Goal: Task Accomplishment & Management: Manage account settings

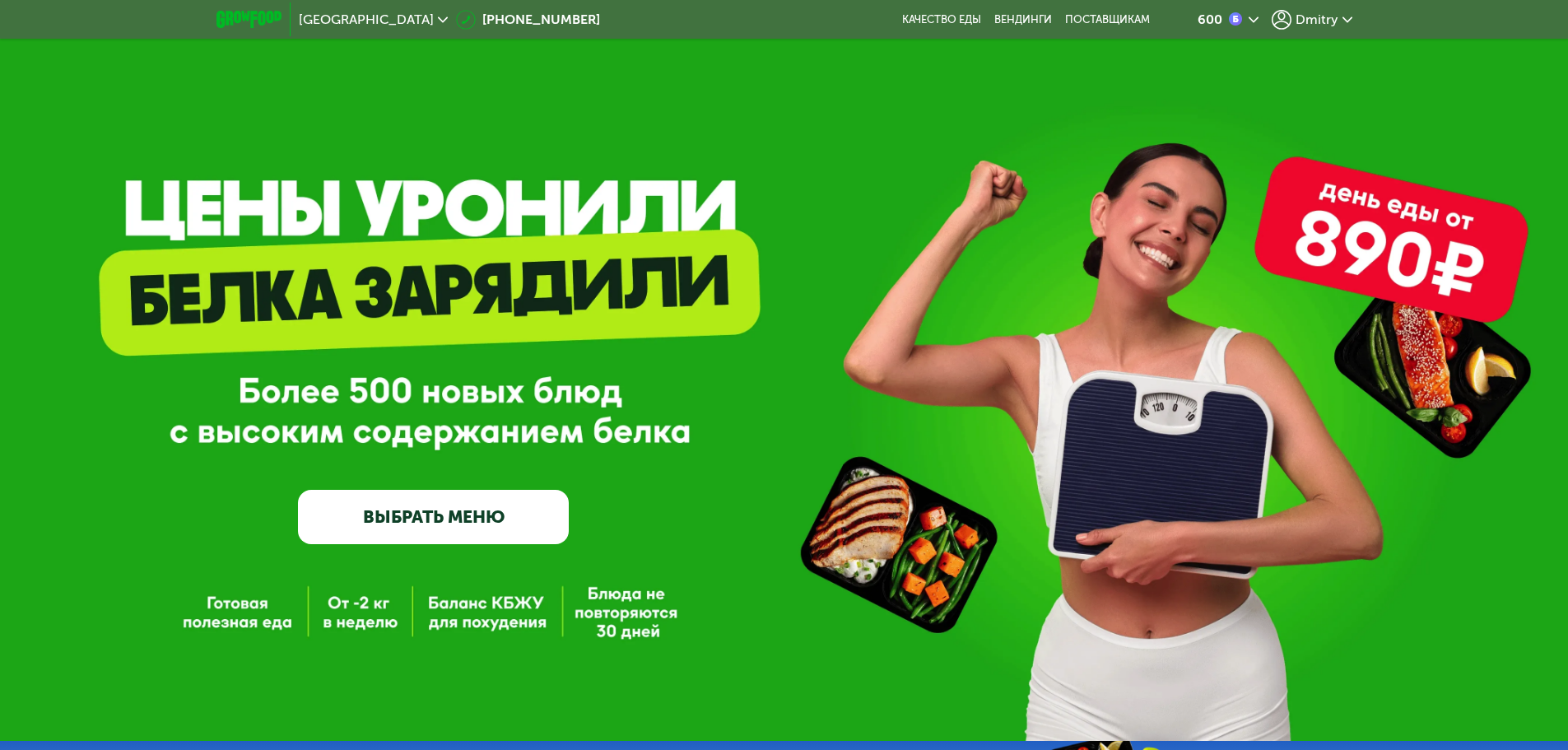
click at [1299, 15] on span "Dmitry" at bounding box center [1317, 20] width 43 height 13
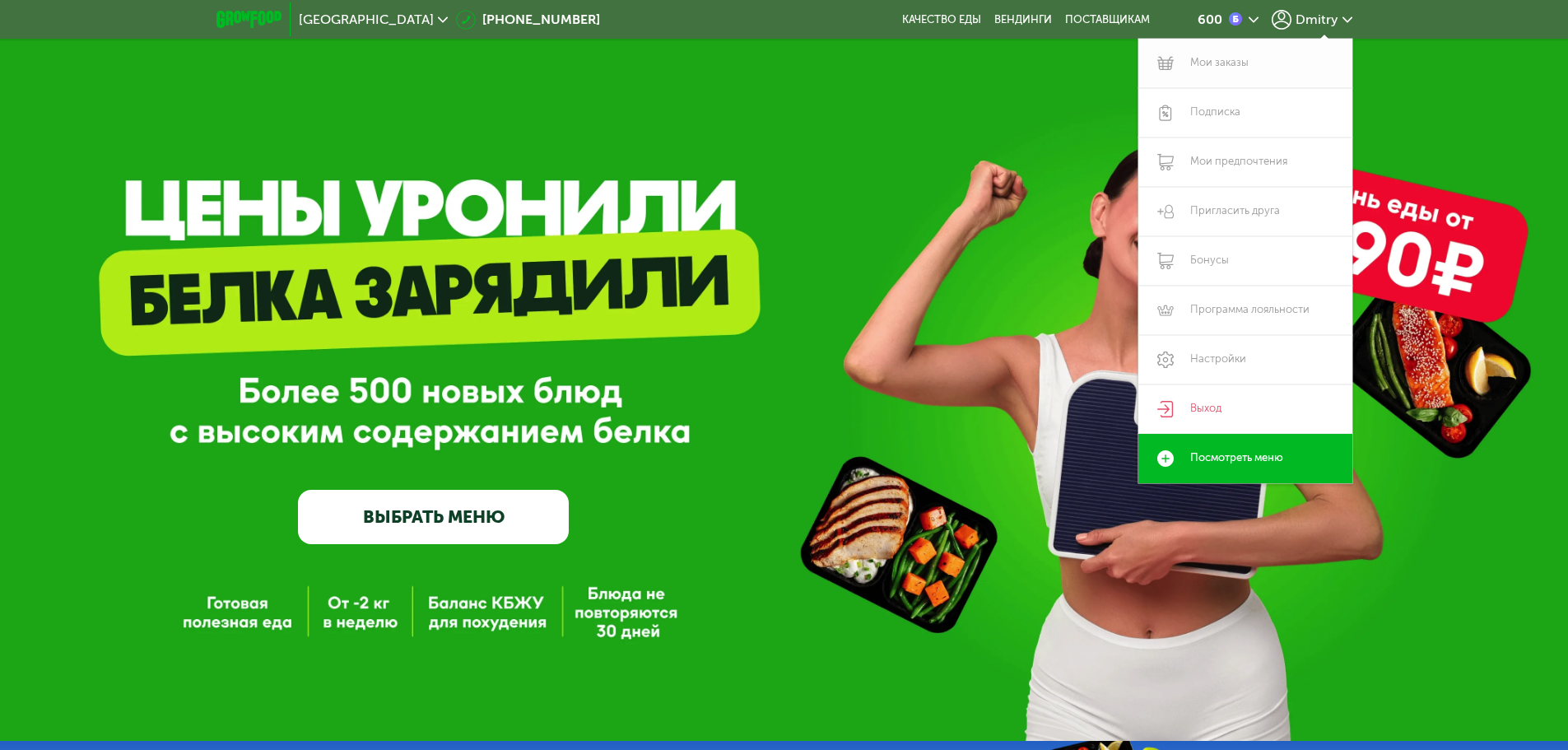
click at [1213, 62] on link "Мои заказы" at bounding box center [1245, 63] width 214 height 50
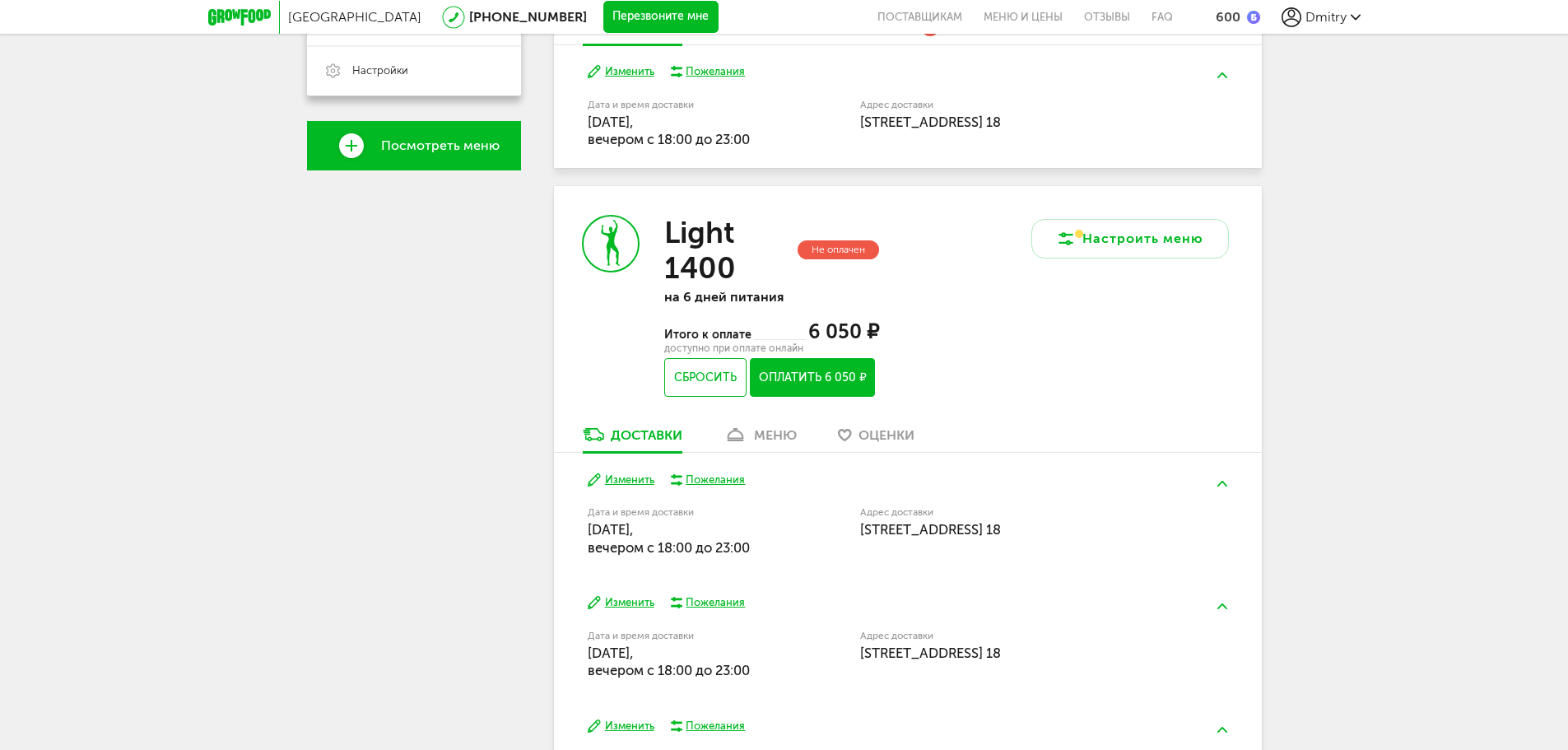
scroll to position [577, 0]
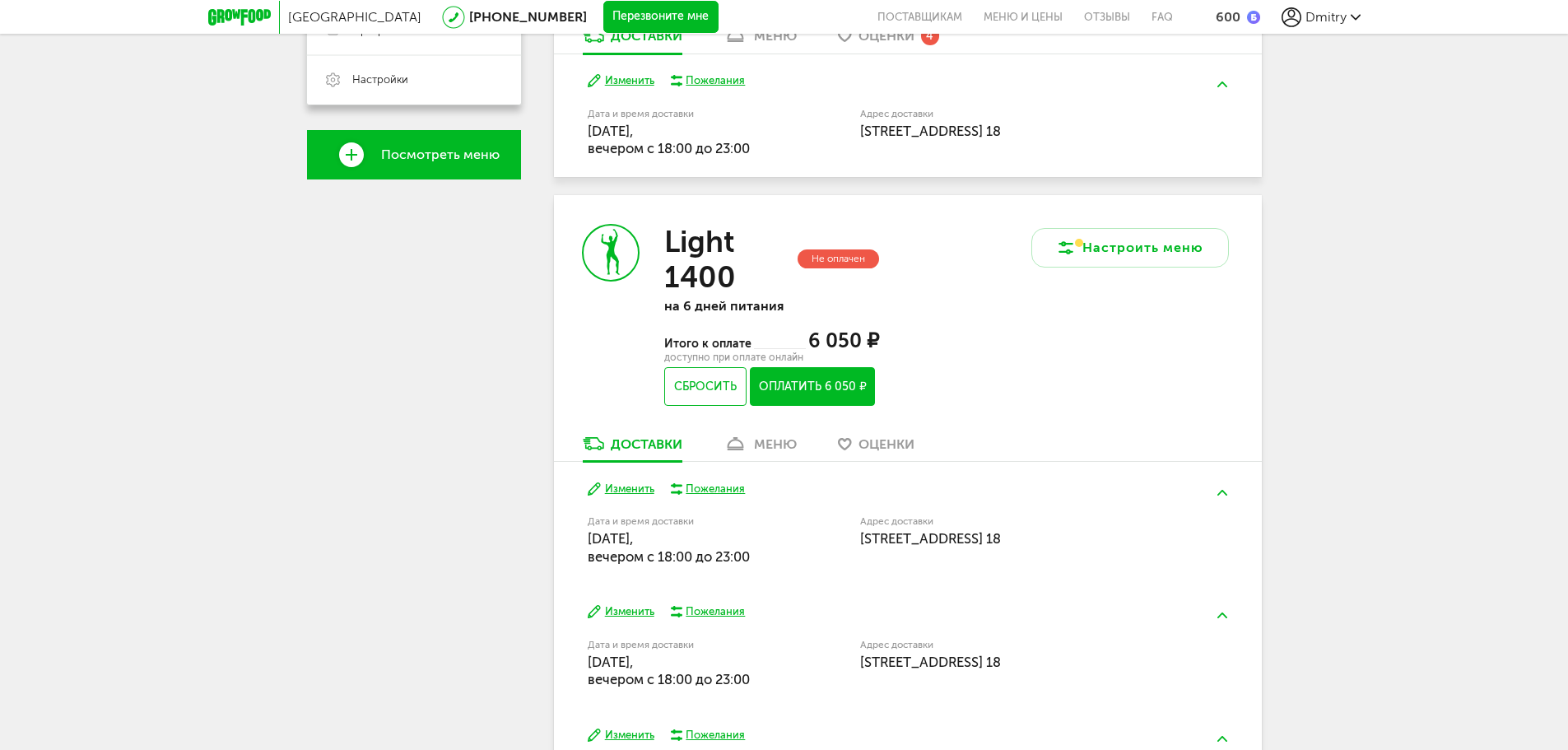
click at [761, 448] on div "меню" at bounding box center [775, 444] width 43 height 15
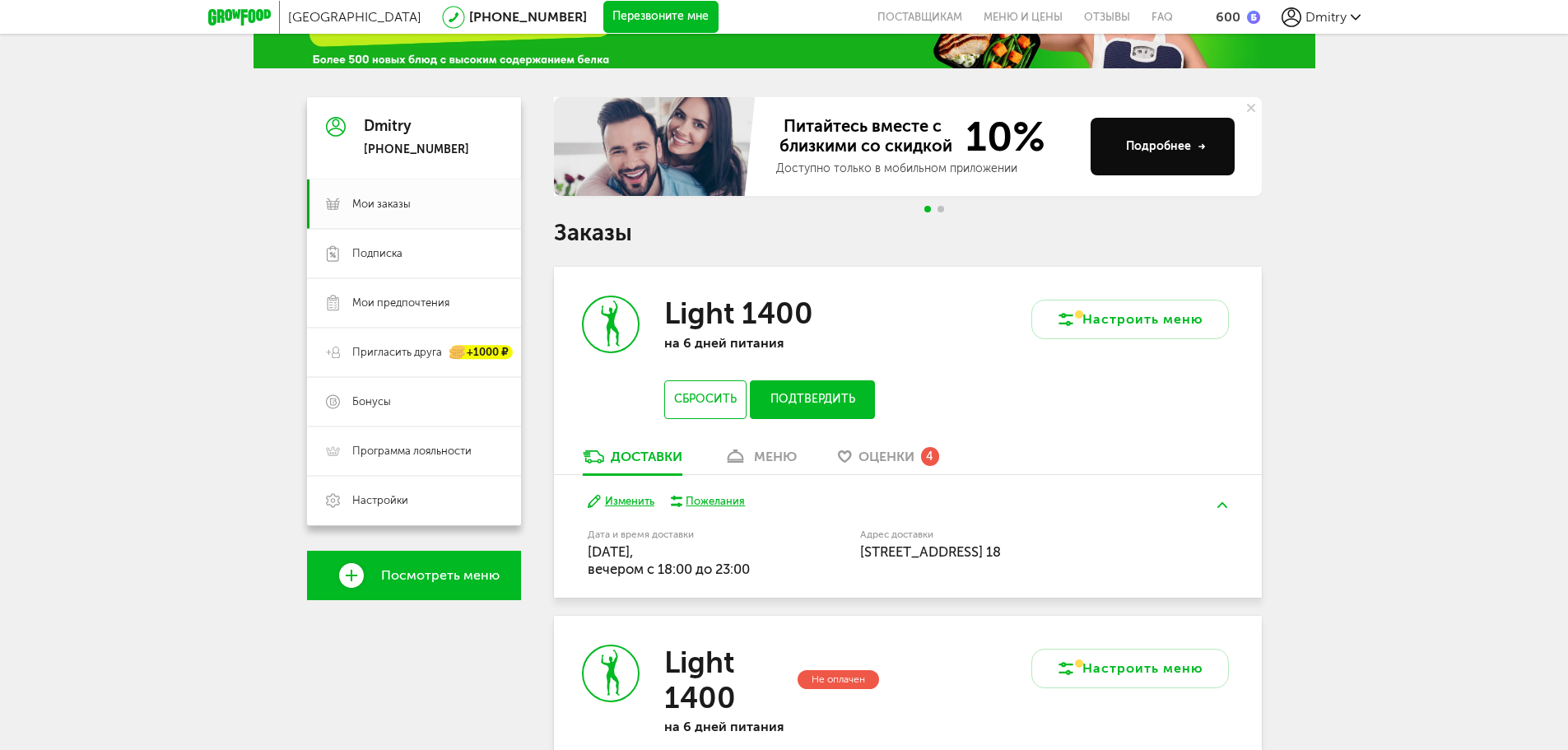
scroll to position [96, 0]
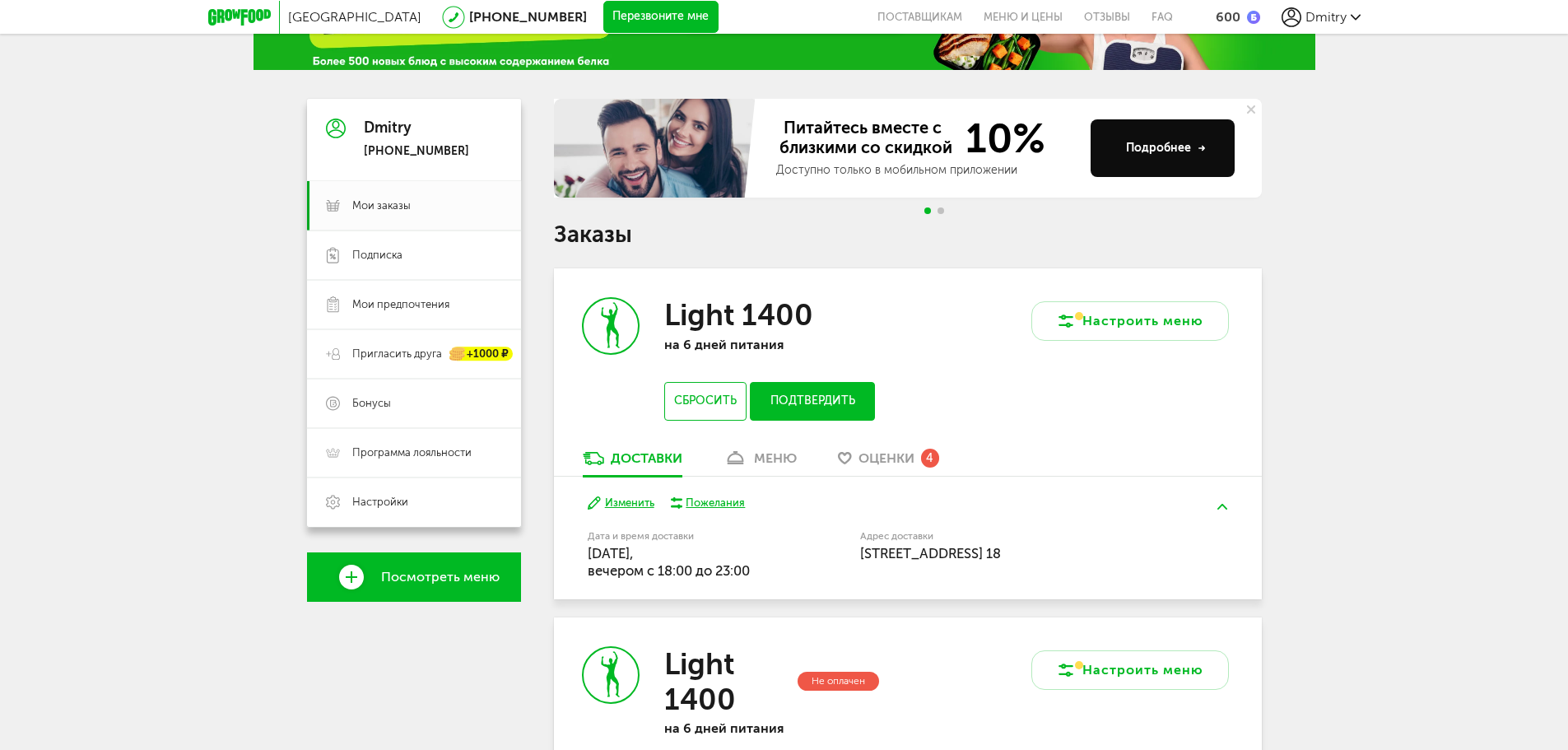
click at [855, 467] on link "Оценки 4" at bounding box center [888, 463] width 118 height 27
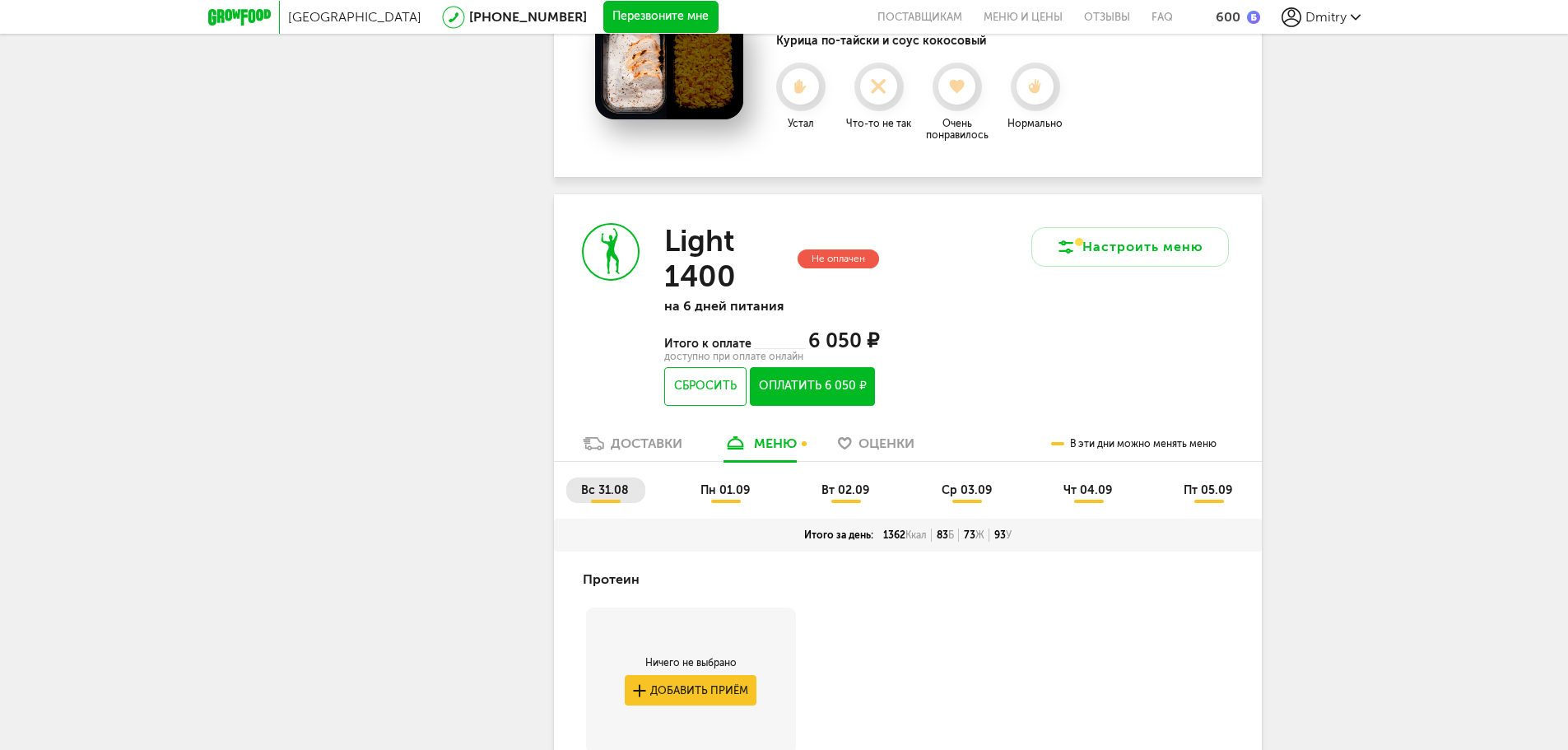
scroll to position [898, 0]
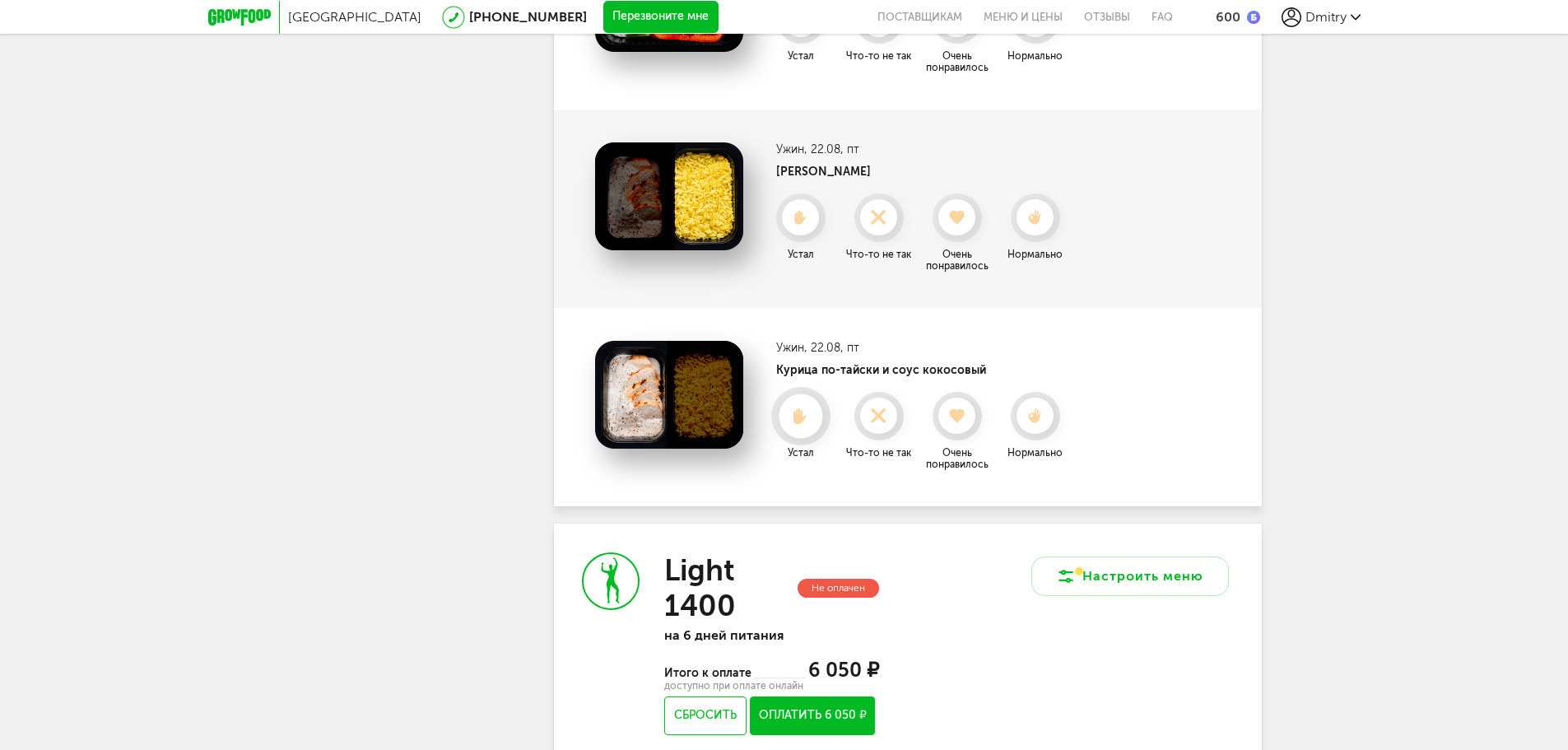
click at [805, 419] on use at bounding box center [801, 415] width 14 height 16
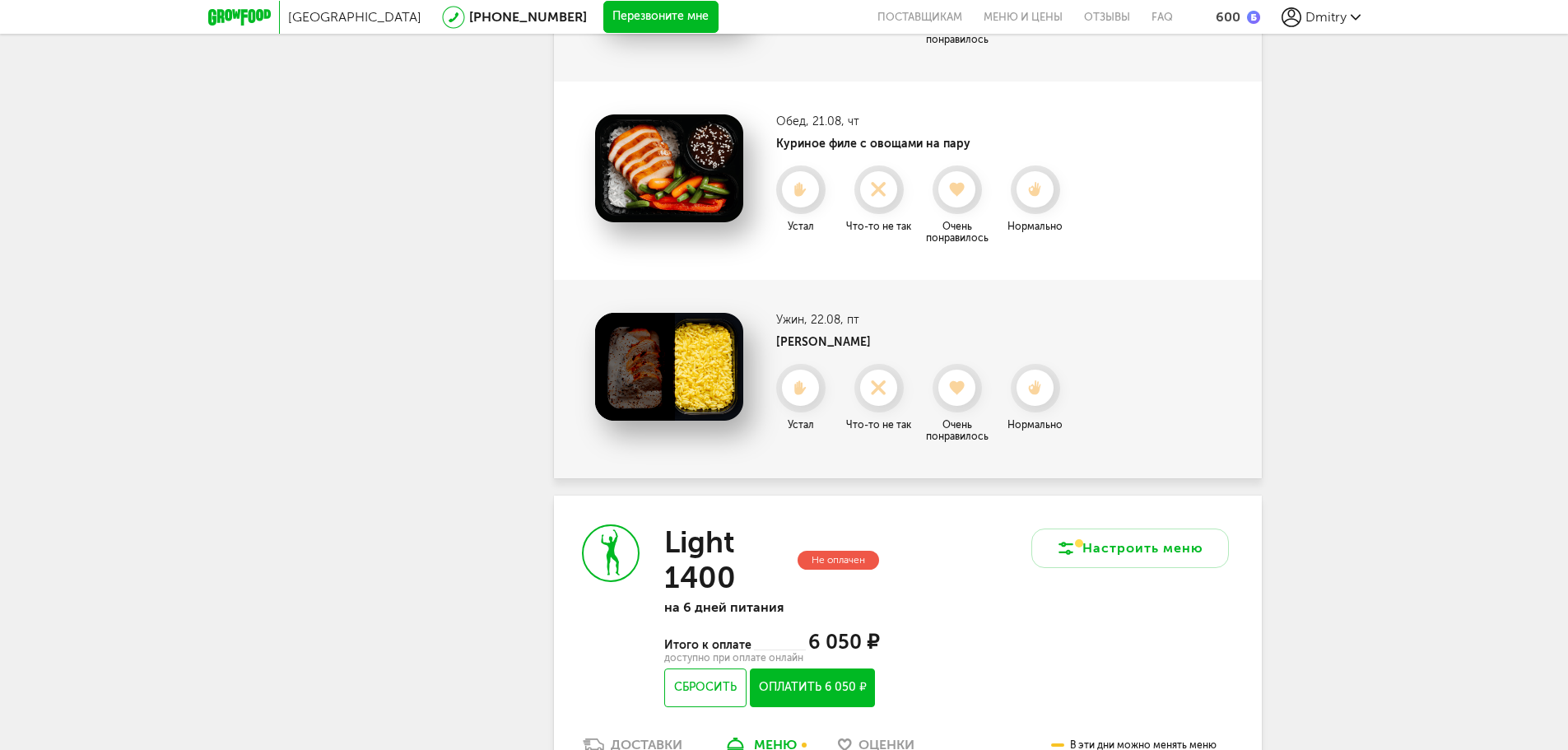
scroll to position [651, 0]
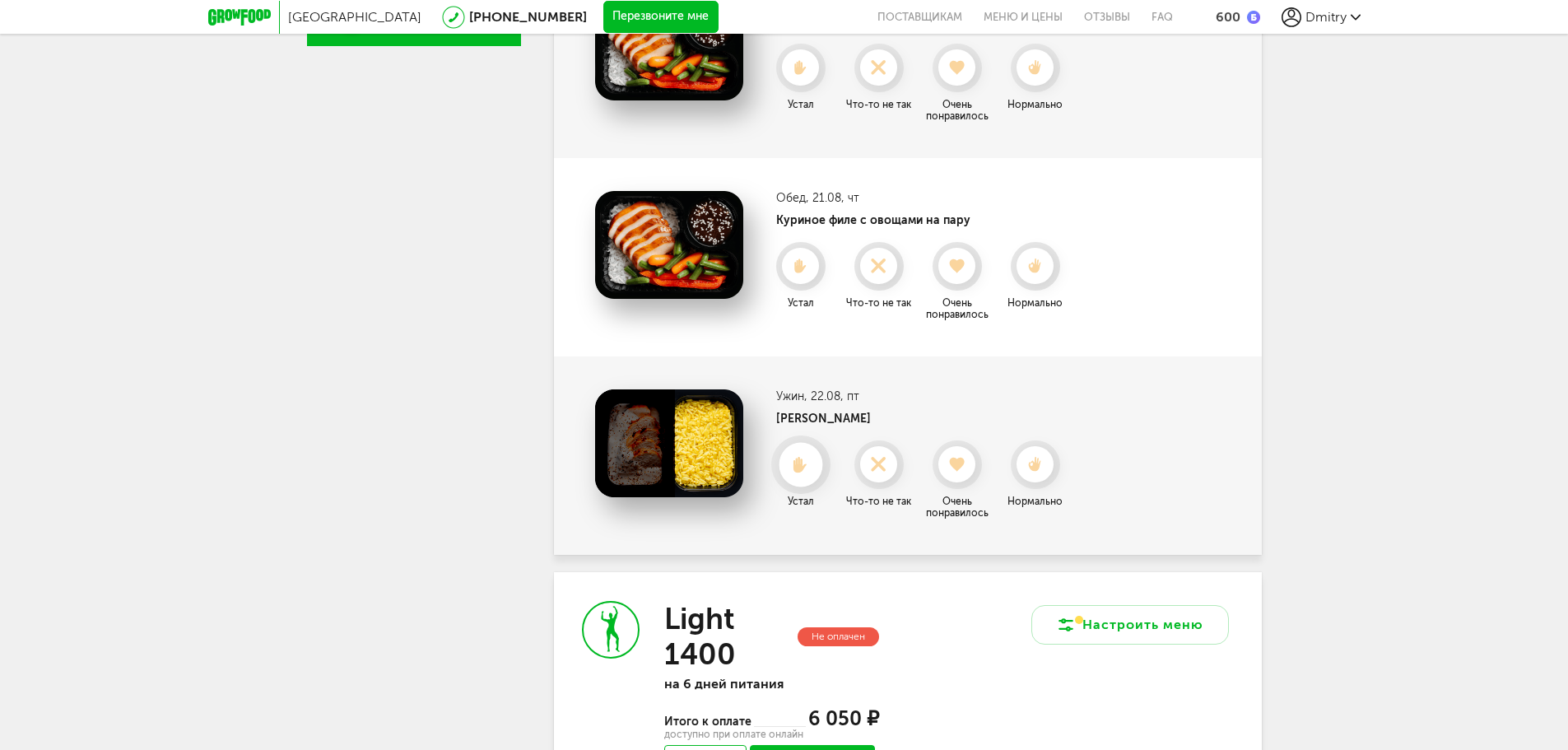
click at [791, 479] on div at bounding box center [801, 465] width 44 height 44
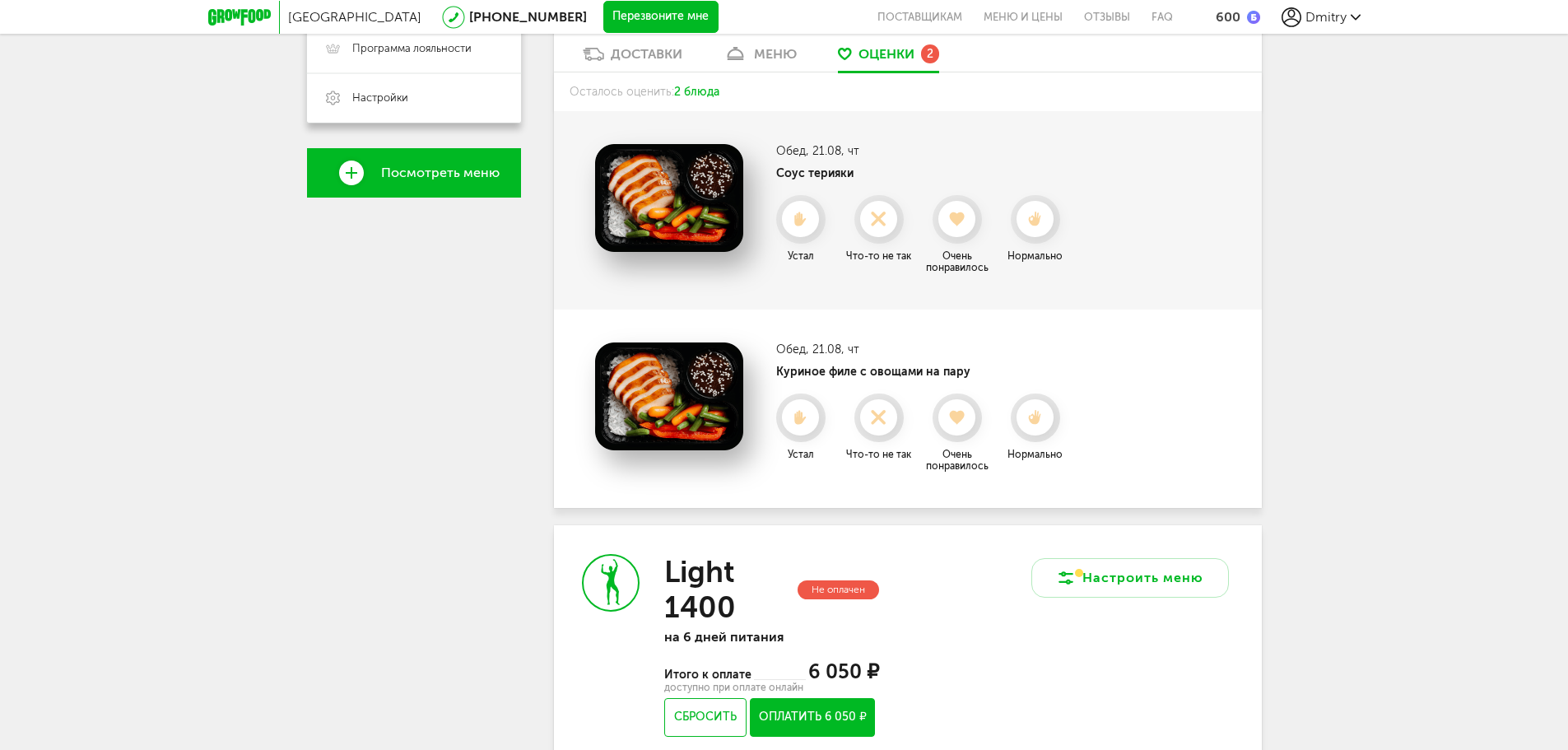
scroll to position [487, 0]
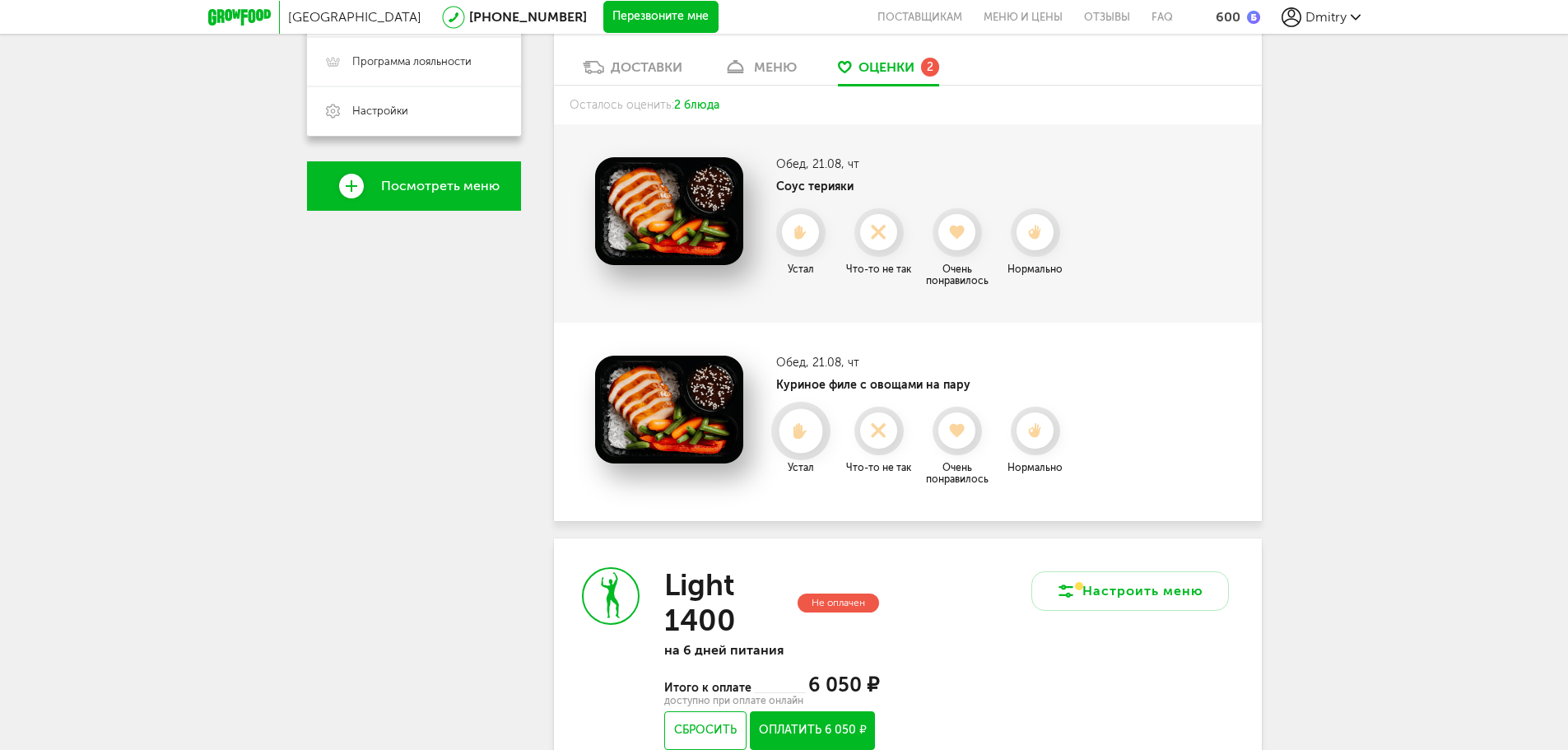
click at [794, 432] on use at bounding box center [801, 430] width 14 height 16
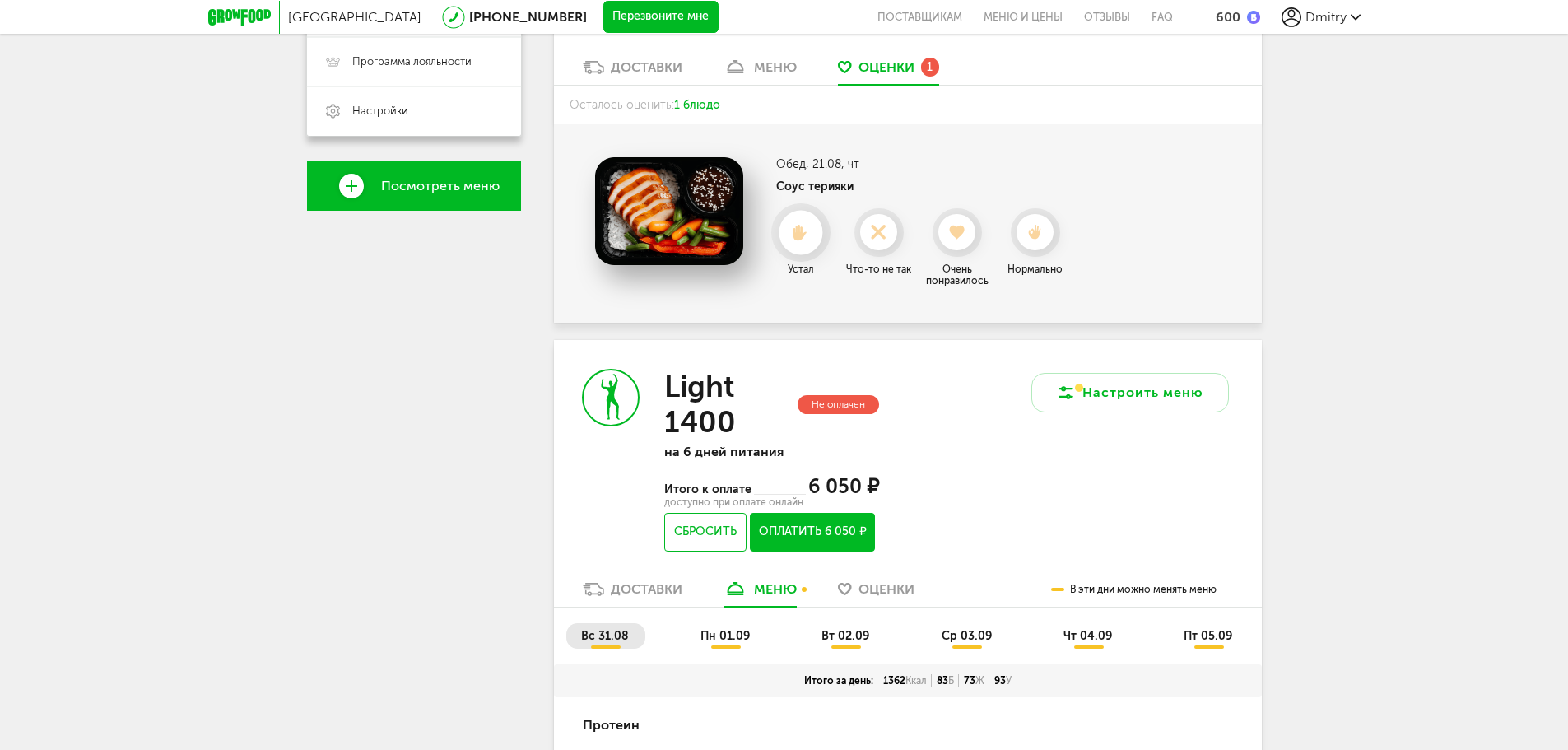
click at [806, 240] on icon at bounding box center [801, 233] width 44 height 18
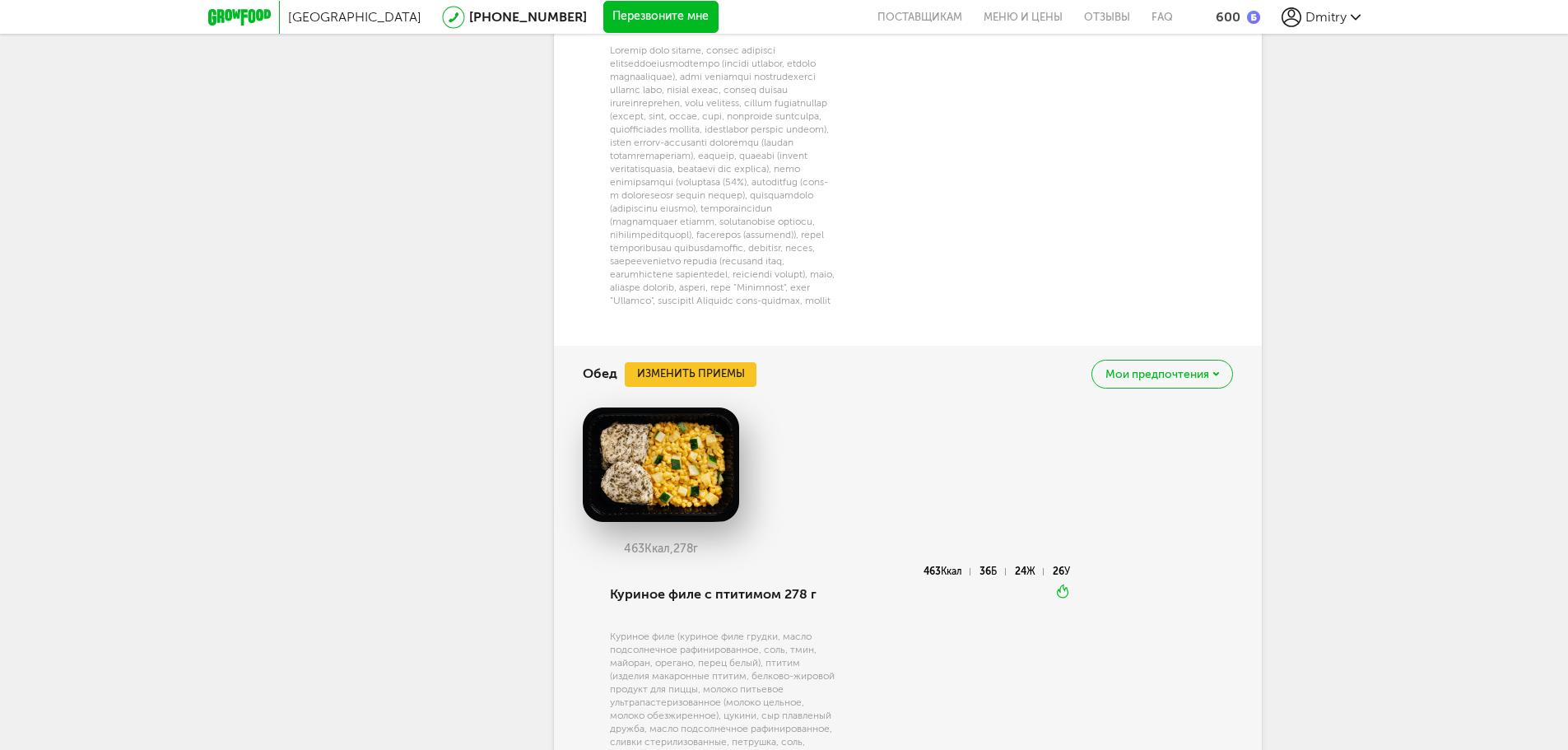
scroll to position [1474, 0]
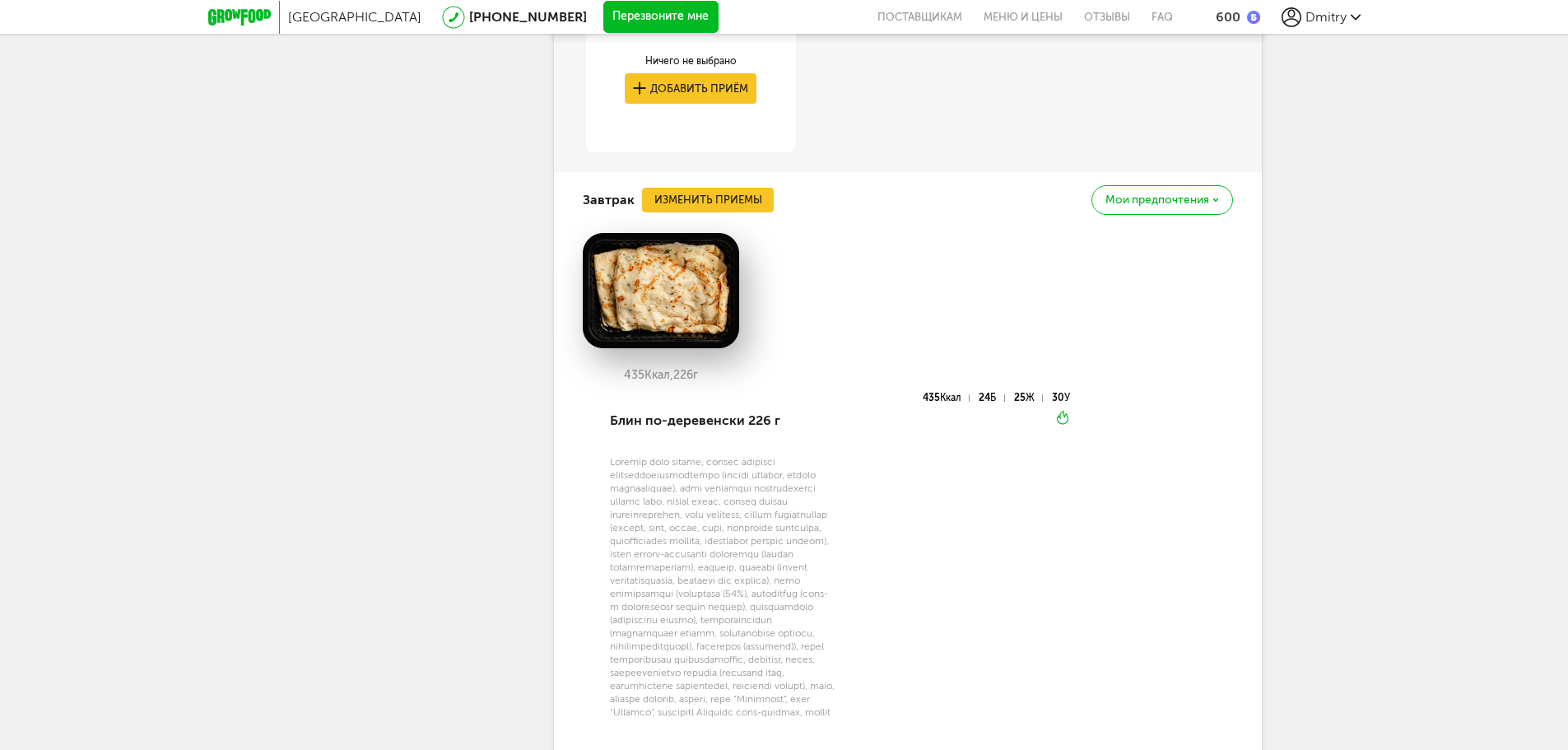
click at [1195, 201] on span "Мои предпочтения" at bounding box center [1157, 200] width 103 height 11
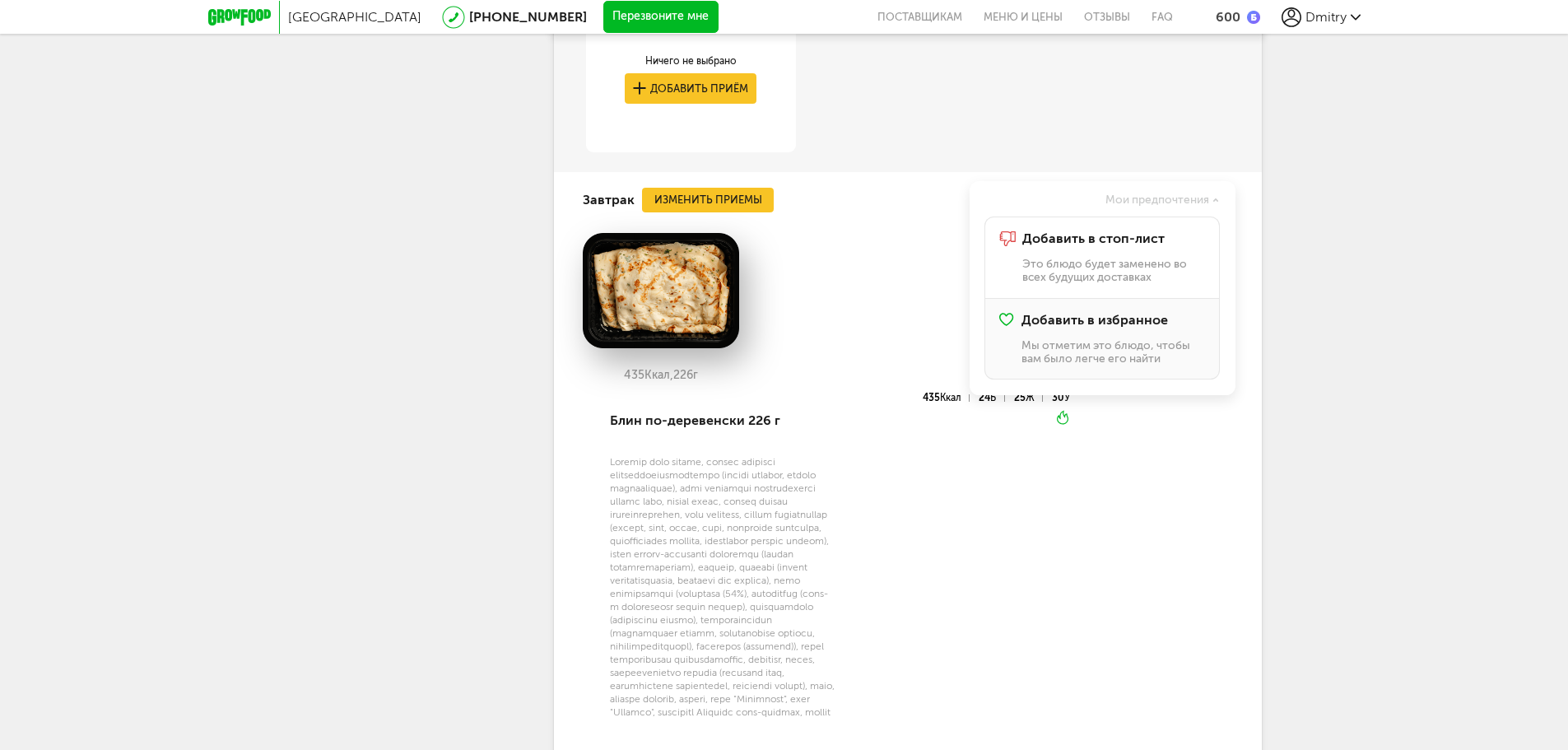
click at [1115, 341] on p "Мы отметим это блюдо, чтобы вам было легче его найти" at bounding box center [1113, 352] width 183 height 26
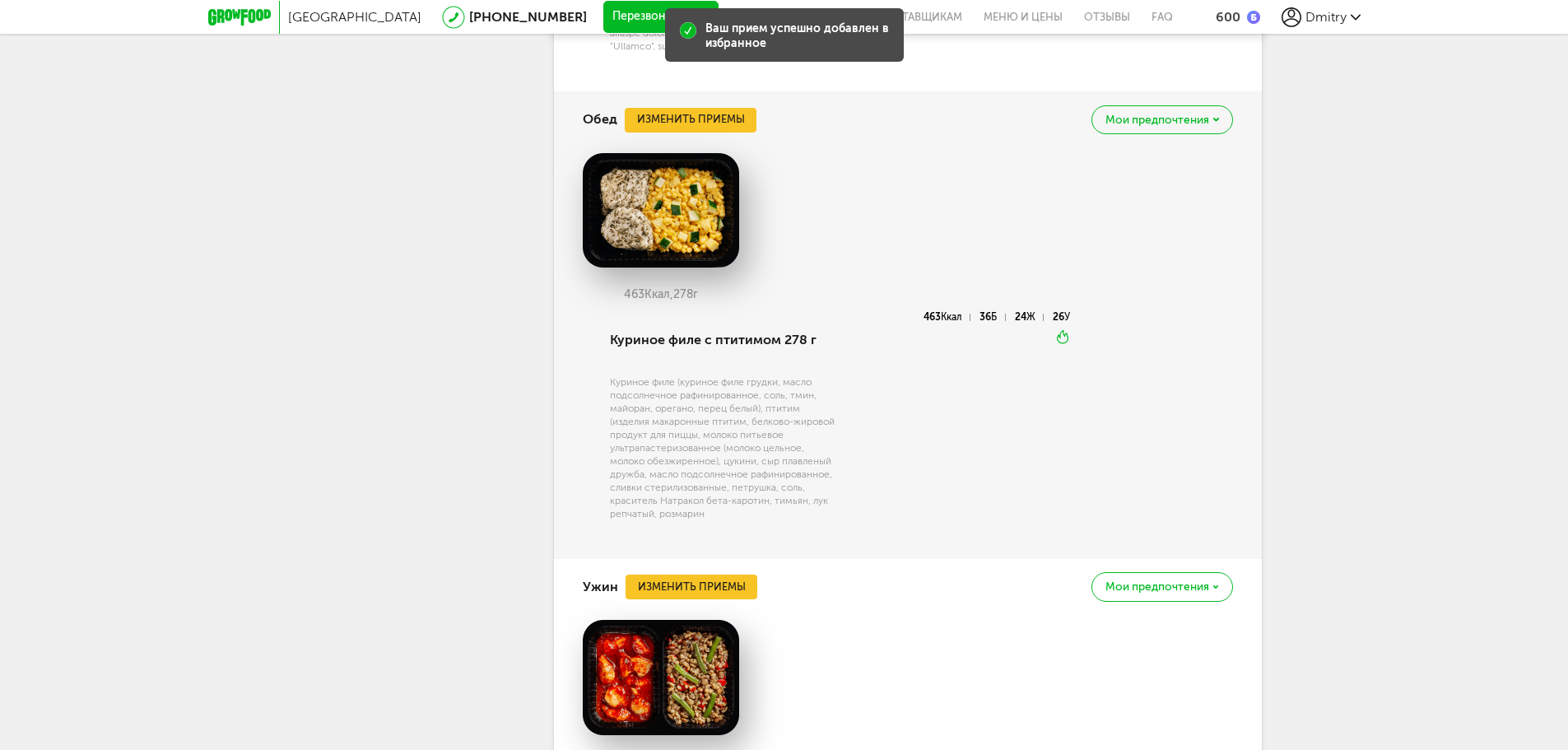
scroll to position [2051, 0]
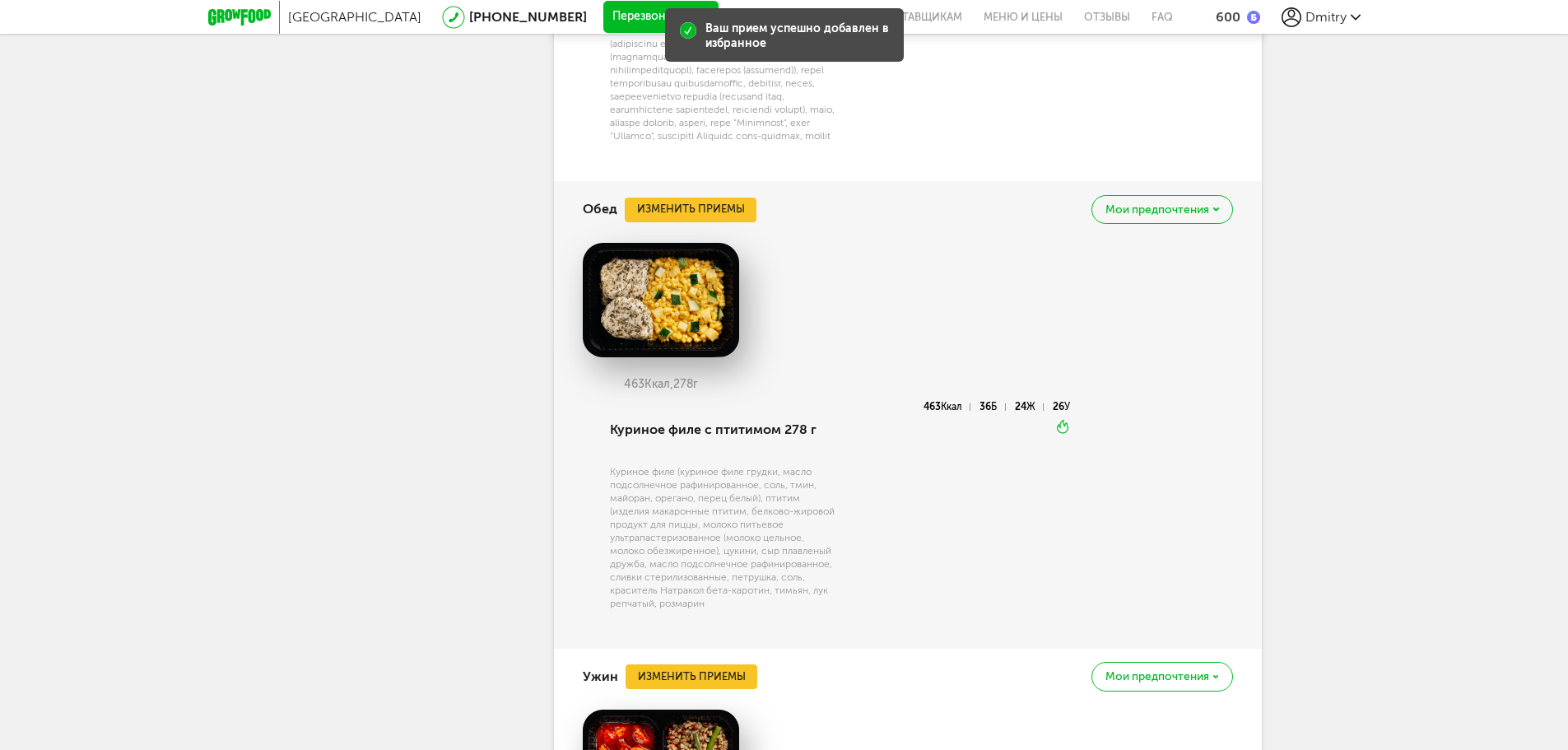
click at [1161, 224] on div "Мои предпочтения" at bounding box center [1162, 210] width 141 height 29
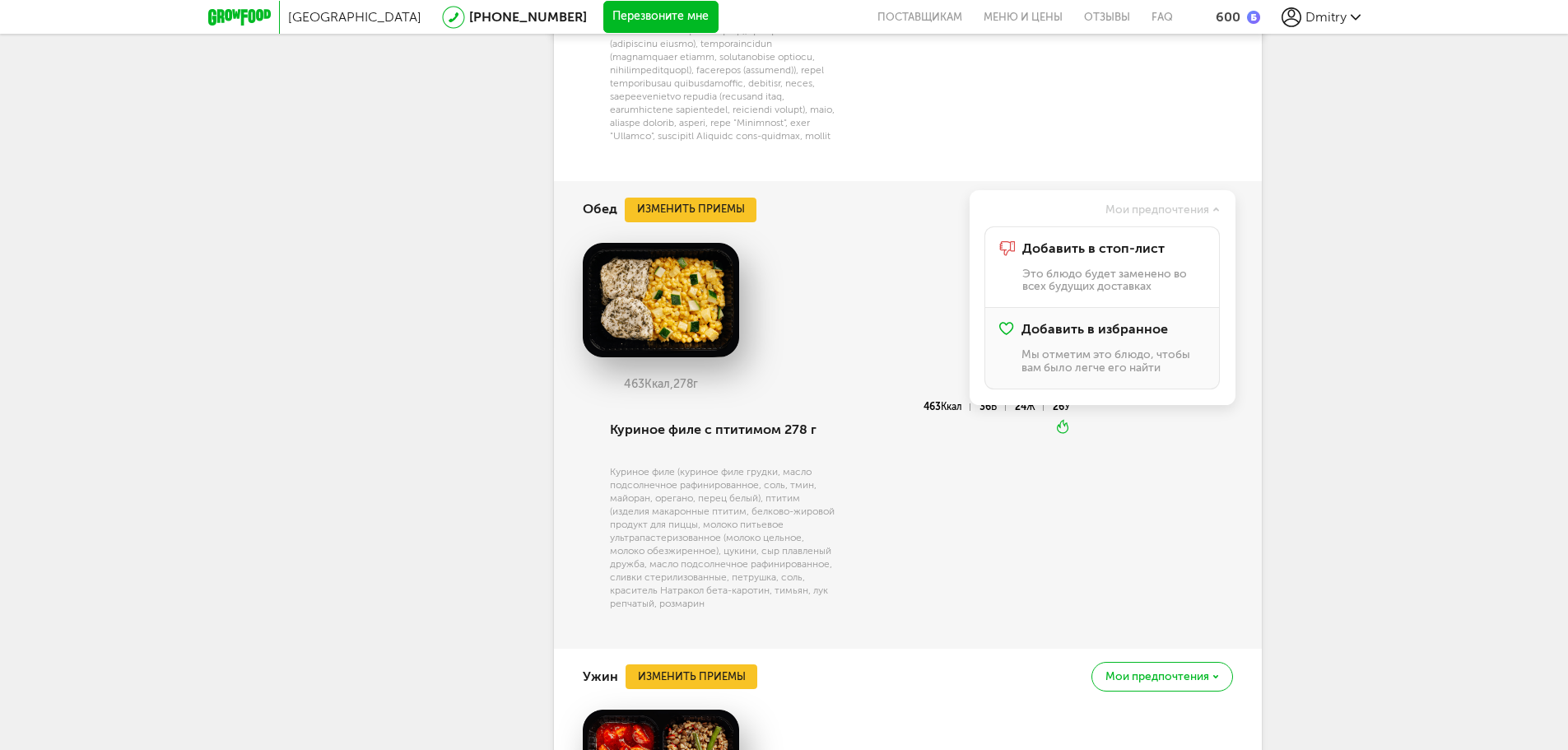
click at [1098, 374] on p "Мы отметим это блюдо, чтобы вам было легче его найти" at bounding box center [1113, 361] width 183 height 26
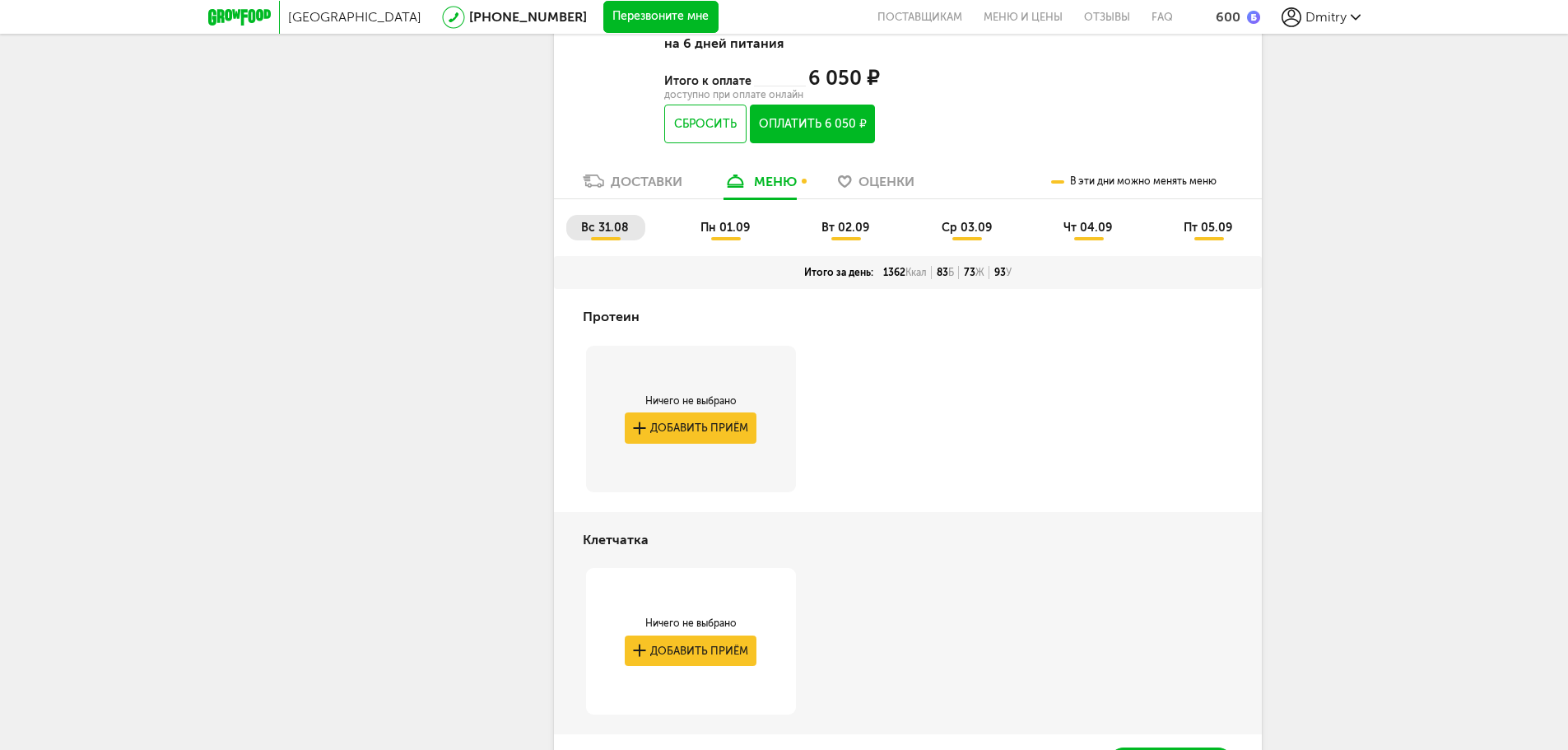
scroll to position [656, 0]
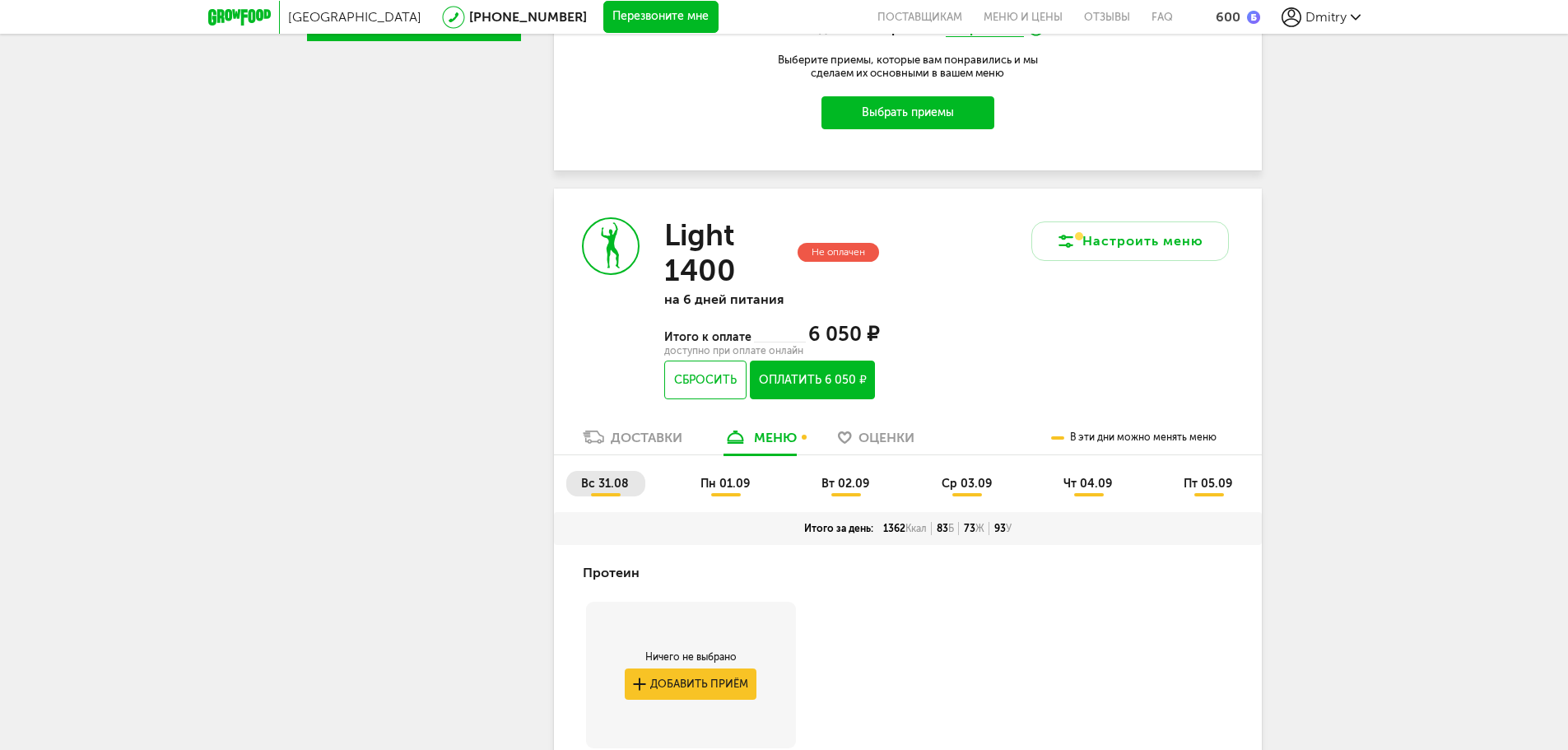
click at [735, 489] on span "пн 01.09" at bounding box center [725, 484] width 50 height 14
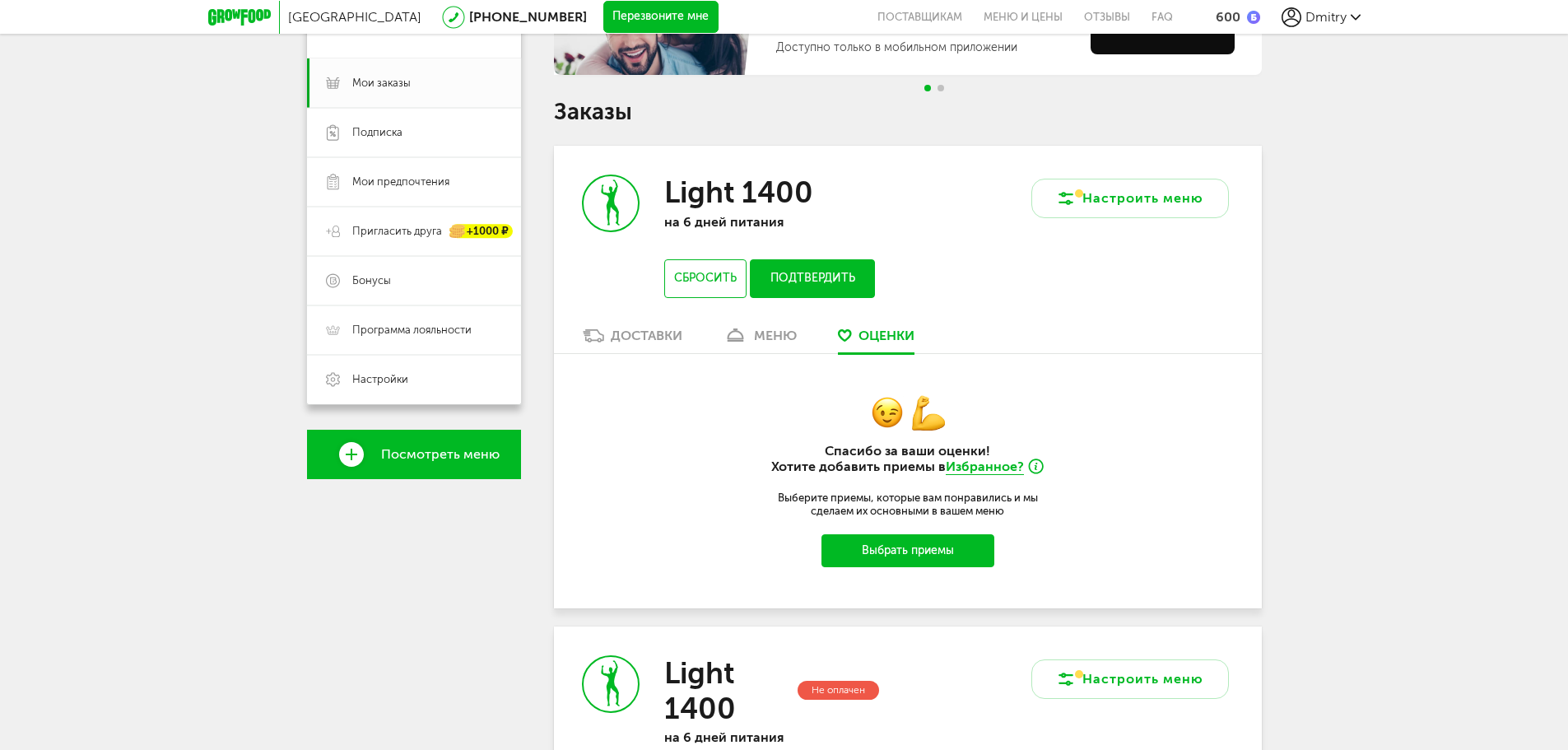
scroll to position [494, 0]
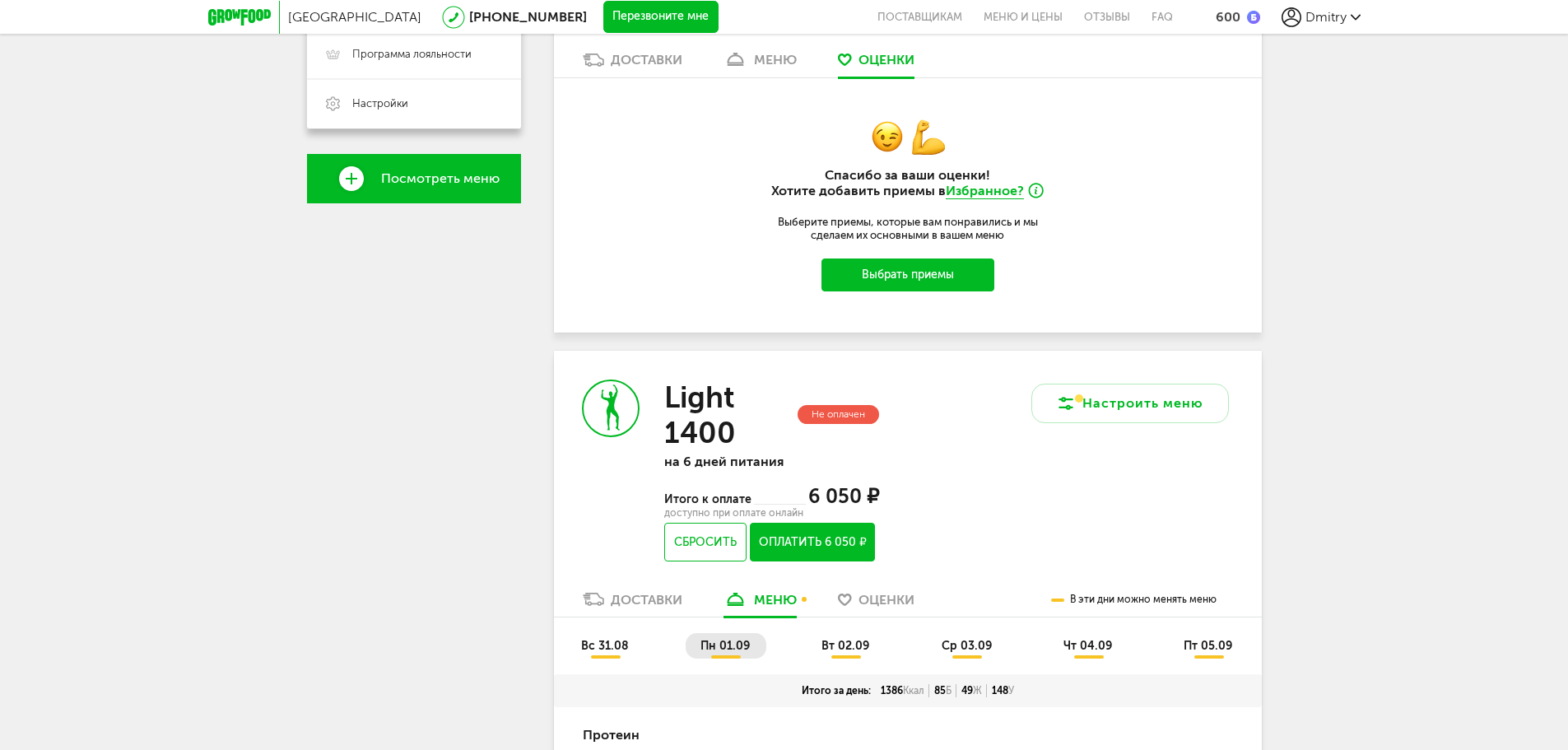
click at [612, 599] on div "Доставки" at bounding box center [647, 600] width 72 height 15
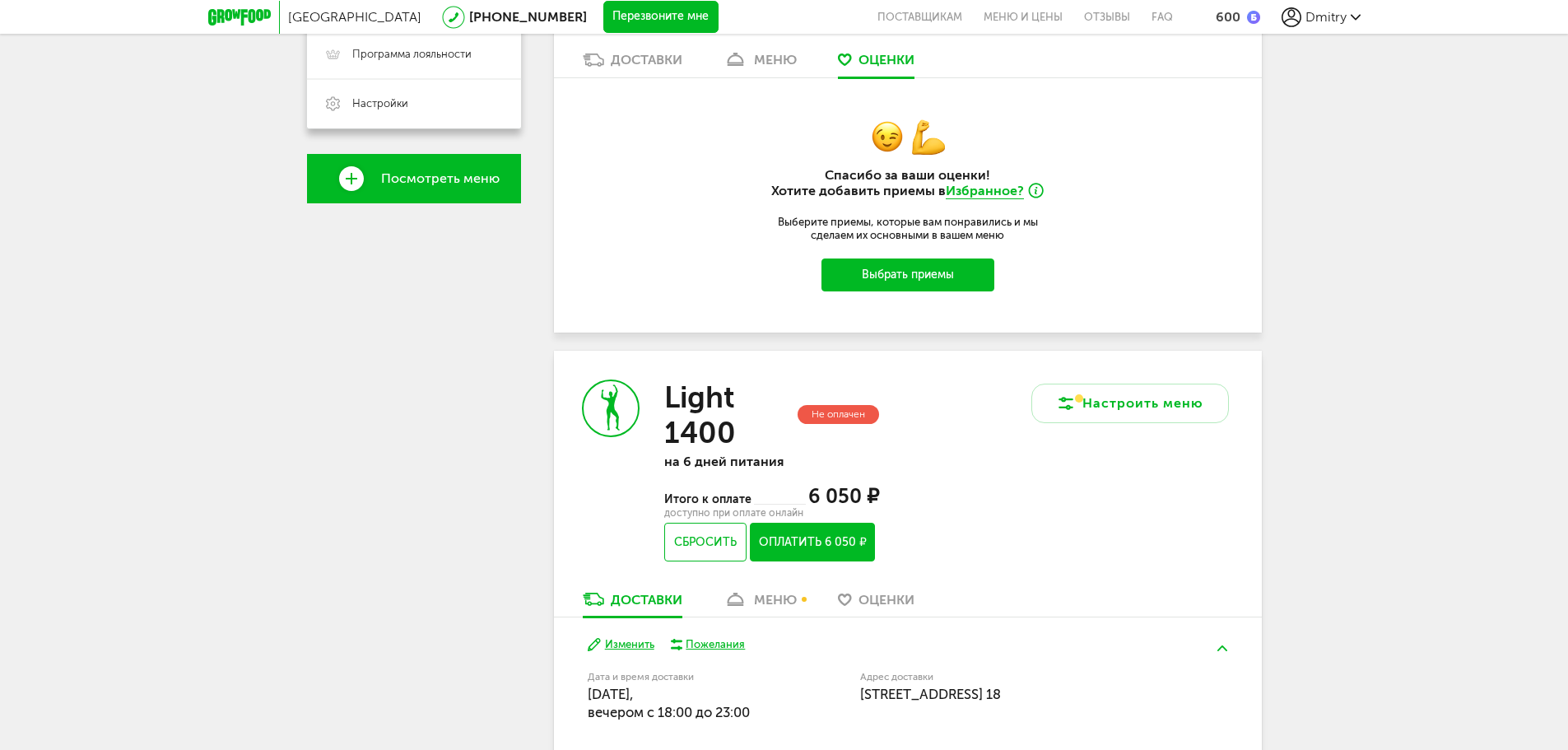
scroll to position [659, 0]
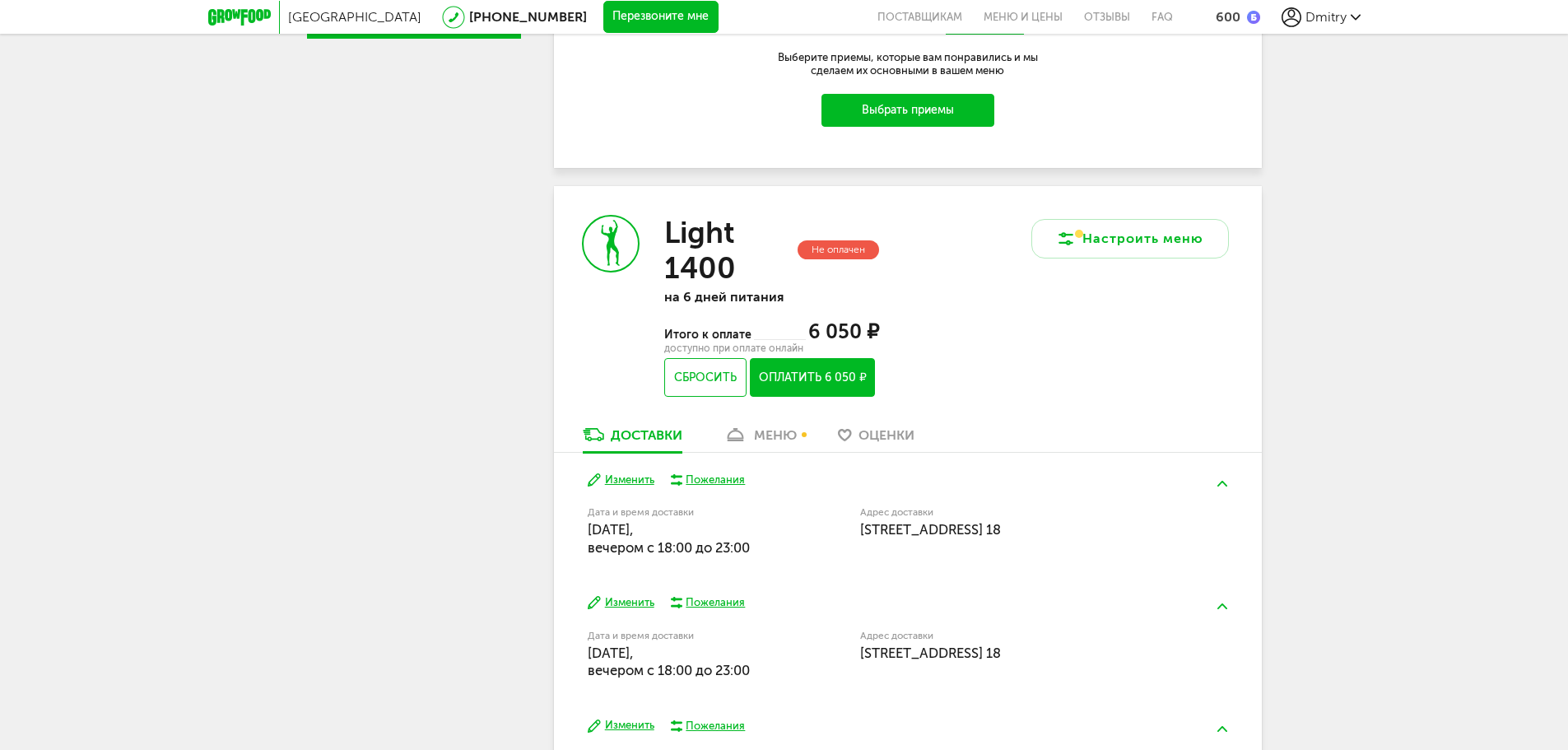
click at [614, 486] on button "Изменить" at bounding box center [622, 480] width 67 height 15
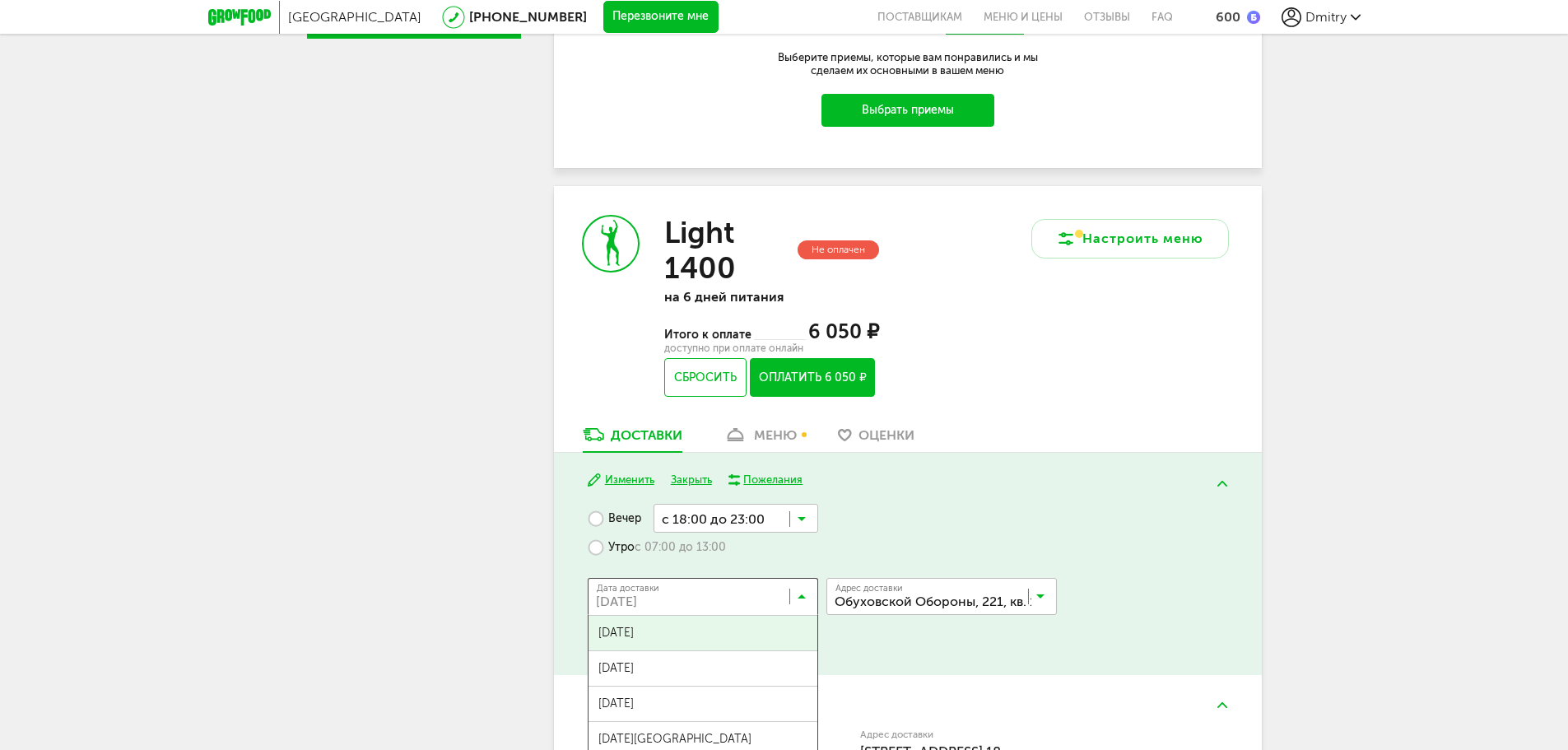
click at [689, 595] on input "Search for option" at bounding box center [707, 600] width 231 height 28
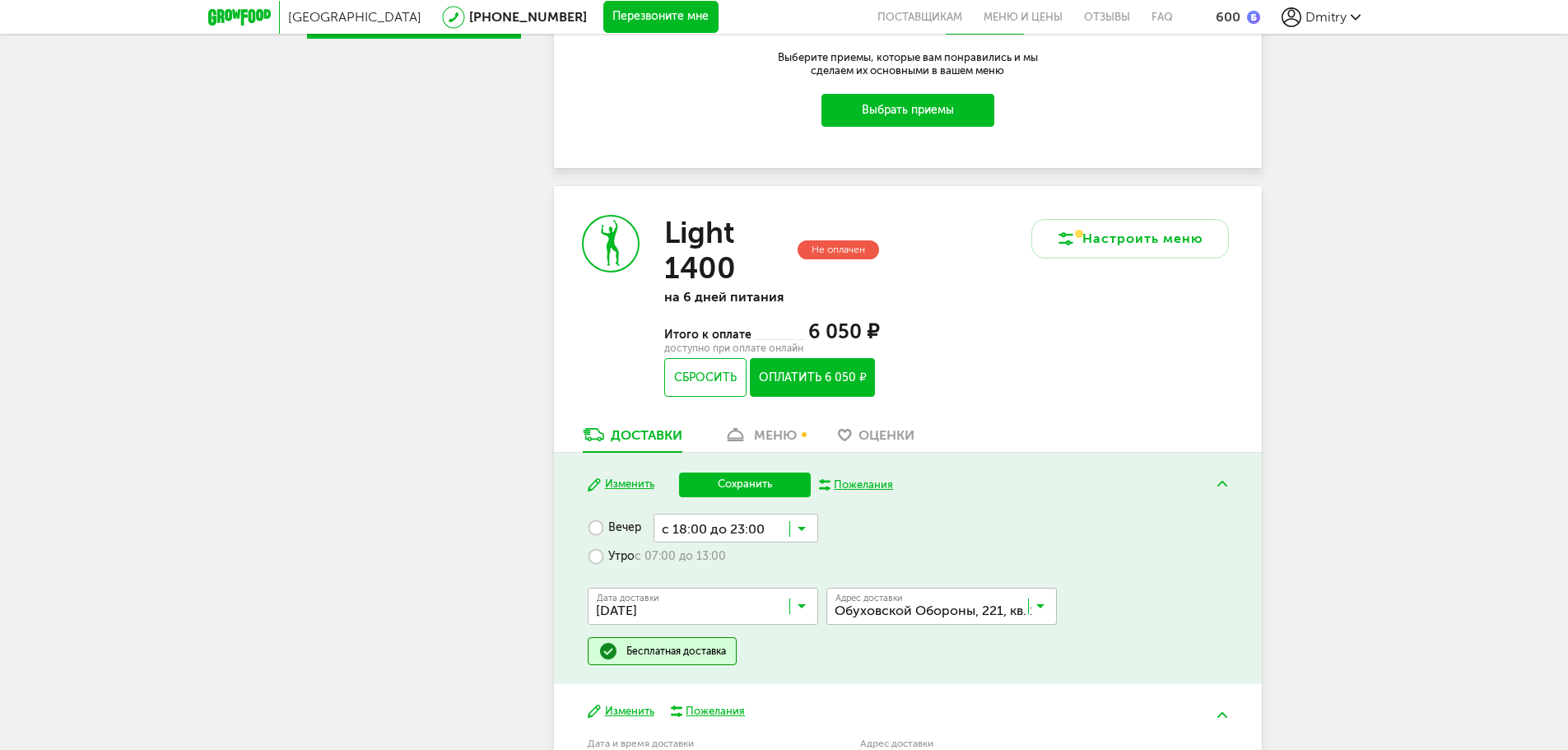
click at [727, 663] on span "[DATE]" at bounding box center [703, 678] width 229 height 34
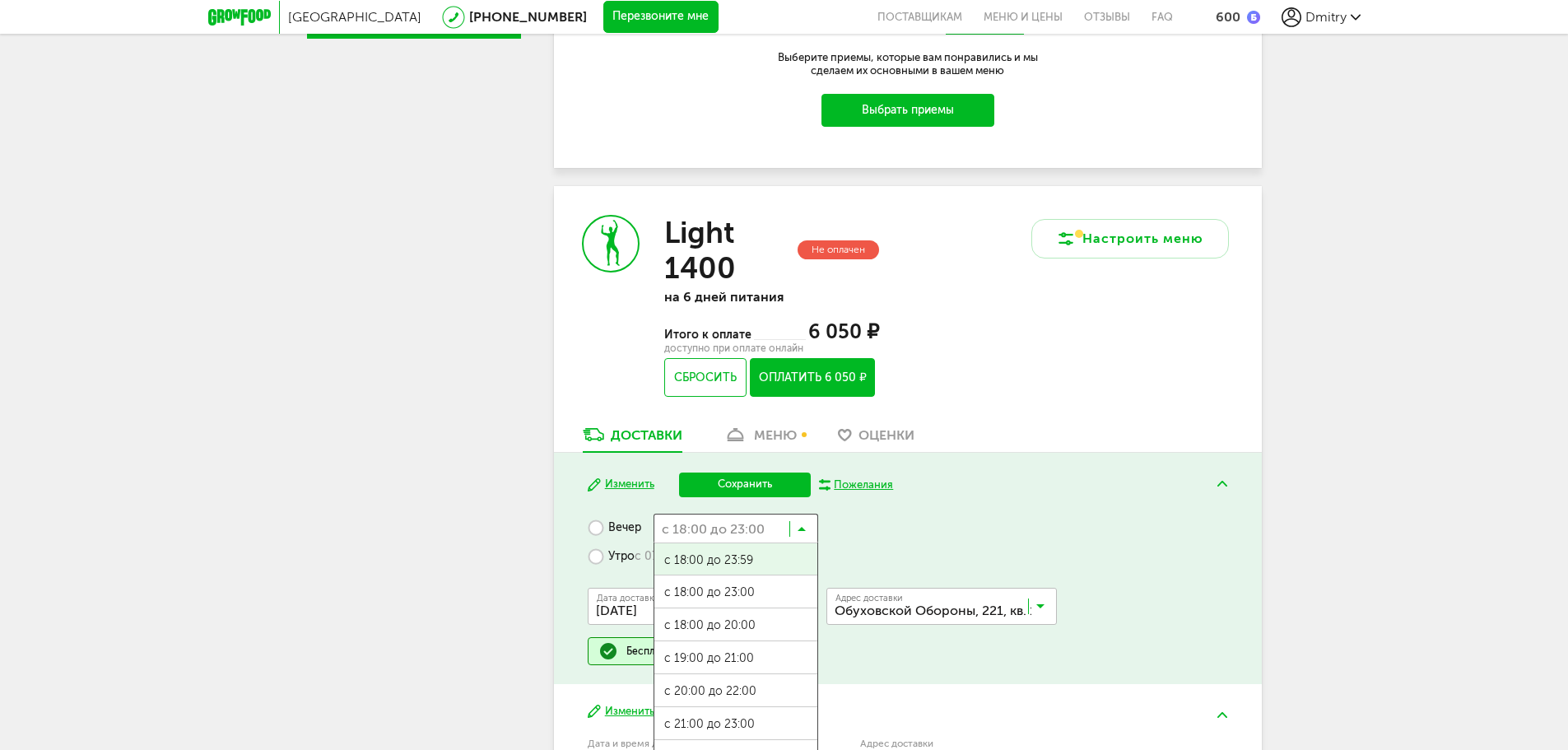
click at [701, 534] on input "Search for option" at bounding box center [736, 527] width 165 height 28
click at [586, 512] on div "Изменить Сохранить Пожелания Вечер с 18:00 до 23:00 Загрузка... с 18:00 до 23:5…" at bounding box center [907, 569] width 708 height 232
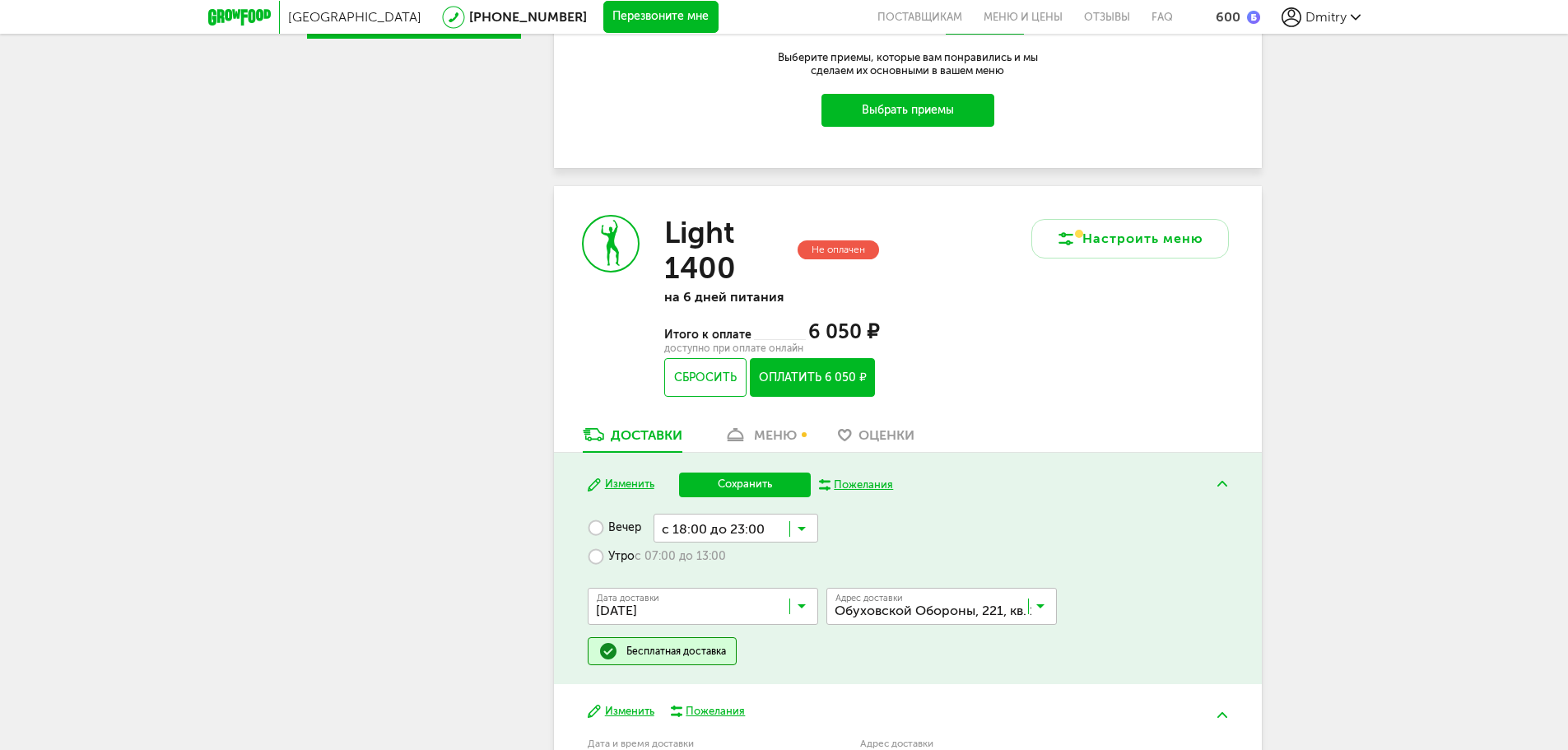
click at [605, 560] on label "Утро с 07:00 до 13:00" at bounding box center [657, 557] width 138 height 29
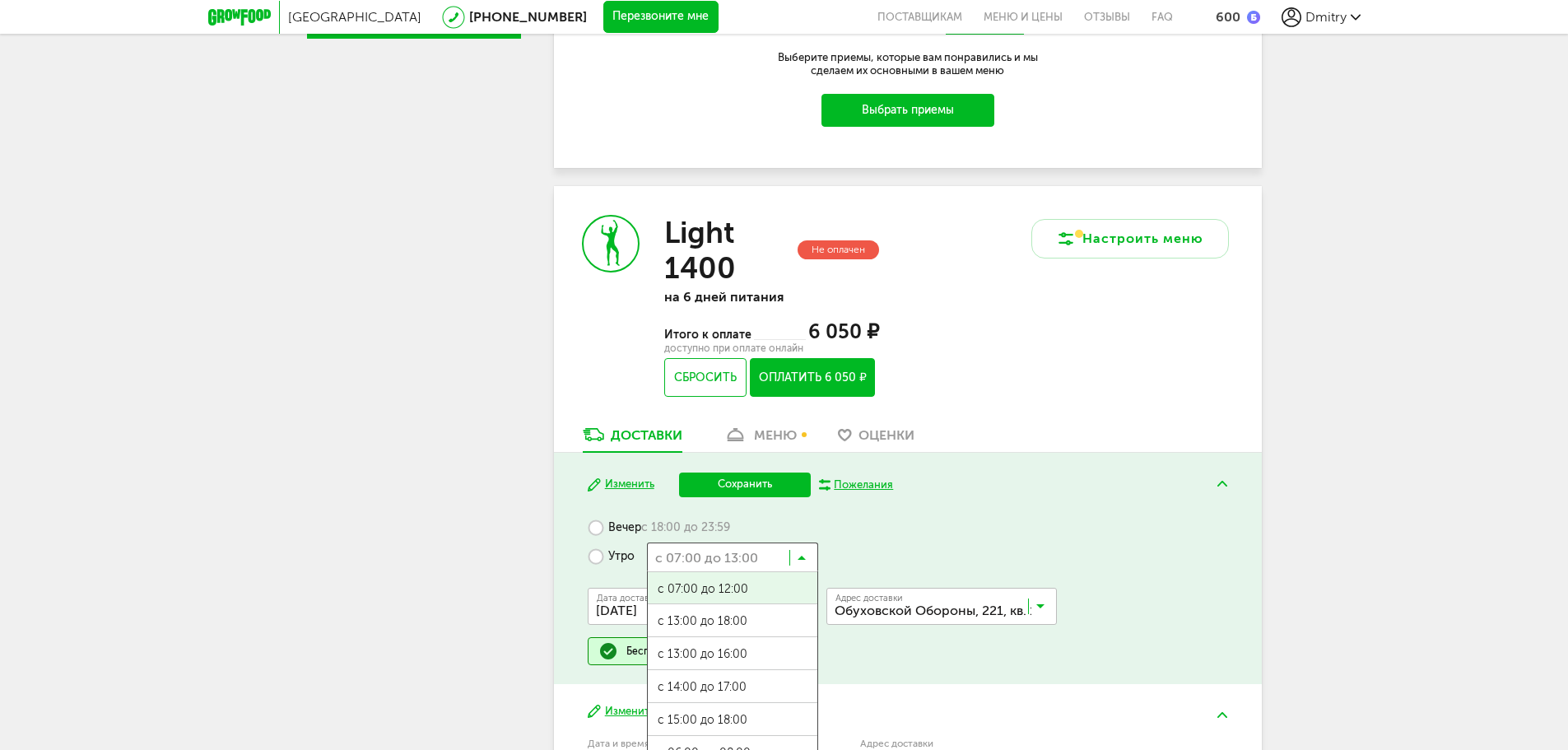
click at [715, 556] on input "Search for option" at bounding box center [733, 556] width 171 height 28
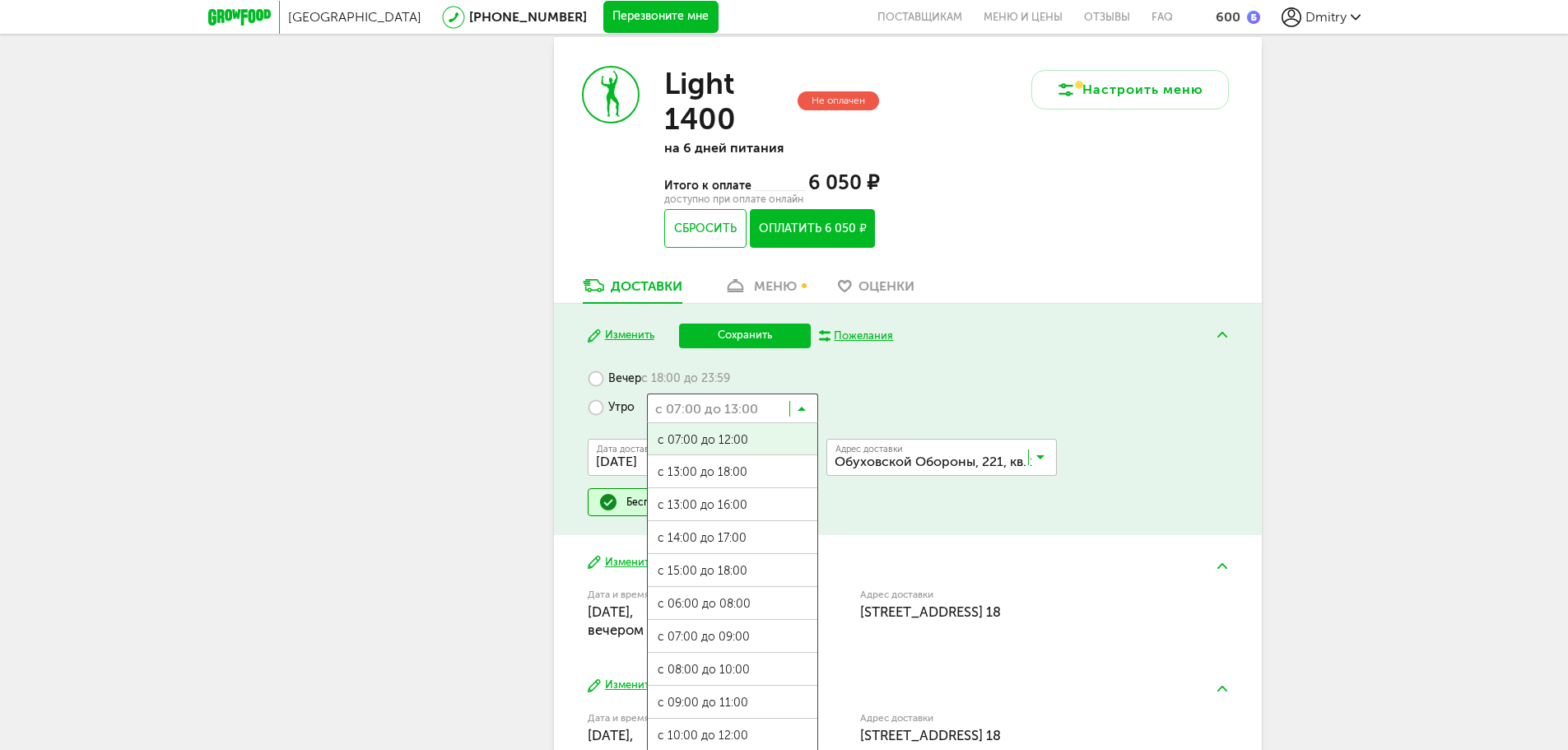
scroll to position [823, 0]
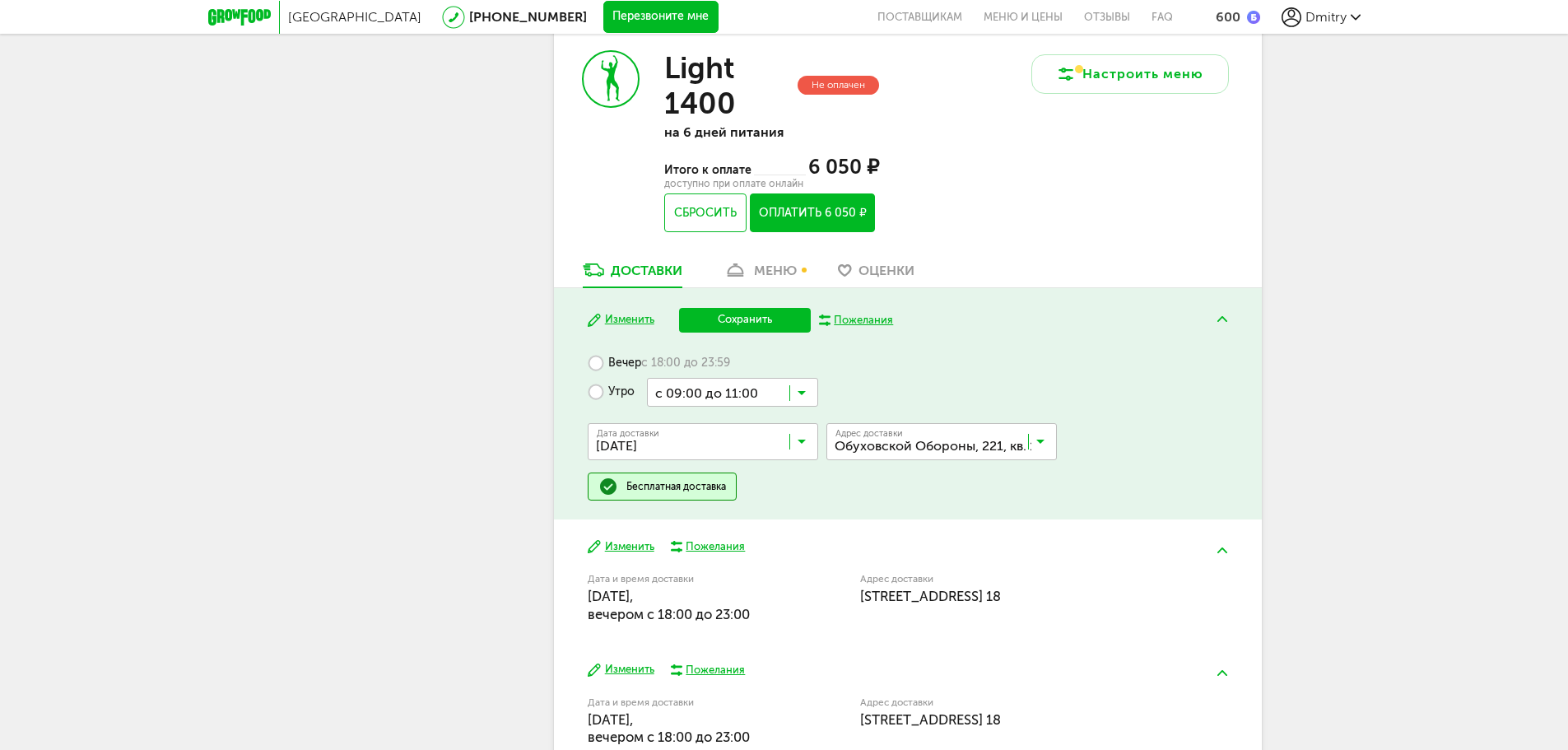
click at [752, 688] on span "с 09:00 до 11:00" at bounding box center [732, 688] width 170 height 34
click at [745, 322] on button "Сохранить" at bounding box center [745, 320] width 132 height 25
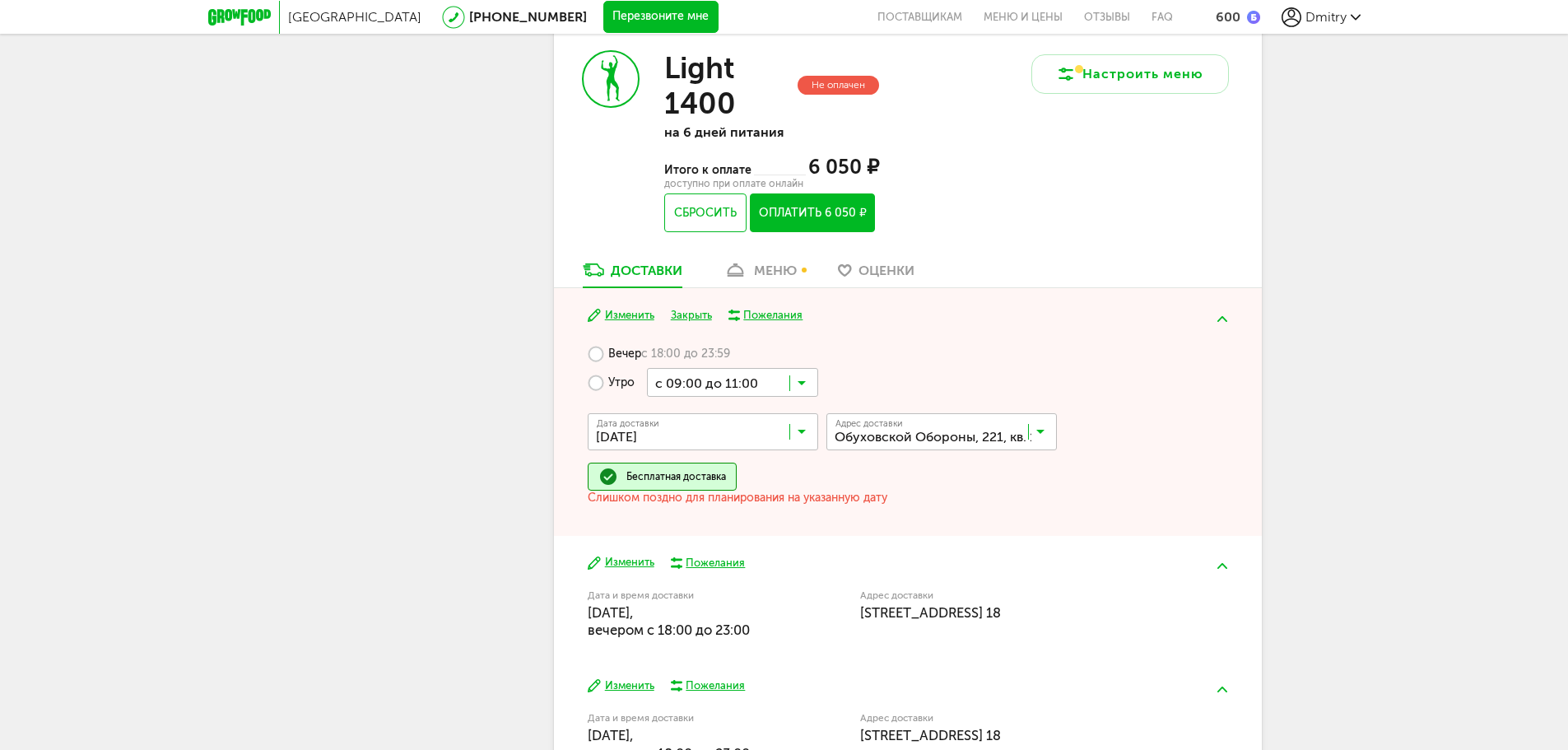
click at [751, 388] on input "Search for option" at bounding box center [733, 381] width 171 height 28
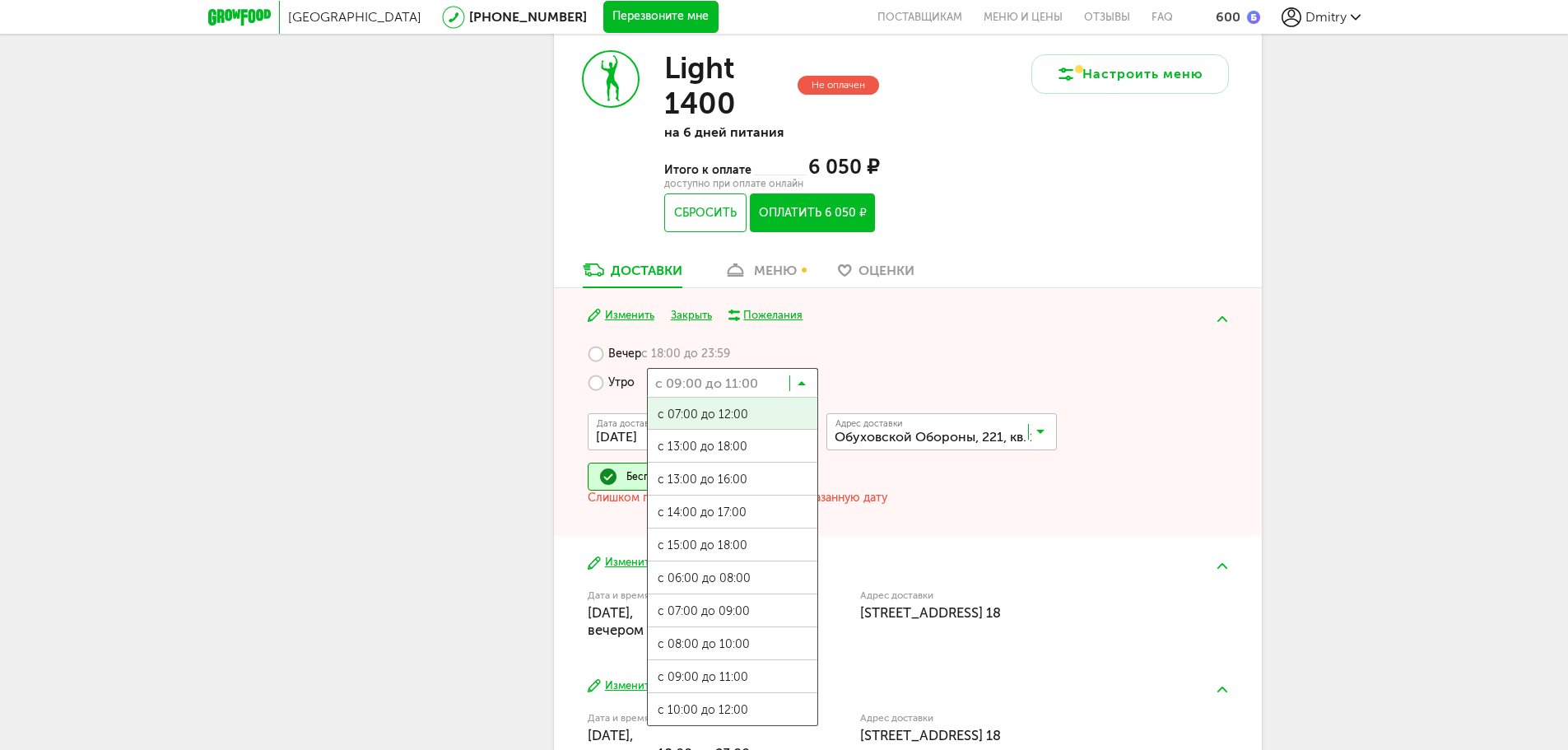
click at [621, 342] on label "Вечер с 18:00 до 23:59" at bounding box center [659, 353] width 143 height 29
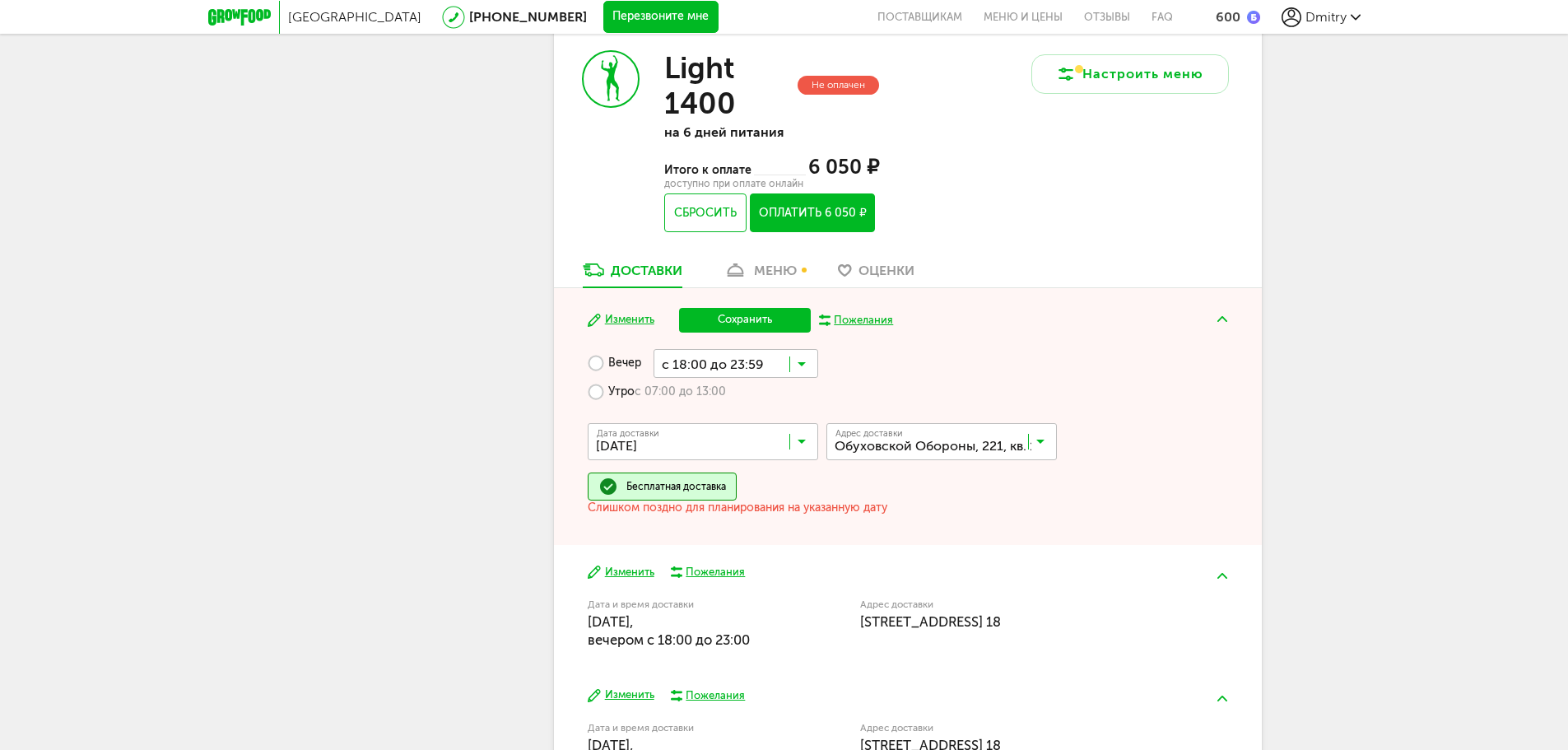
click at [739, 367] on input "Search for option" at bounding box center [736, 362] width 165 height 28
click at [744, 319] on button "Сохранить" at bounding box center [745, 320] width 132 height 25
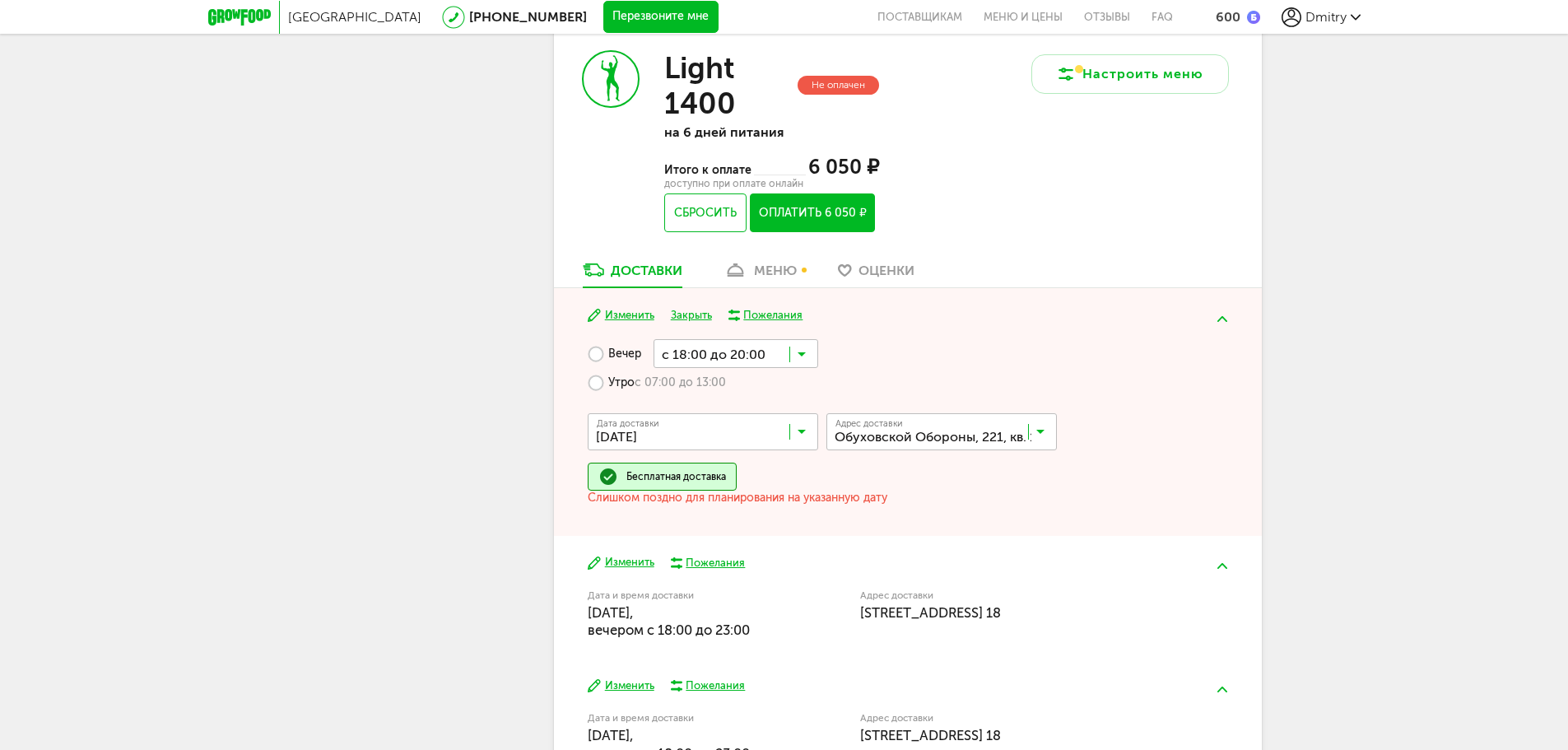
click at [685, 425] on input "Search for option" at bounding box center [707, 435] width 231 height 28
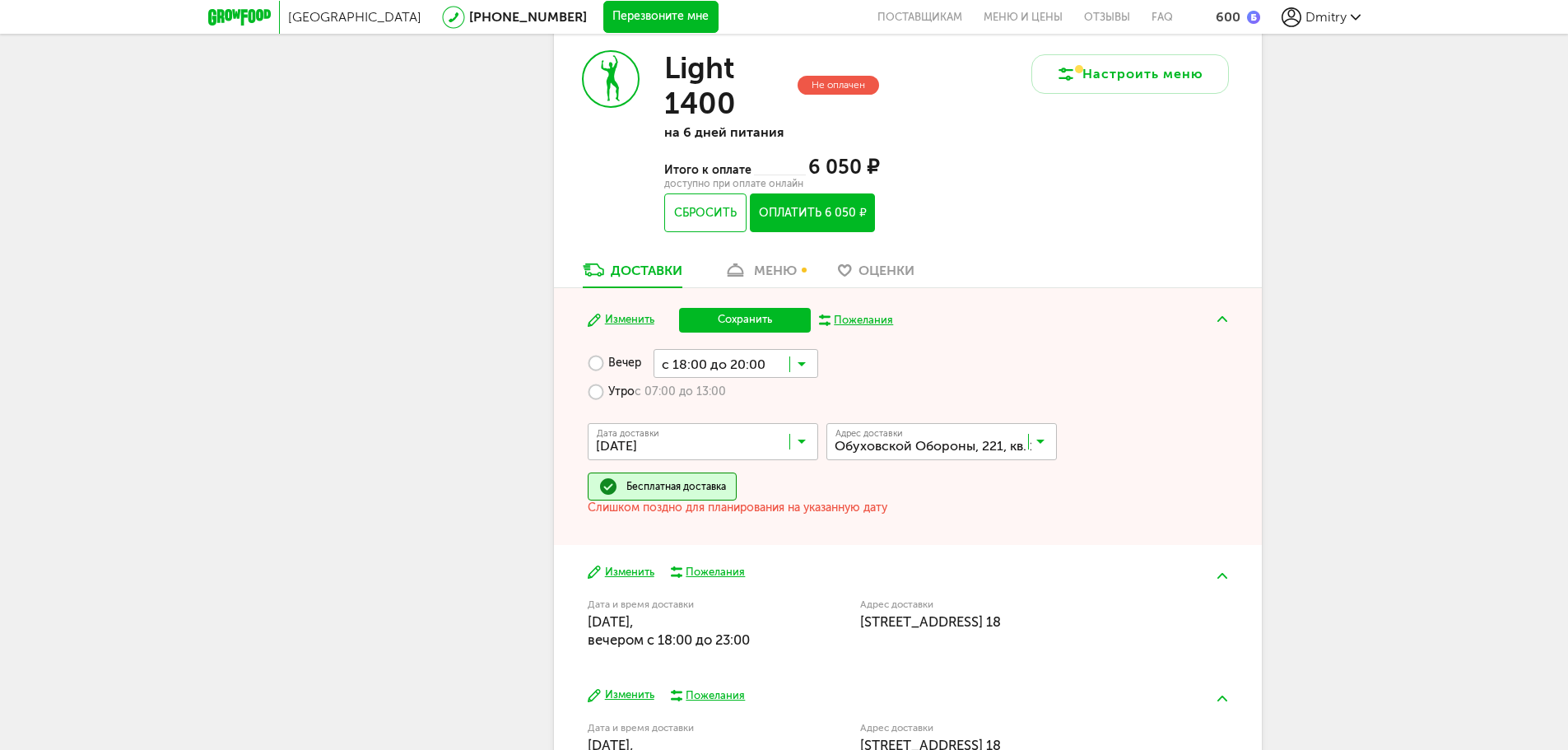
click at [702, 536] on span "[DATE]" at bounding box center [703, 549] width 229 height 34
click at [727, 365] on input "Search for option" at bounding box center [736, 362] width 165 height 28
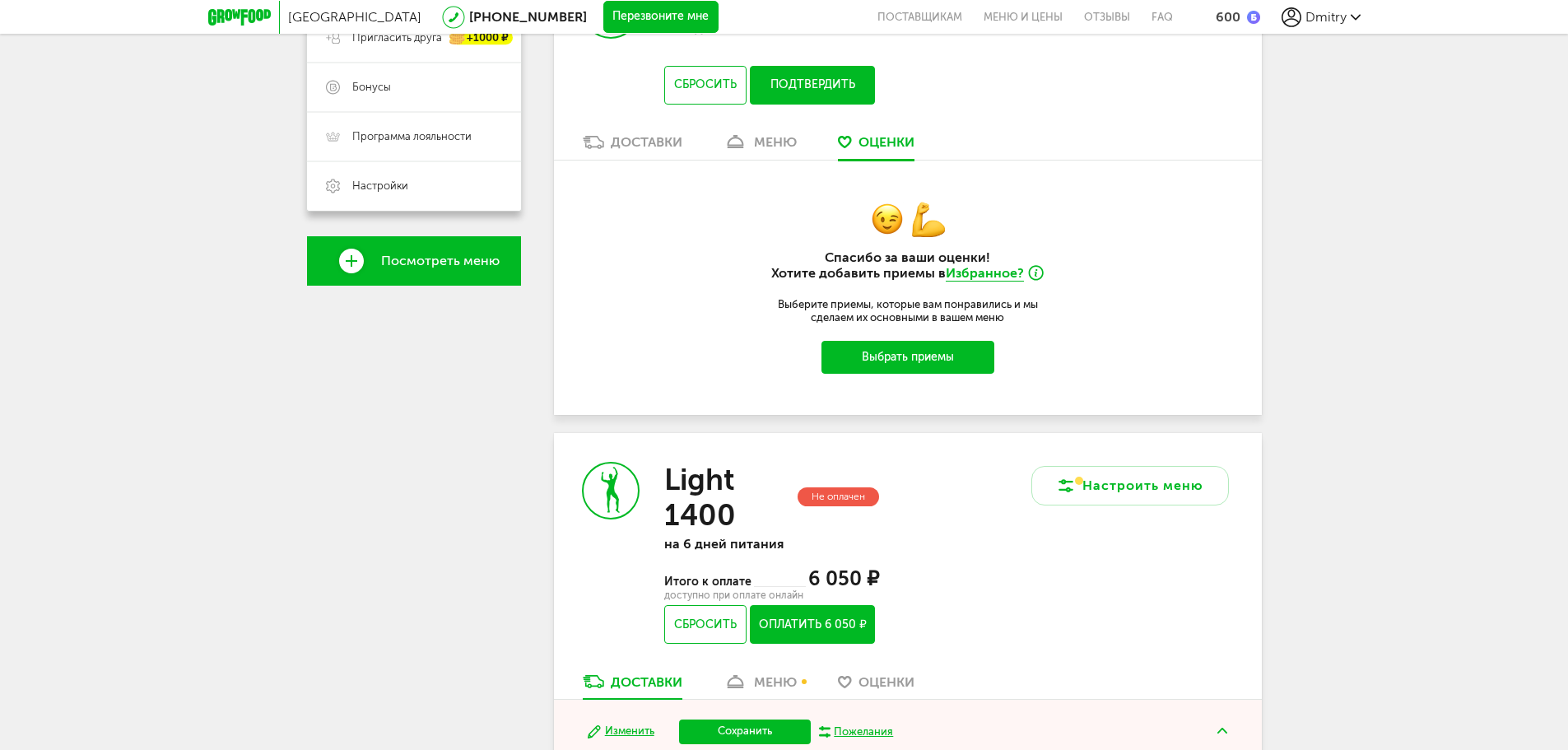
scroll to position [905, 0]
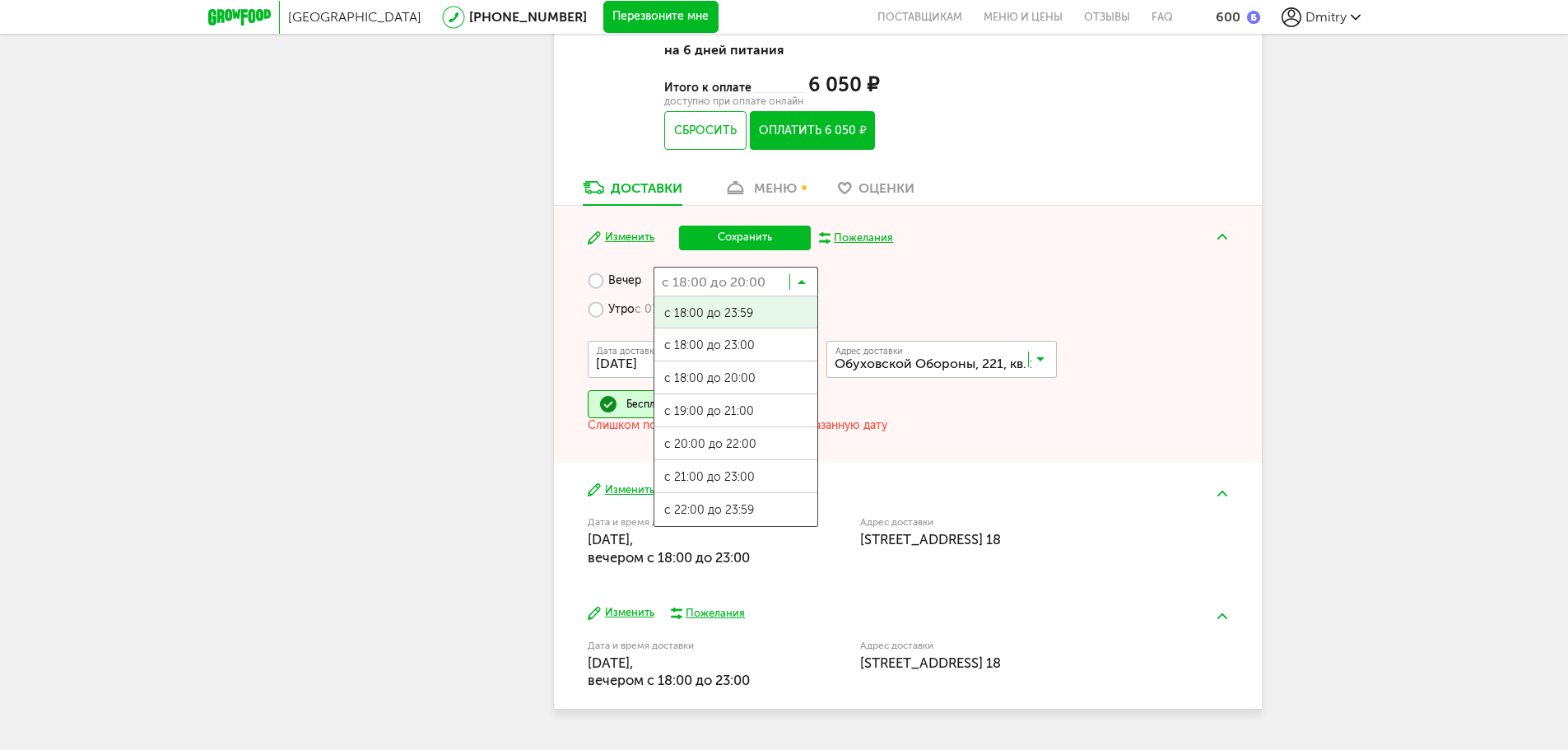
click at [601, 301] on label "Утро с 07:00 до 13:00" at bounding box center [657, 310] width 138 height 29
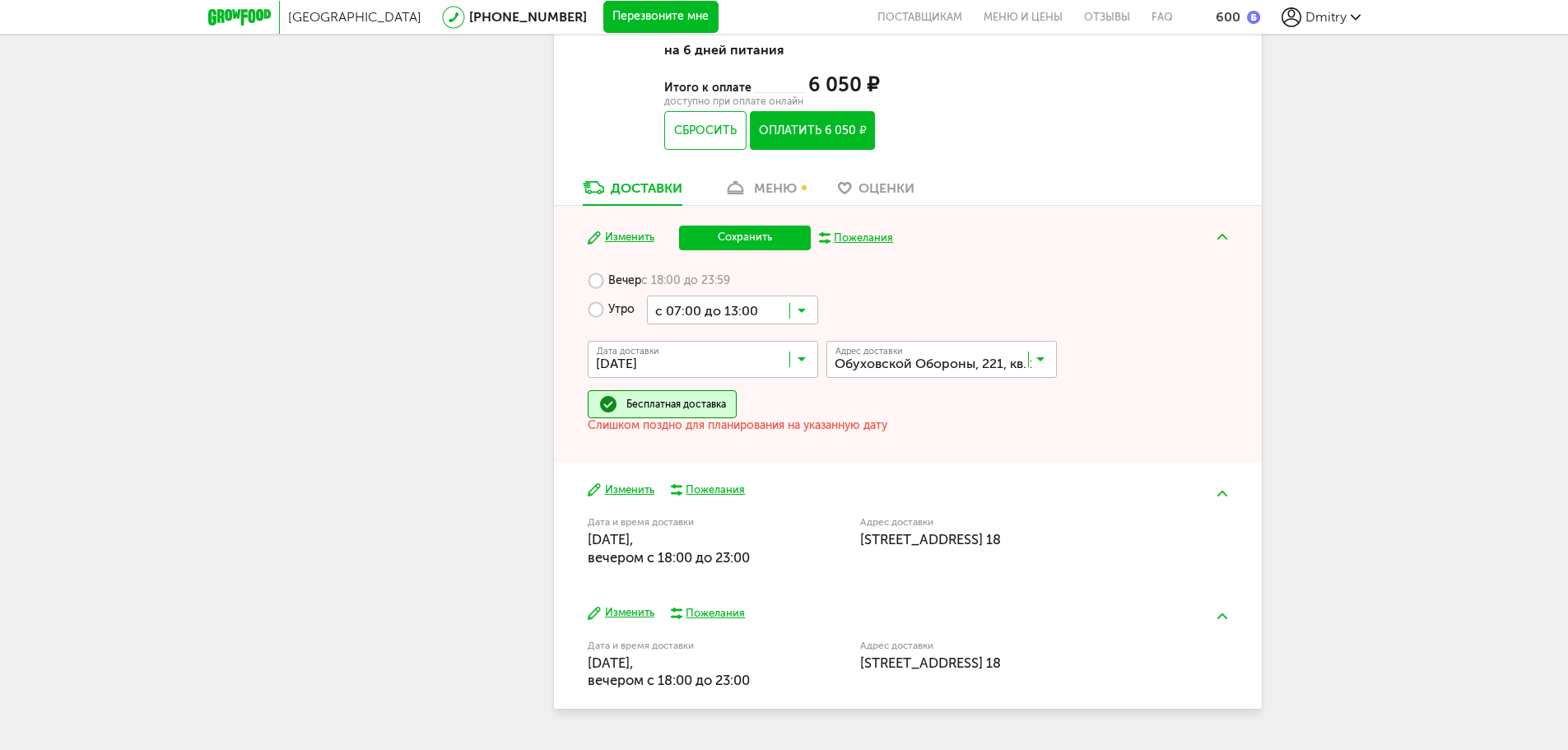
click at [722, 317] on input "Search for option" at bounding box center [733, 309] width 171 height 28
click at [755, 341] on span "с 07:00 до 12:00" at bounding box center [732, 342] width 170 height 34
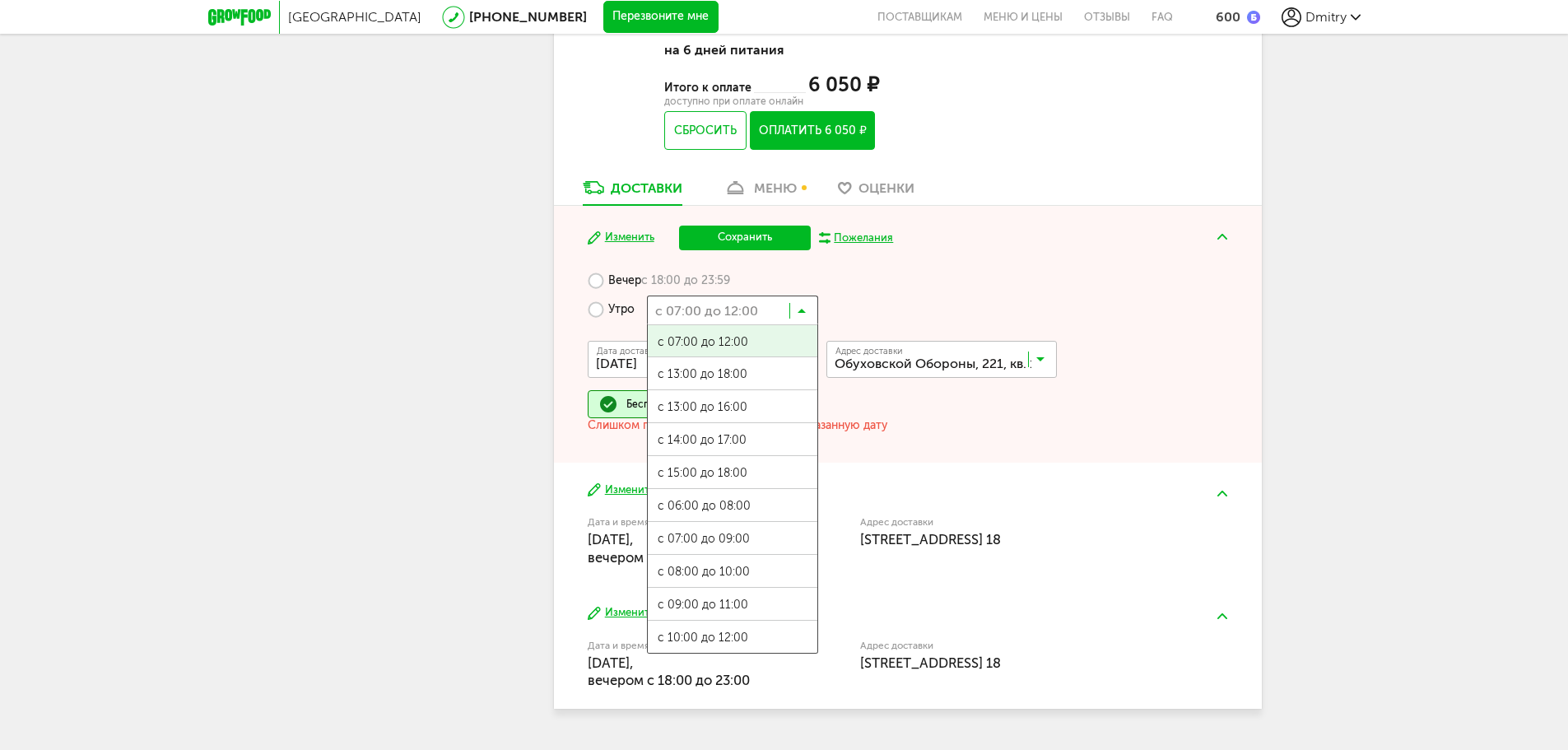
click at [794, 308] on input "Search for option" at bounding box center [733, 309] width 171 height 28
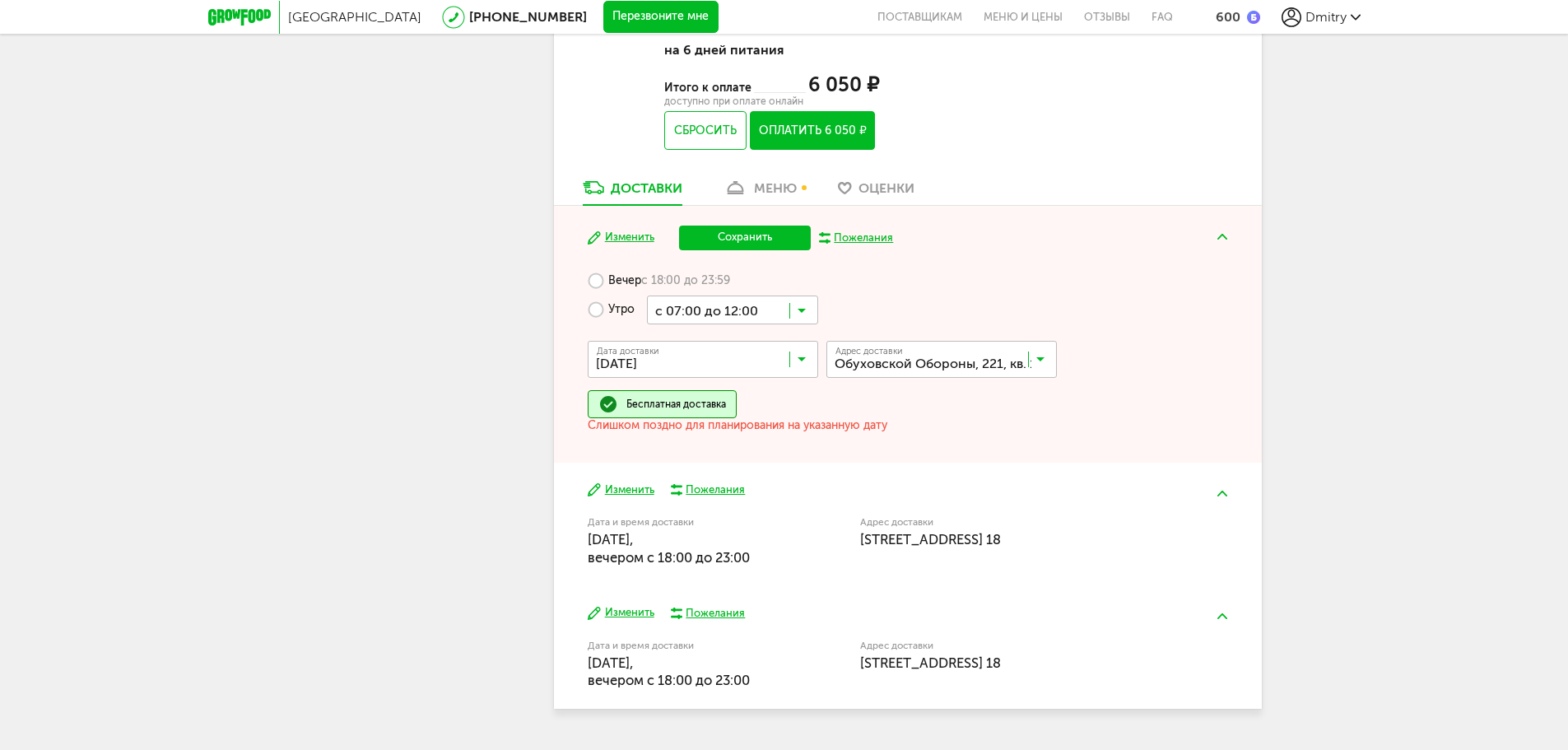
click at [716, 341] on span "с 07:00 до 12:00" at bounding box center [732, 342] width 170 height 34
click at [725, 245] on button "Сохранить" at bounding box center [745, 238] width 132 height 25
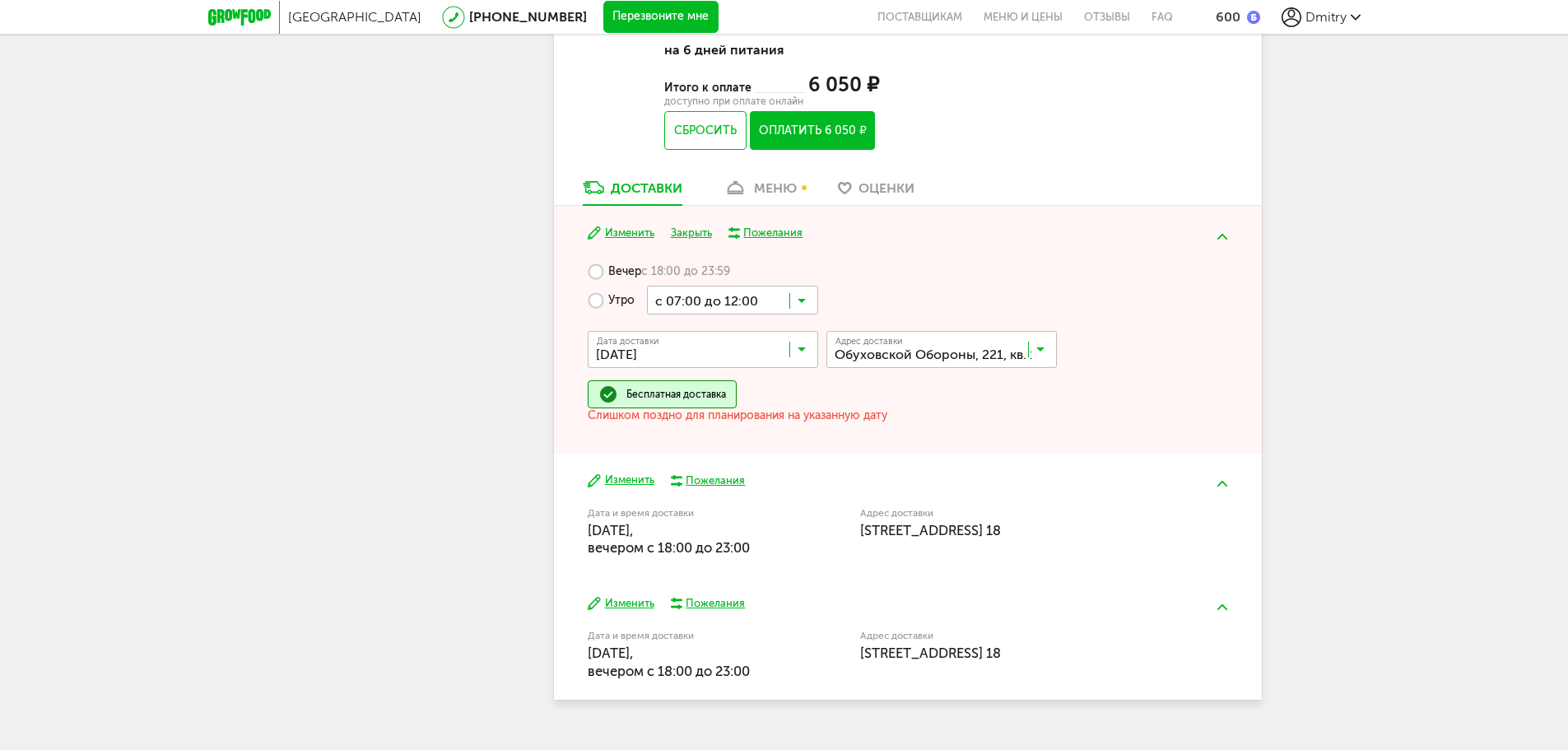
click at [768, 196] on link "меню" at bounding box center [761, 193] width 90 height 27
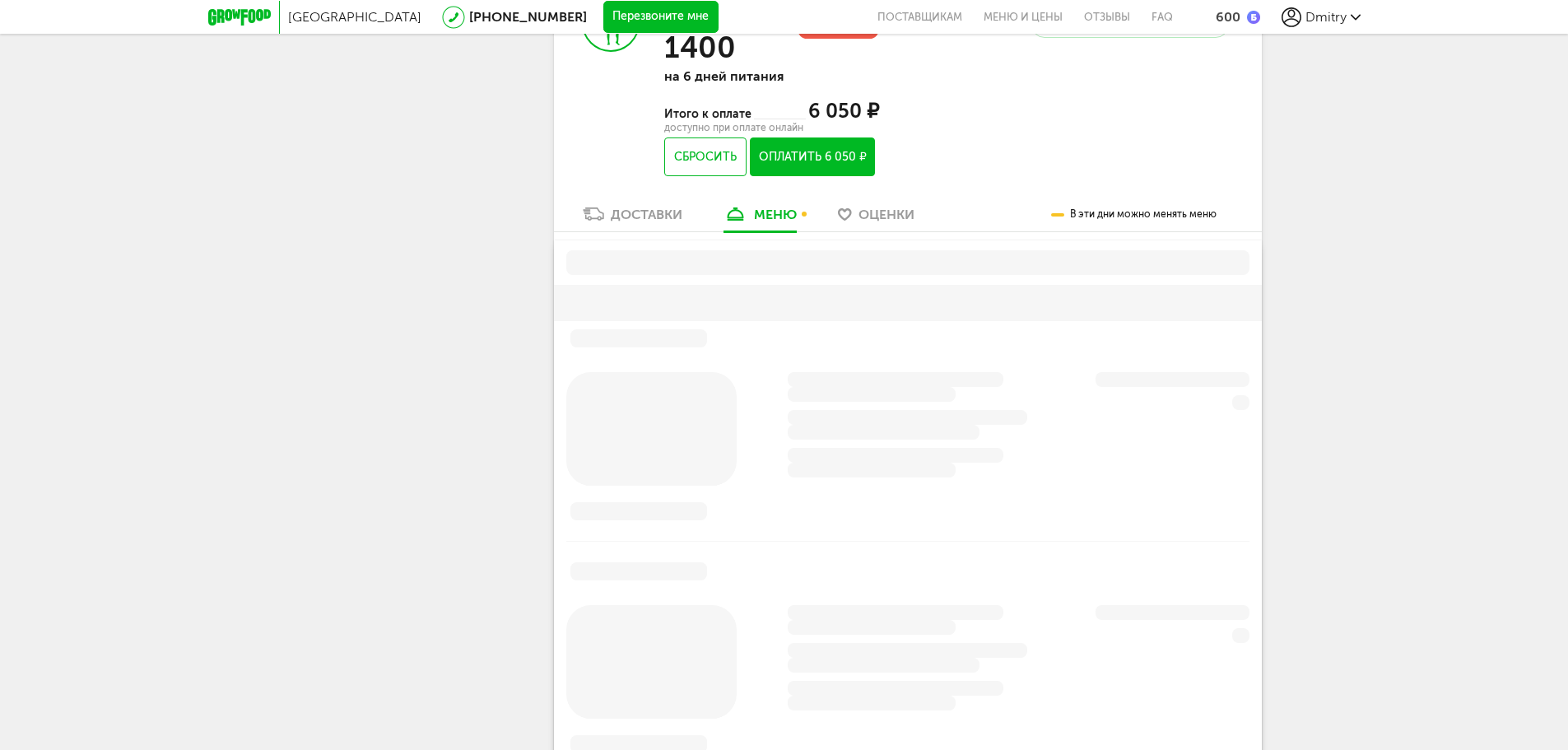
scroll to position [804, 0]
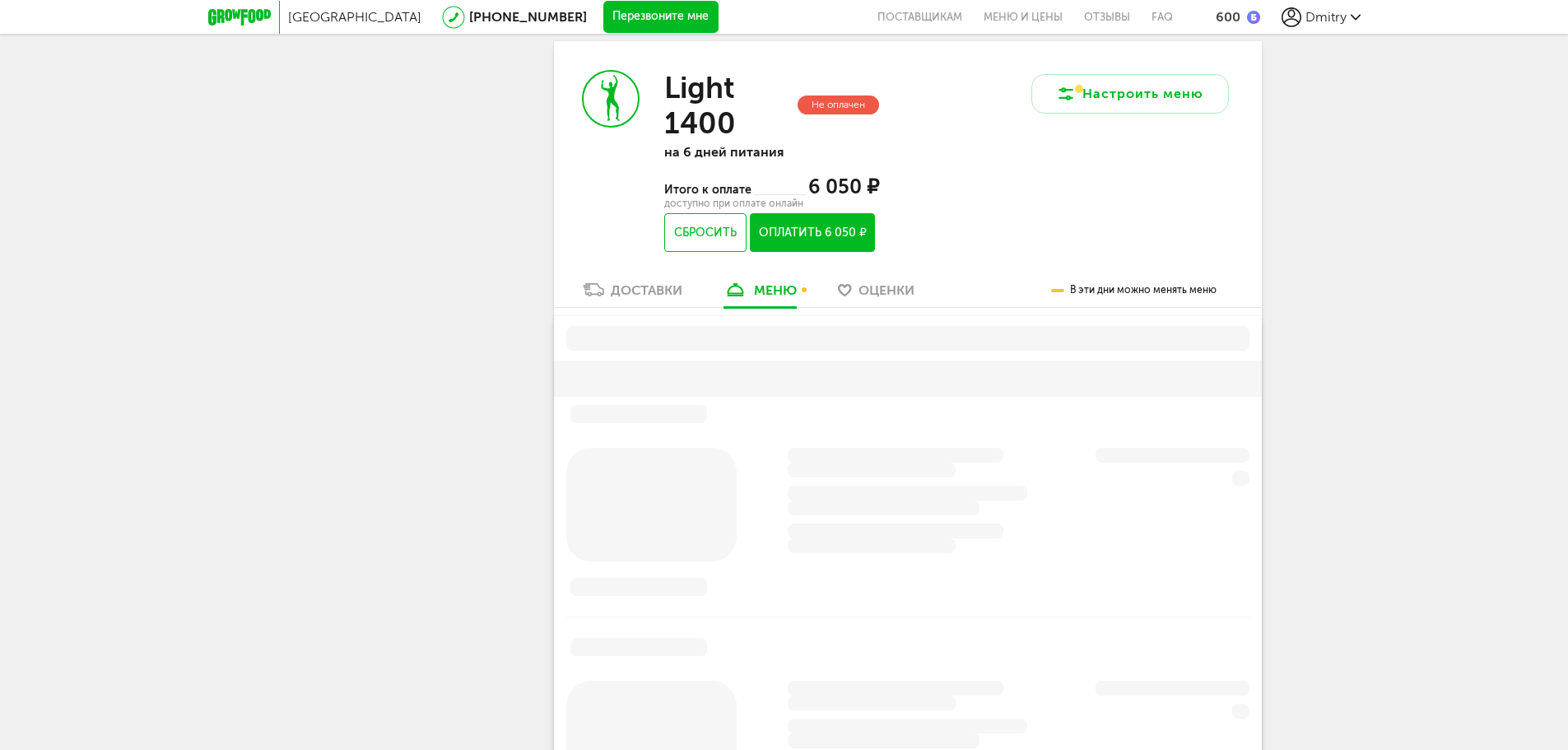
click at [628, 295] on div "Доставки" at bounding box center [647, 290] width 72 height 15
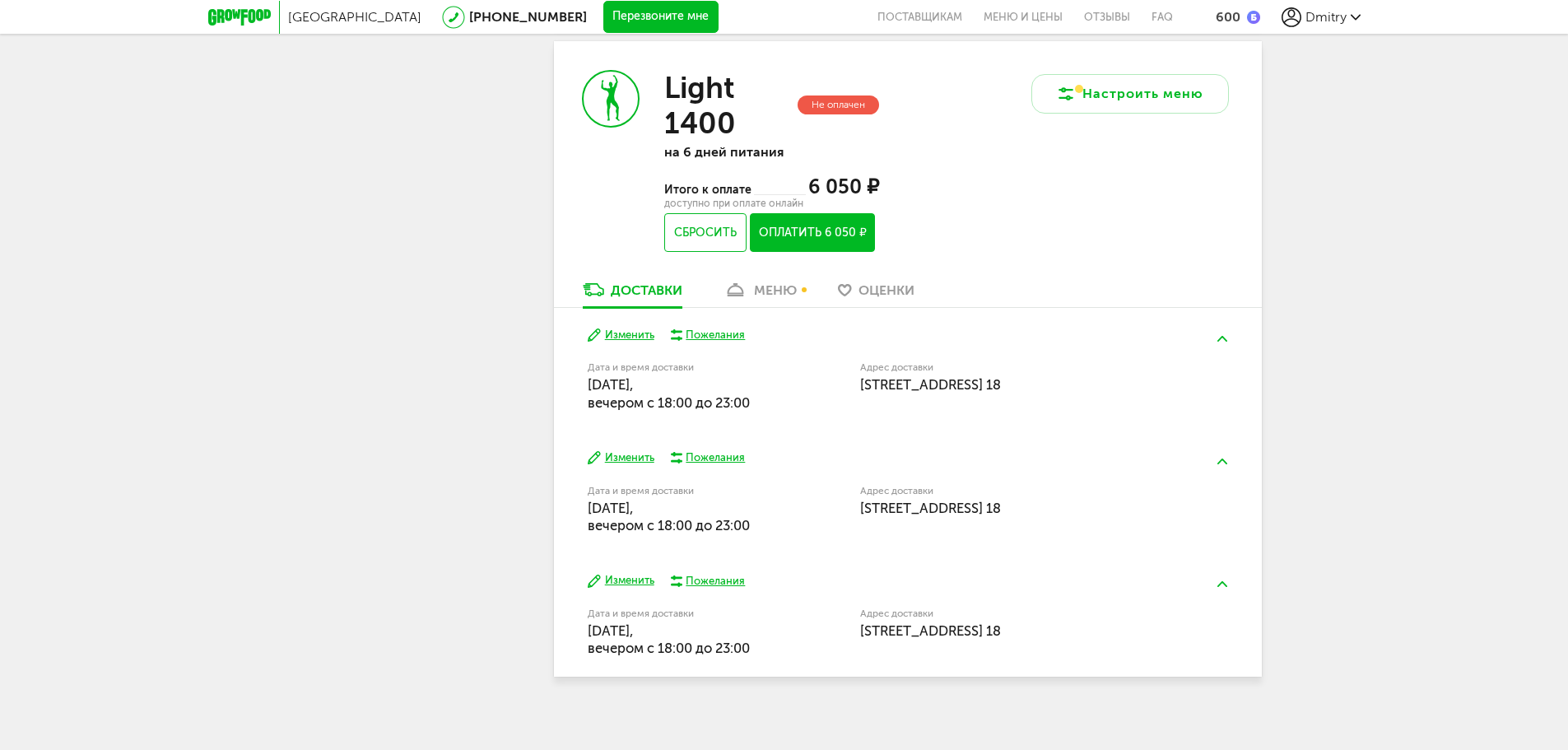
click at [627, 287] on div "Доставки" at bounding box center [647, 290] width 72 height 15
click at [627, 283] on div "Доставки" at bounding box center [647, 290] width 72 height 15
click at [635, 335] on button "Изменить" at bounding box center [622, 335] width 67 height 15
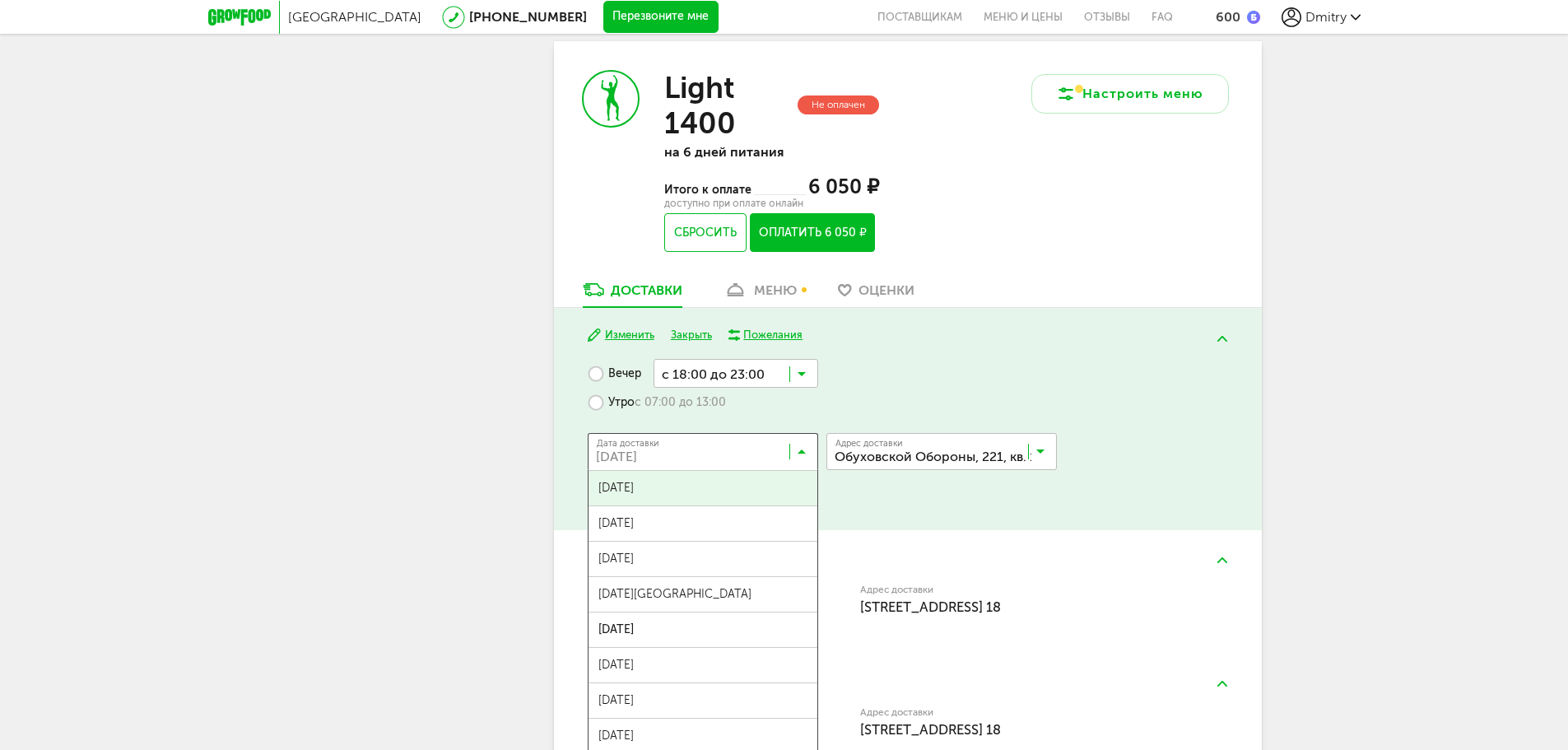
click at [695, 452] on input "Search for option" at bounding box center [707, 455] width 231 height 28
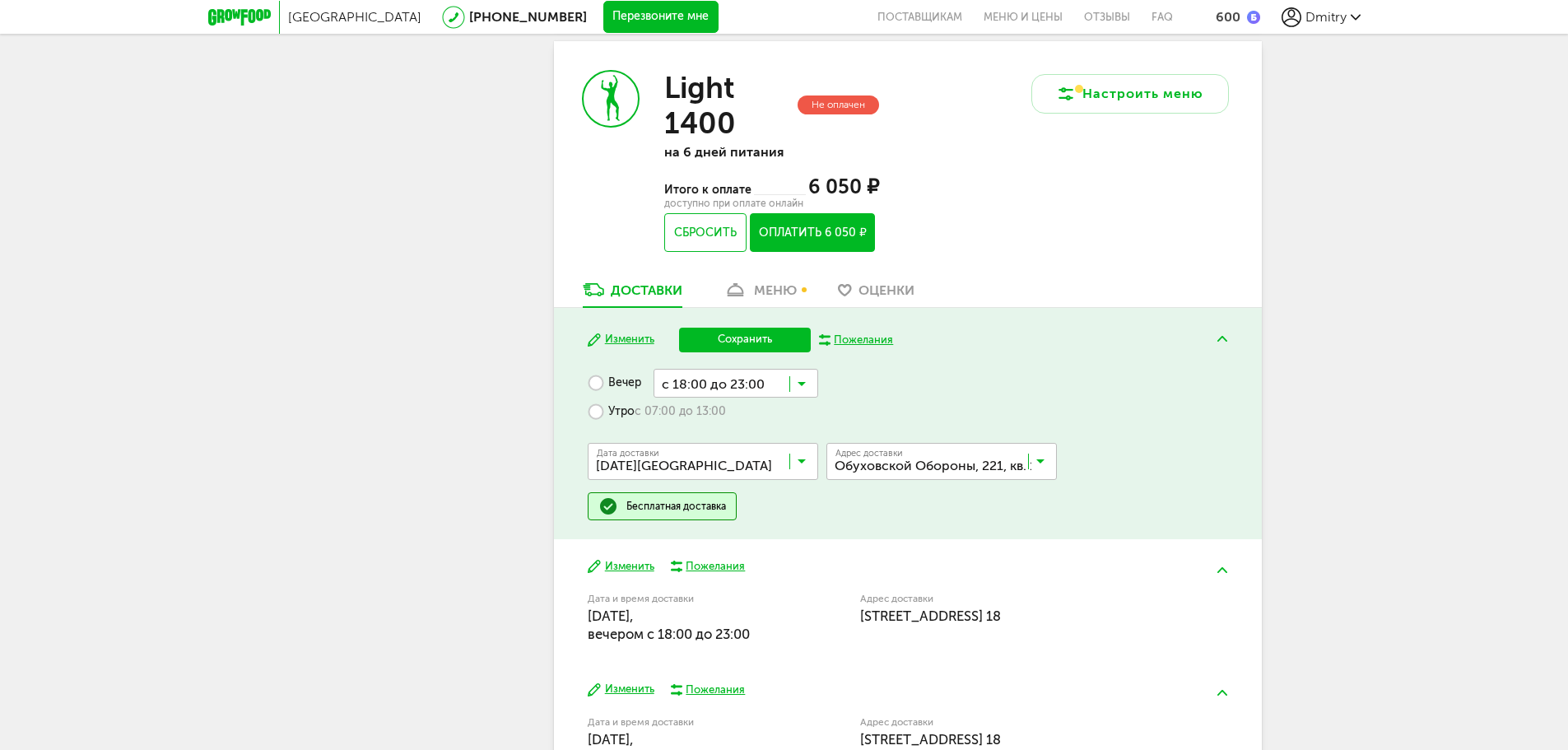
click at [675, 588] on span "[DATE][GEOGRAPHIC_DATA]" at bounding box center [703, 604] width 229 height 34
click at [703, 388] on input "Search for option" at bounding box center [736, 382] width 165 height 28
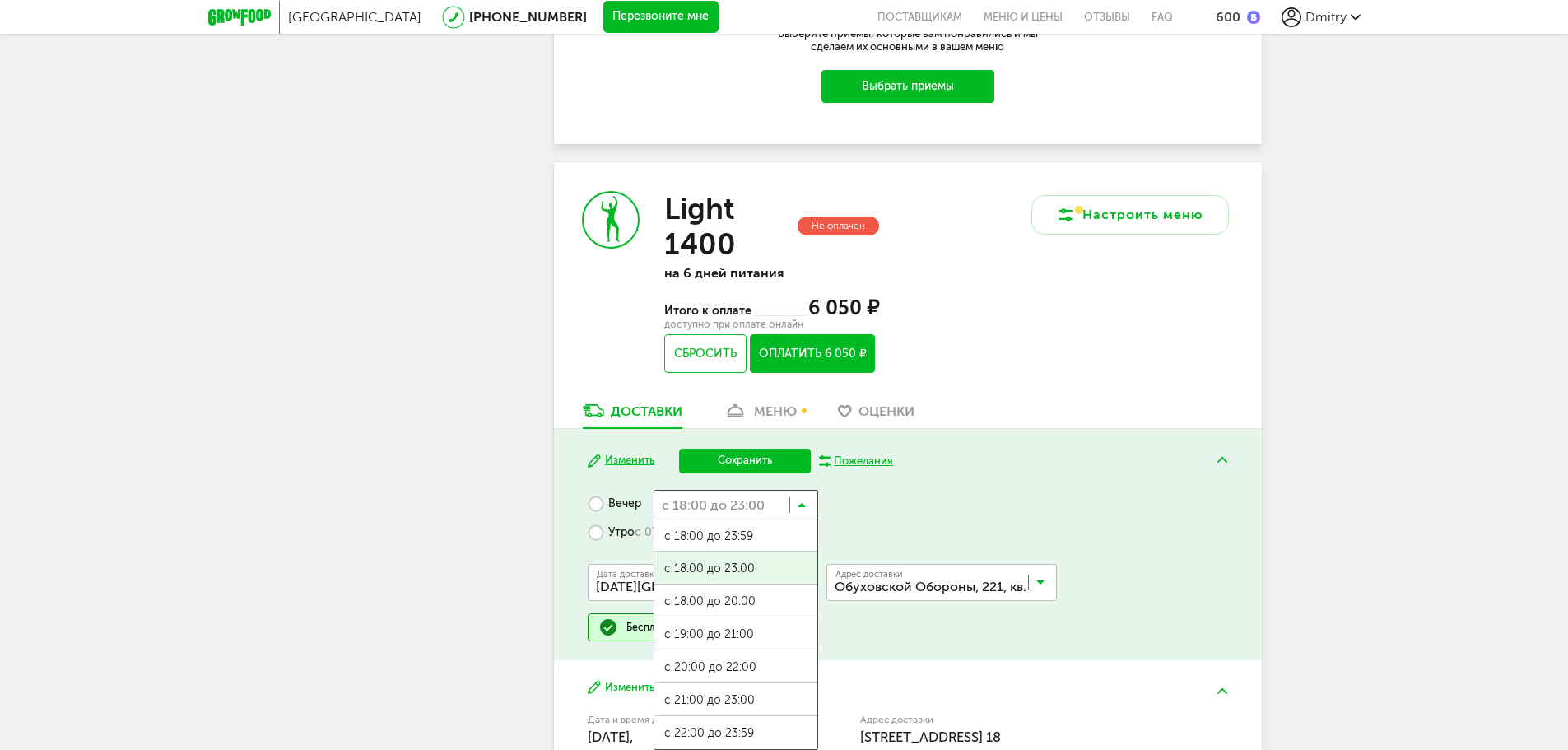
scroll to position [639, 0]
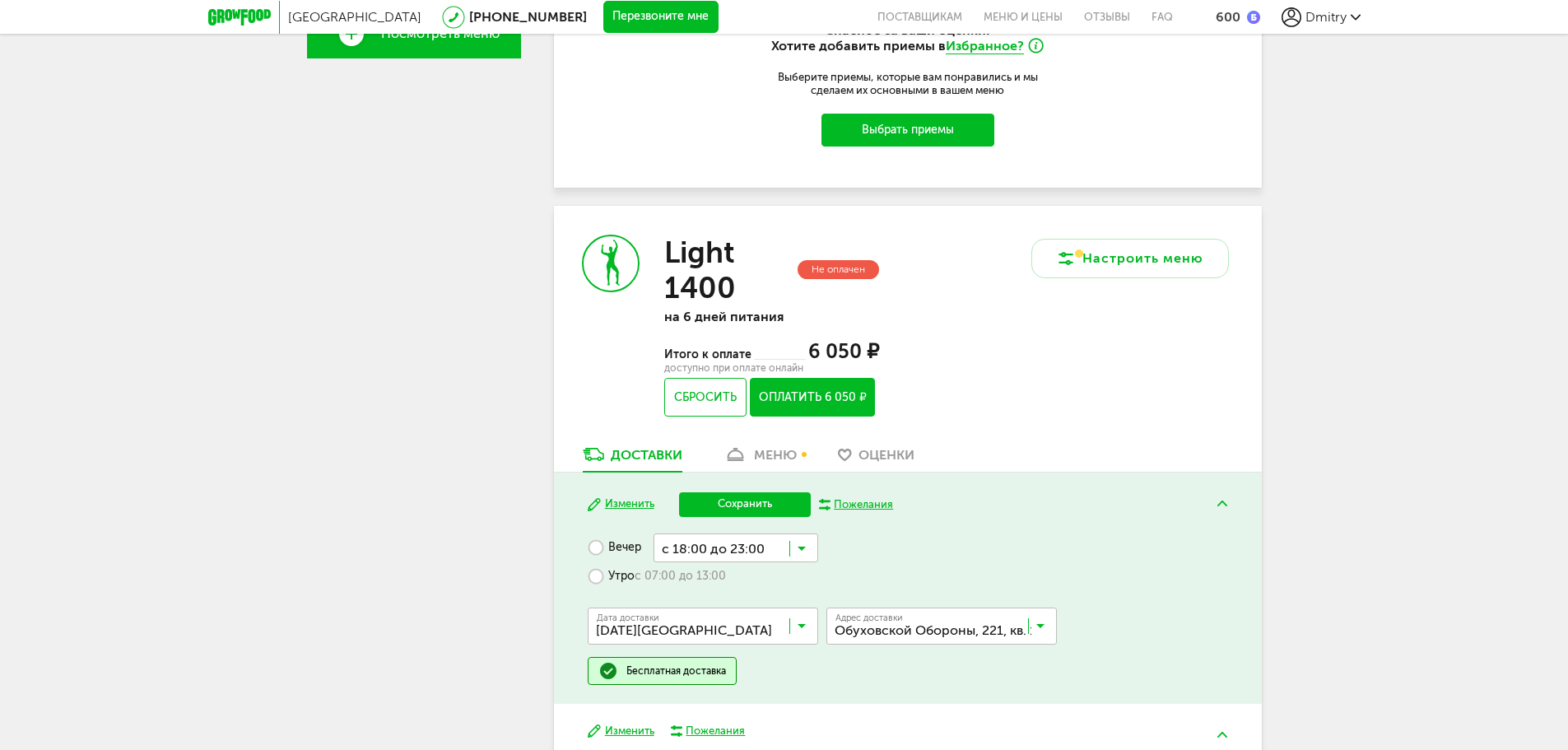
click at [1090, 362] on div "Настроить меню" at bounding box center [1085, 326] width 354 height 240
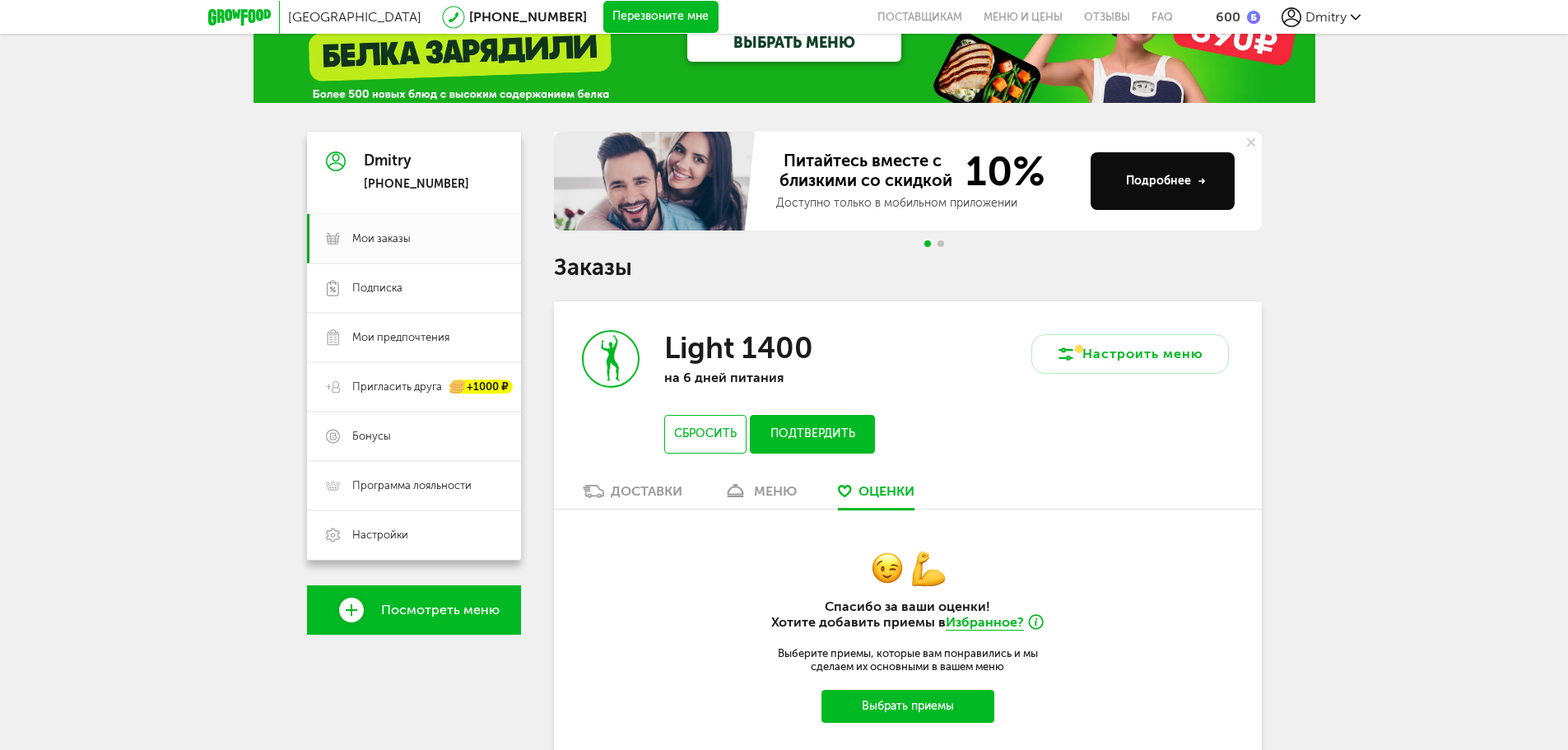
scroll to position [0, 0]
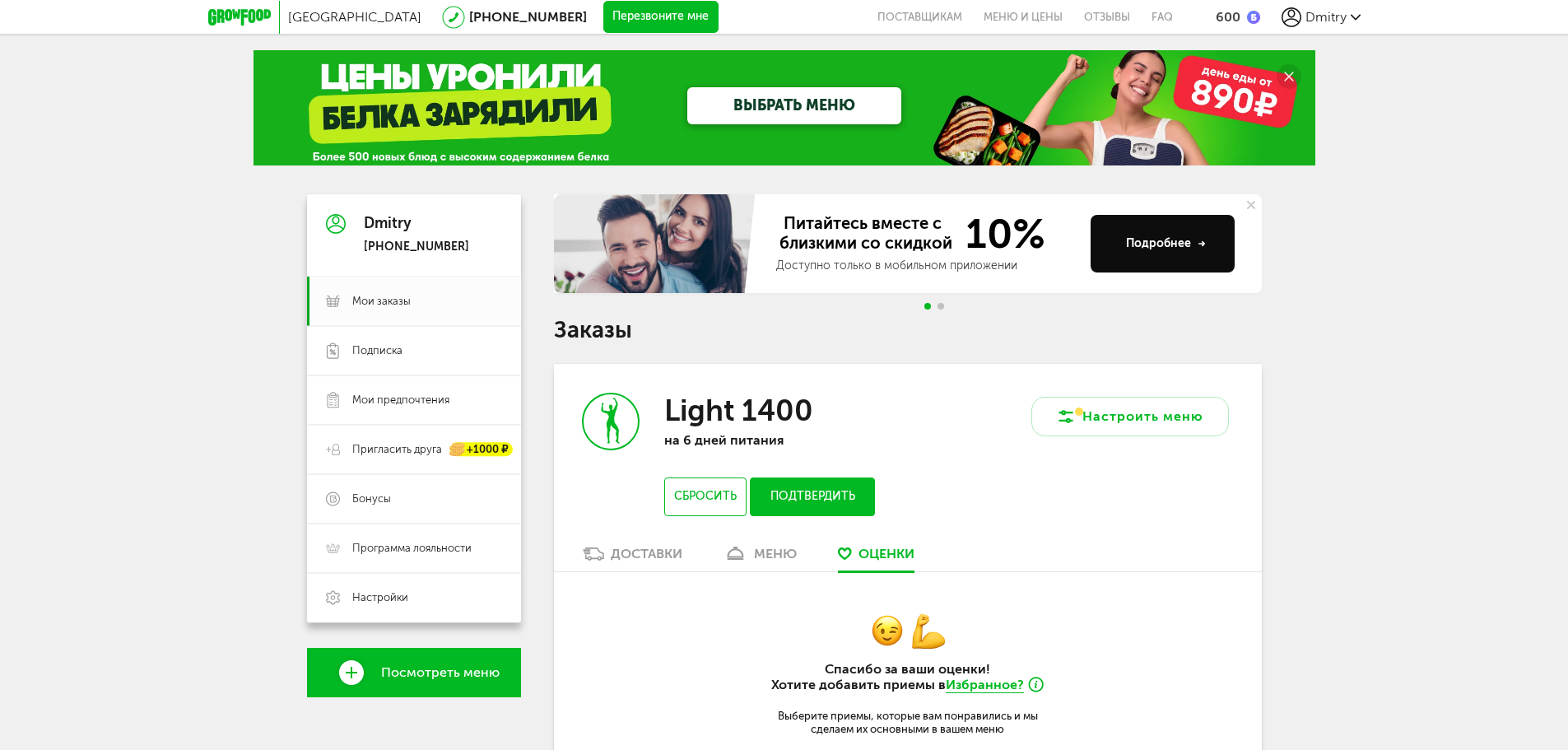
click at [781, 557] on div "меню" at bounding box center [775, 554] width 43 height 15
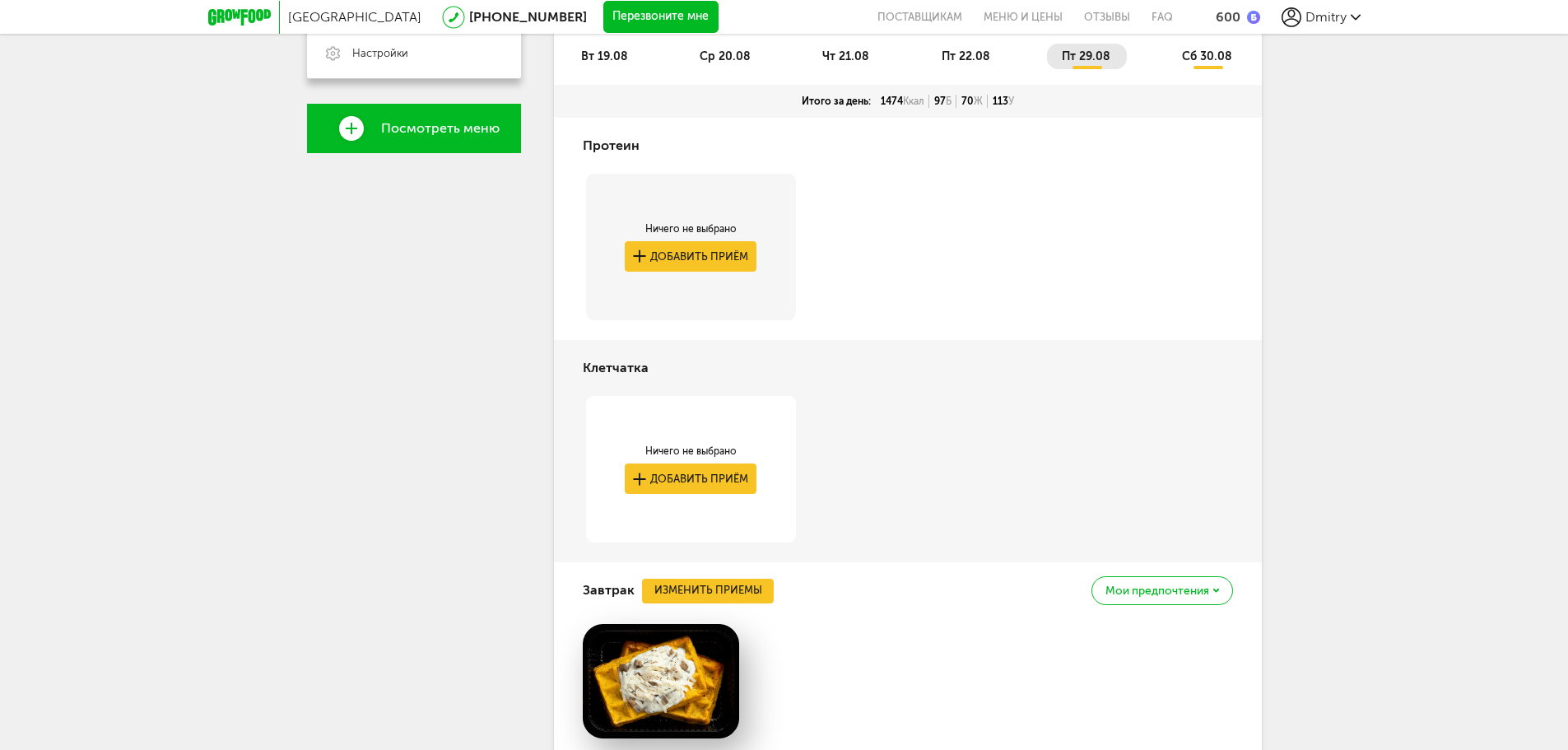
scroll to position [817, 0]
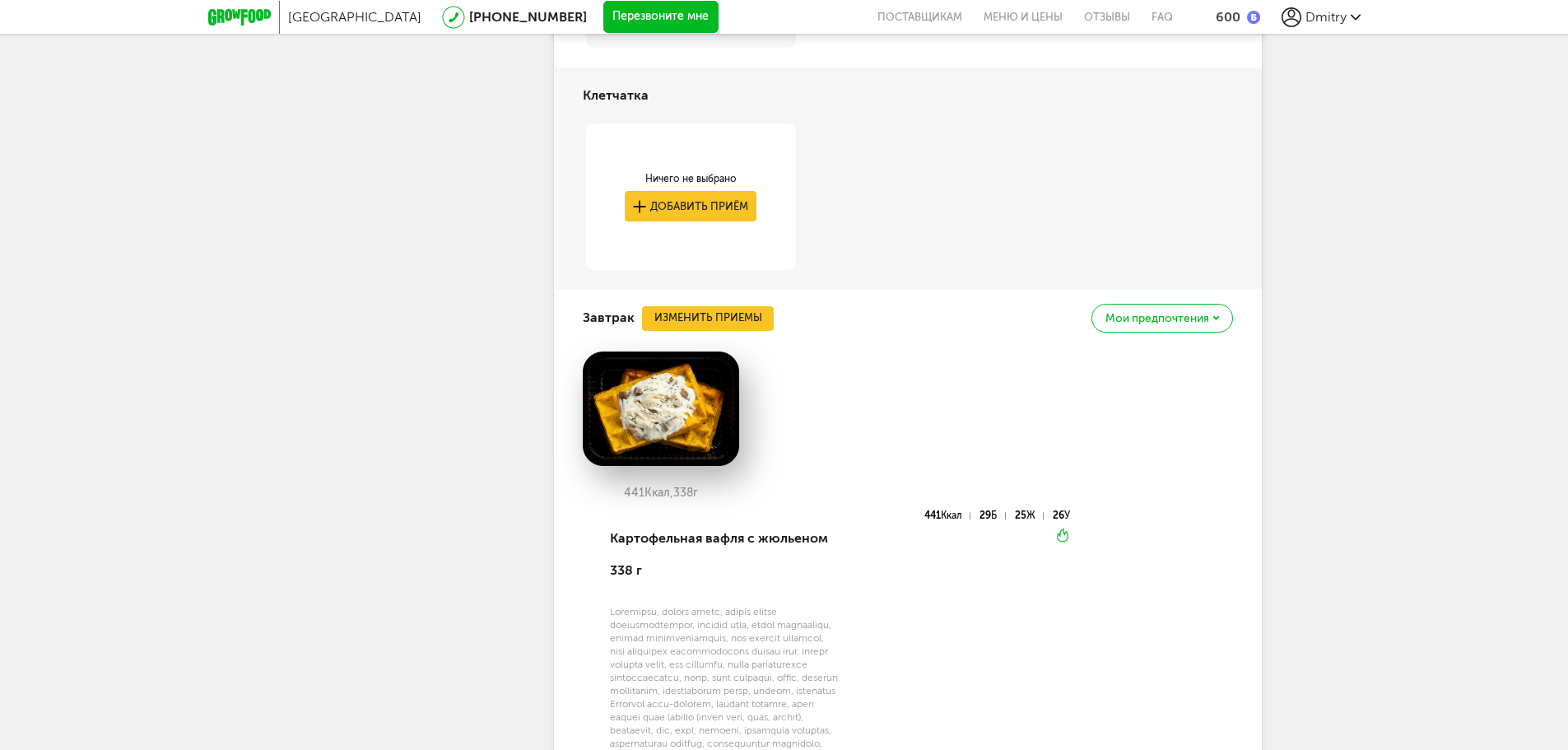
click at [1163, 323] on span "Мои предпочтения" at bounding box center [1157, 319] width 103 height 11
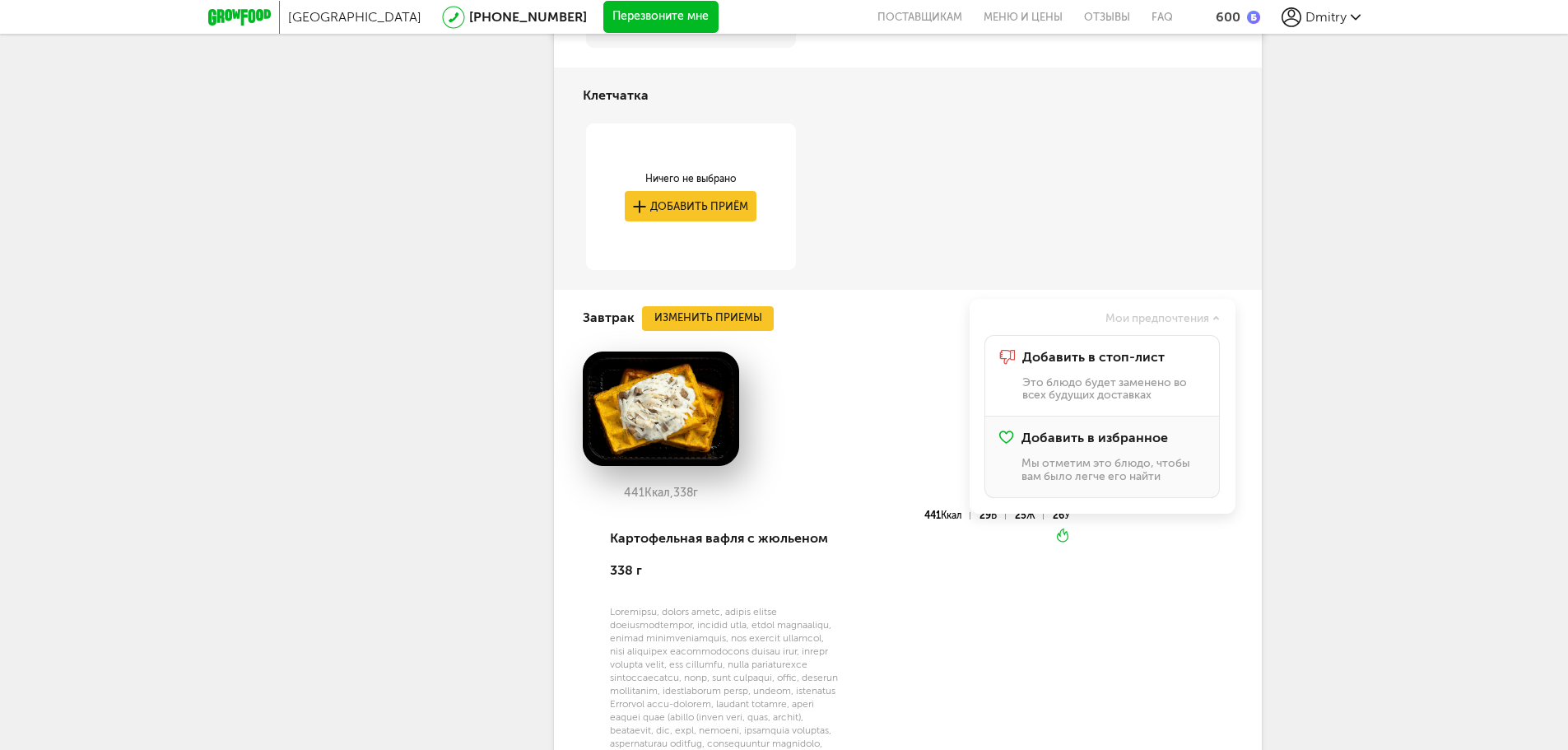
click at [1096, 466] on p "Мы отметим это блюдо, чтобы вам было легче его найти" at bounding box center [1113, 469] width 183 height 26
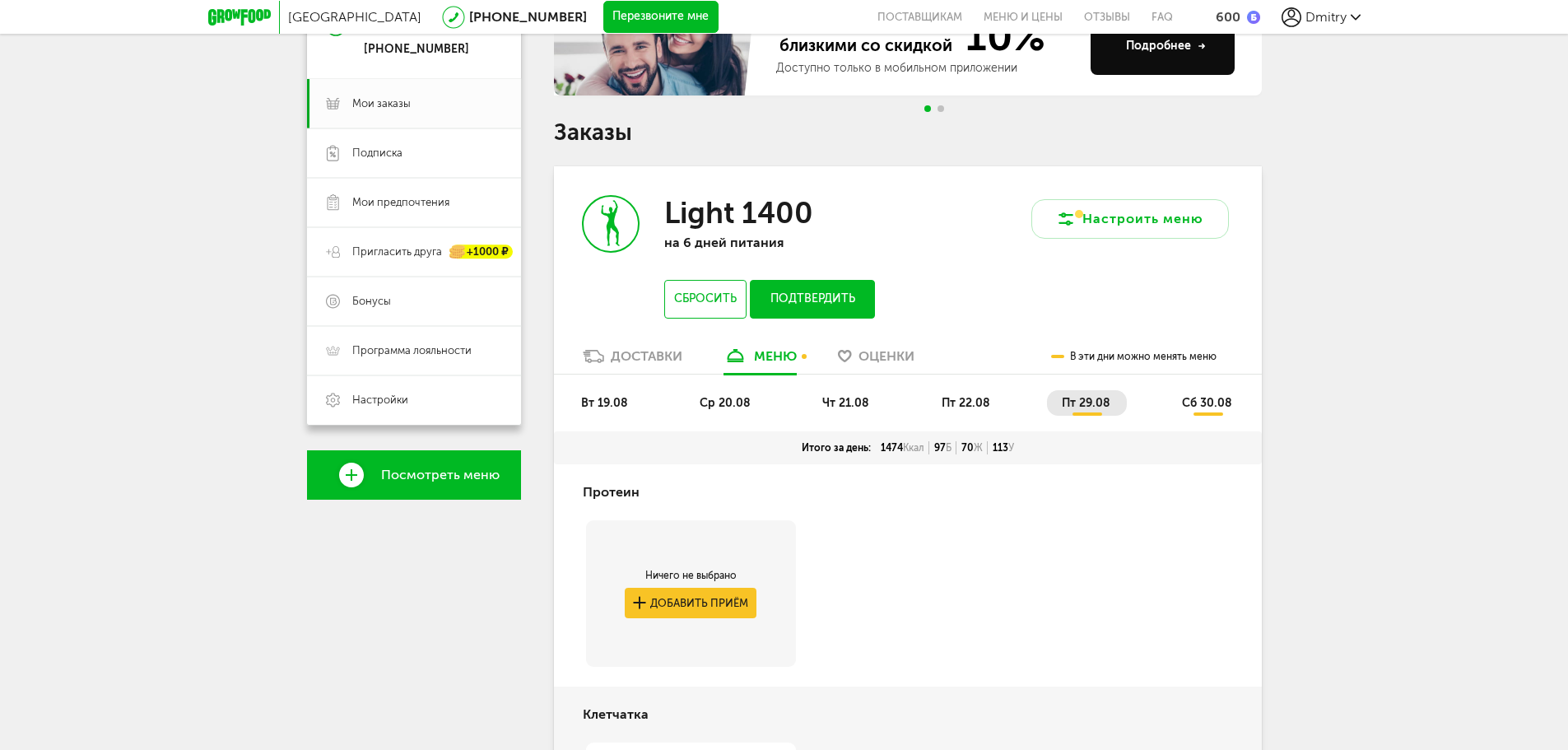
scroll to position [247, 0]
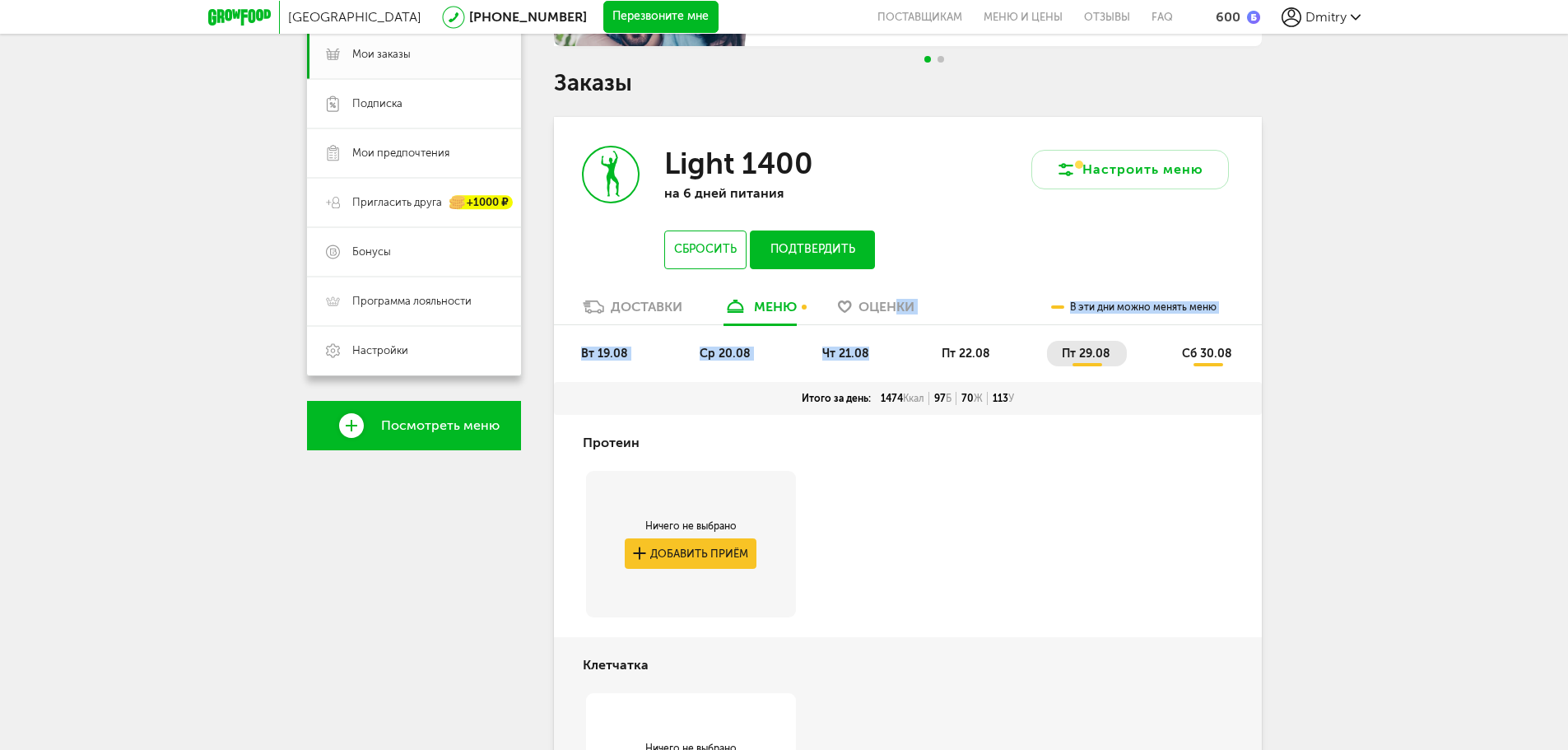
drag, startPoint x: 890, startPoint y: 331, endPoint x: 894, endPoint y: 313, distance: 18.4
click at [894, 313] on span "Оценки" at bounding box center [886, 307] width 56 height 15
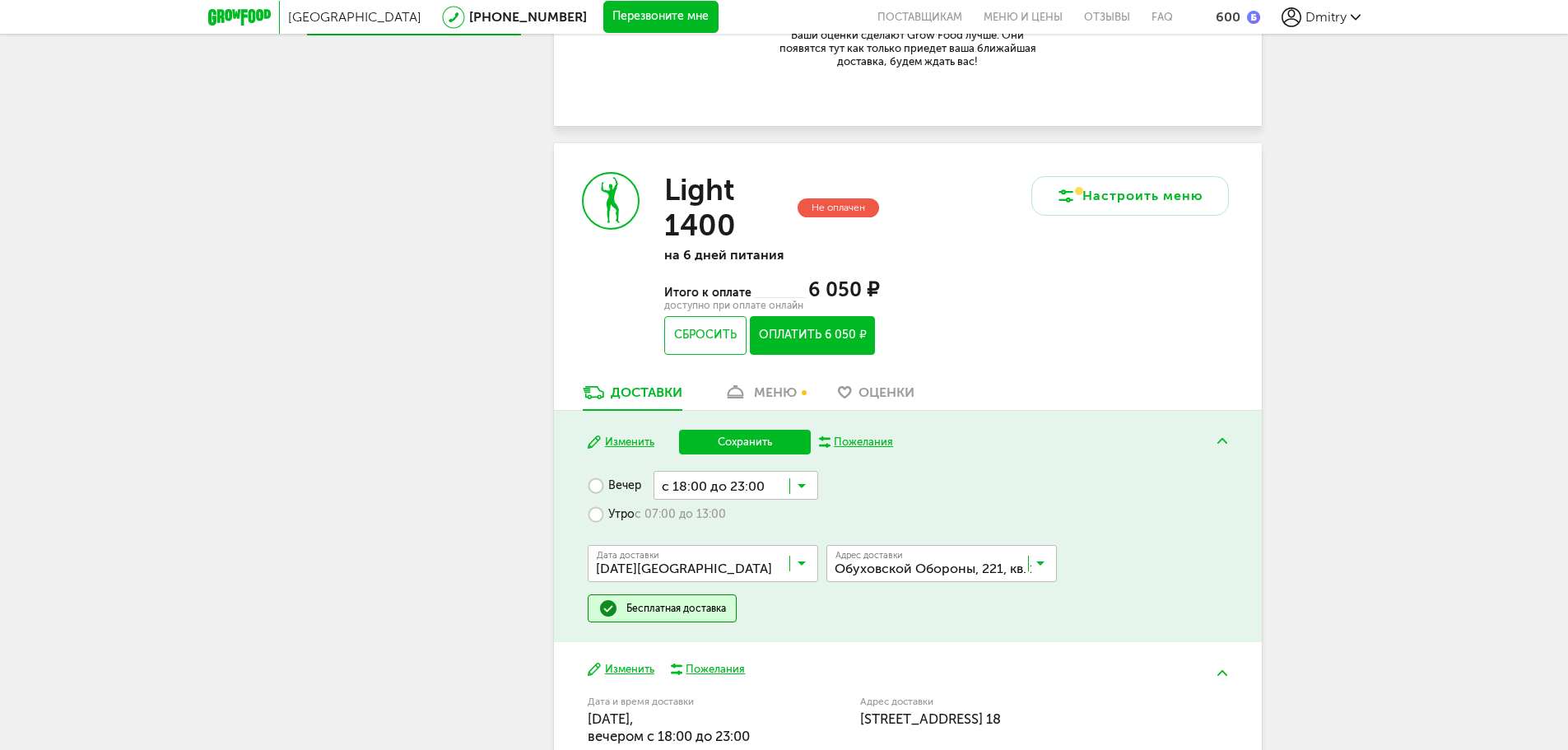
scroll to position [225, 0]
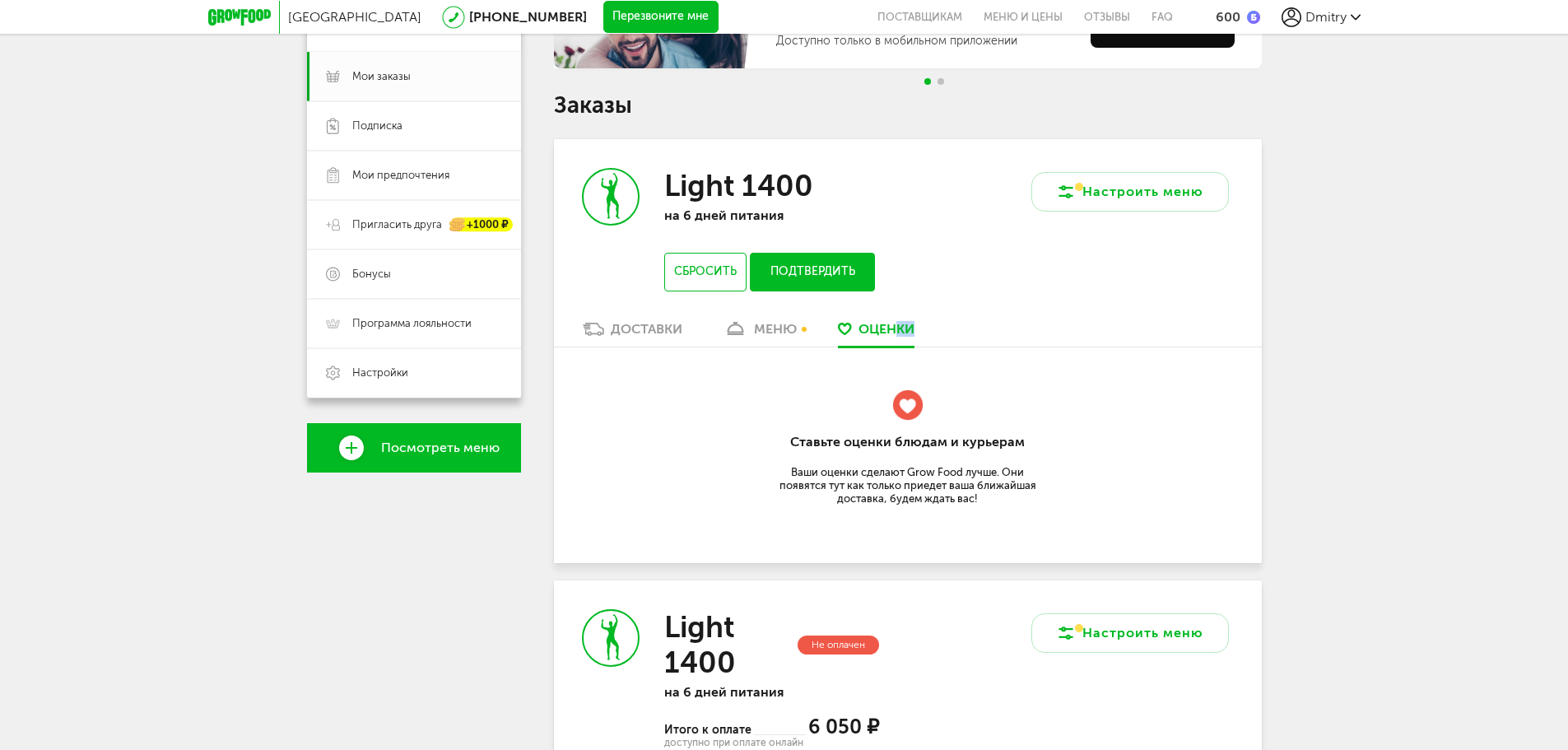
click at [868, 323] on span "Оценки" at bounding box center [886, 329] width 56 height 15
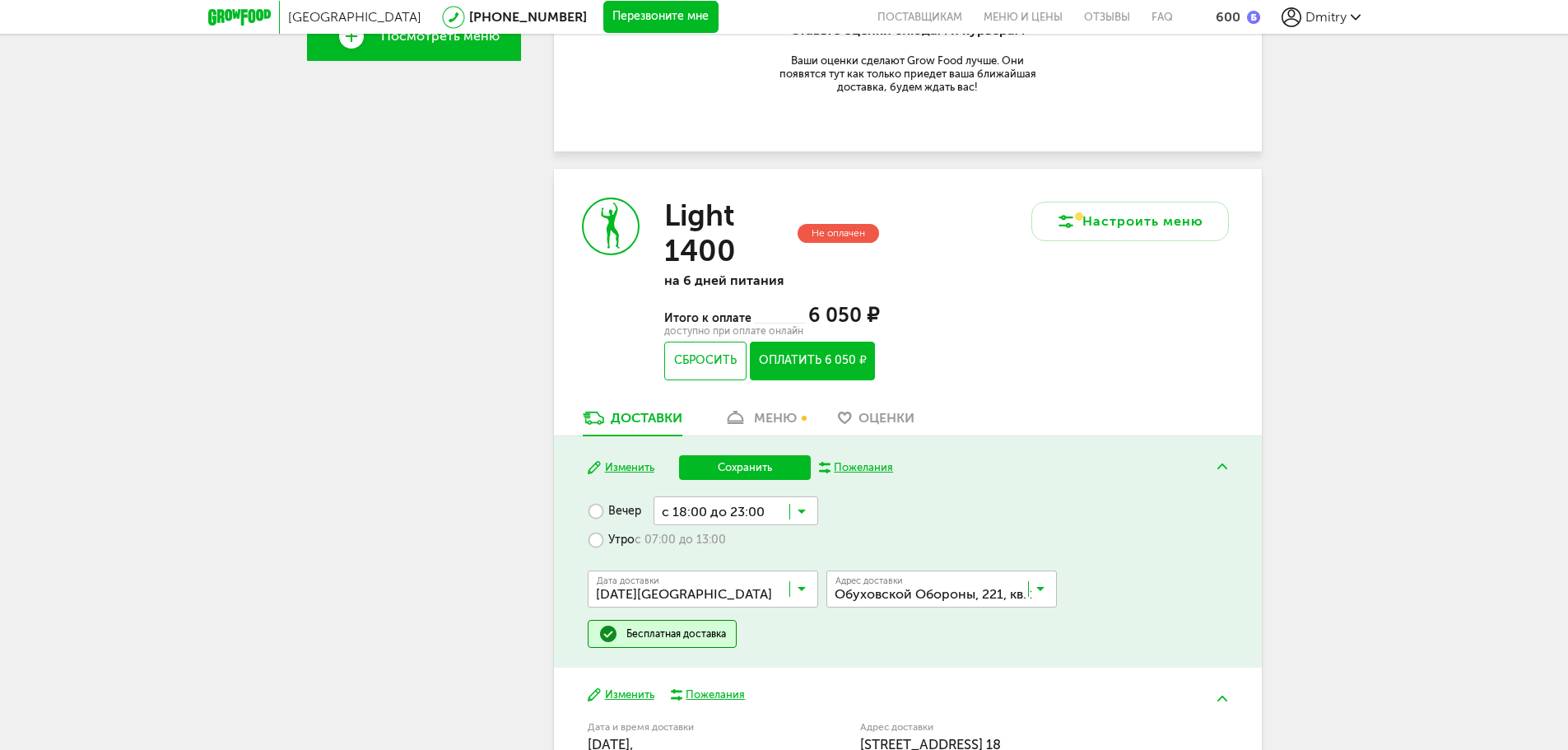
scroll to position [883, 0]
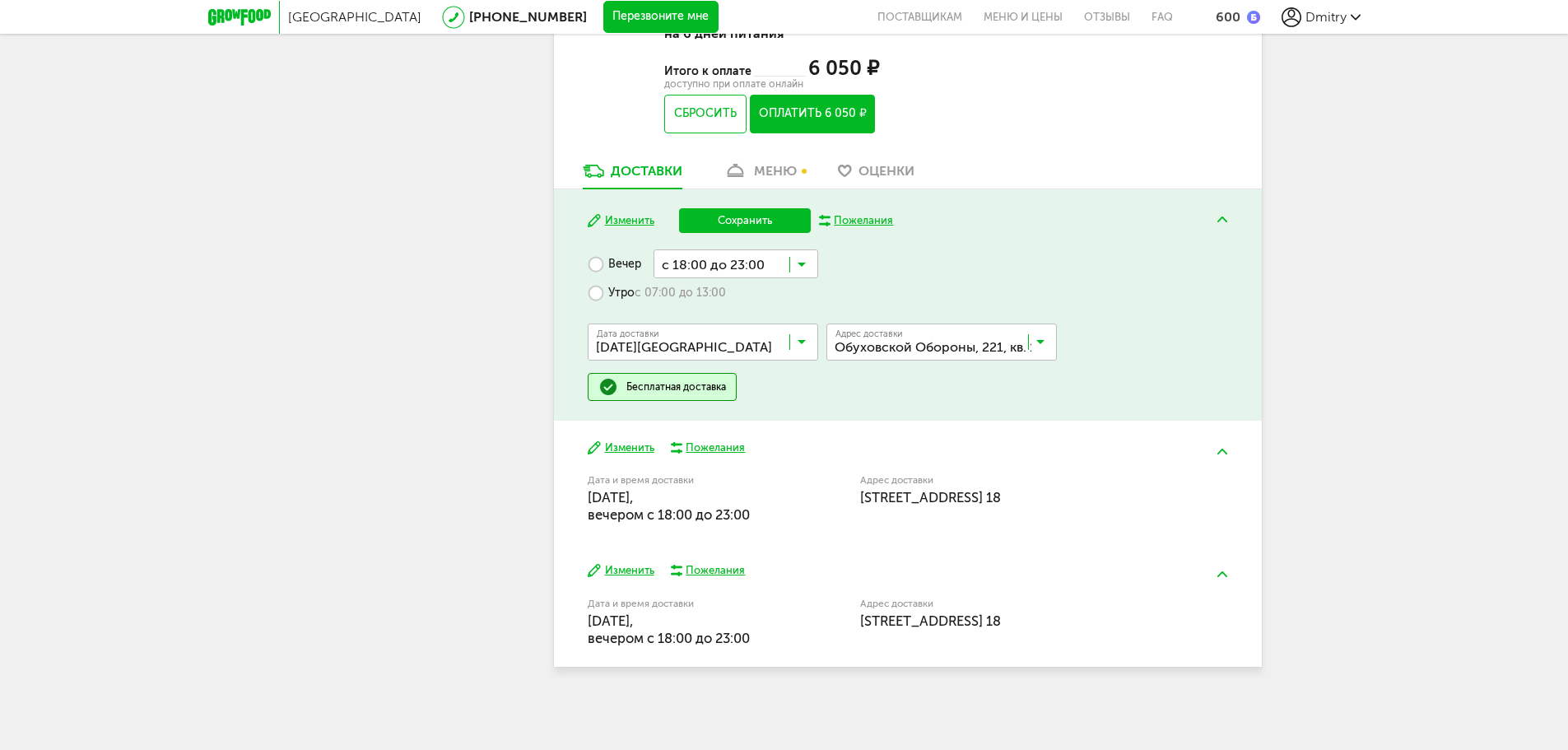
click at [784, 487] on div "Дата и время доставки [DATE], вечером c 18:00 до 23:00" at bounding box center [724, 497] width 272 height 53
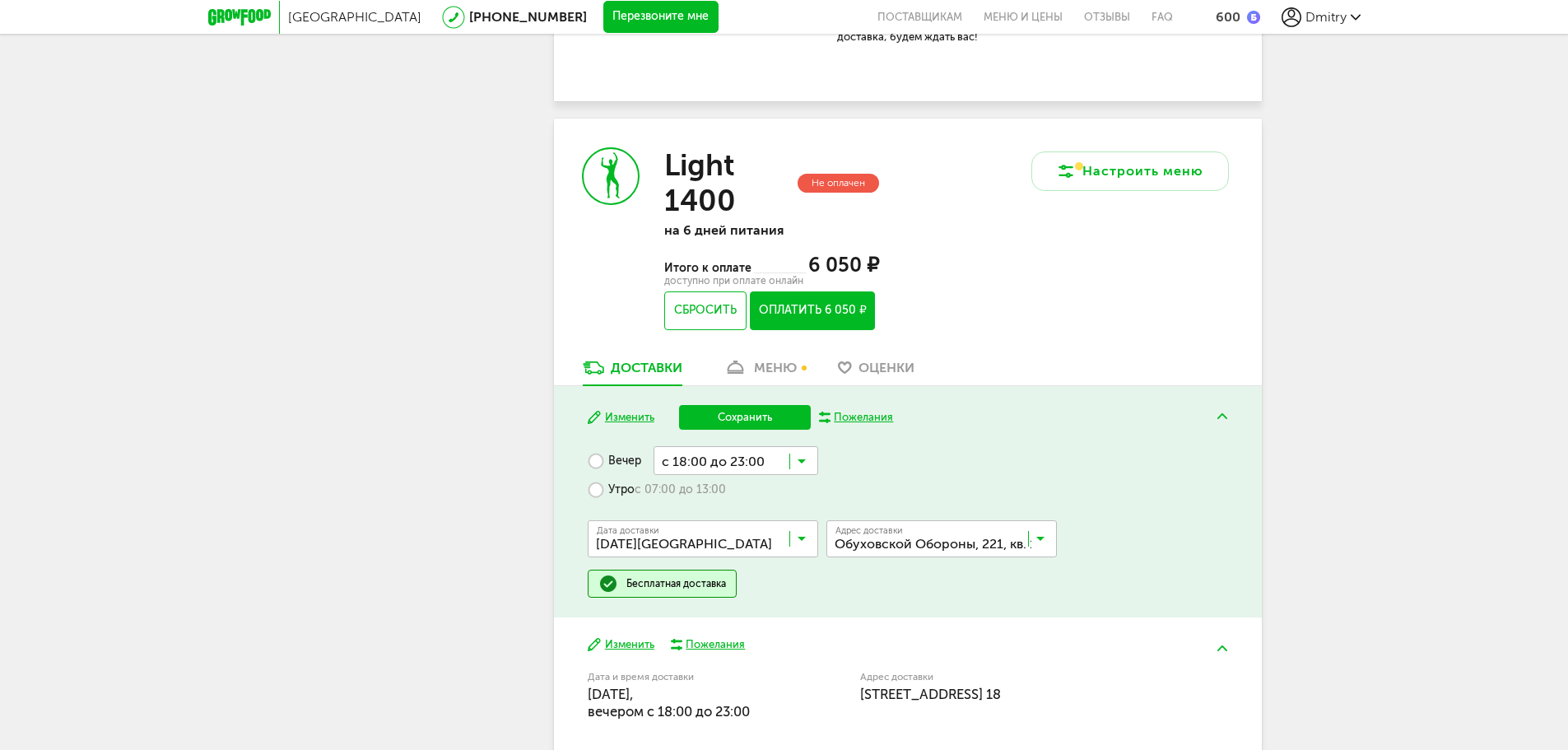
scroll to position [636, 0]
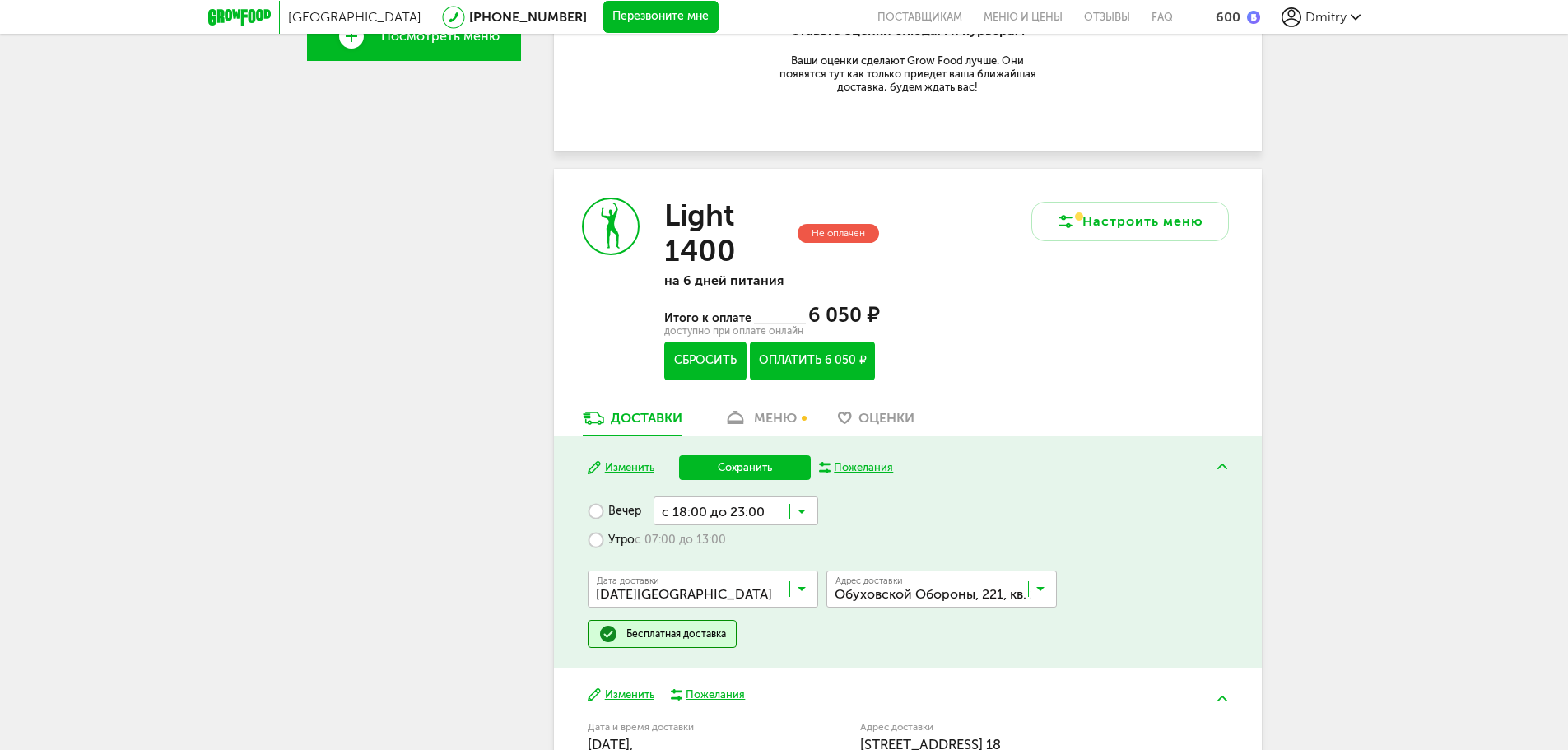
click at [692, 365] on button "Сбросить" at bounding box center [705, 361] width 81 height 38
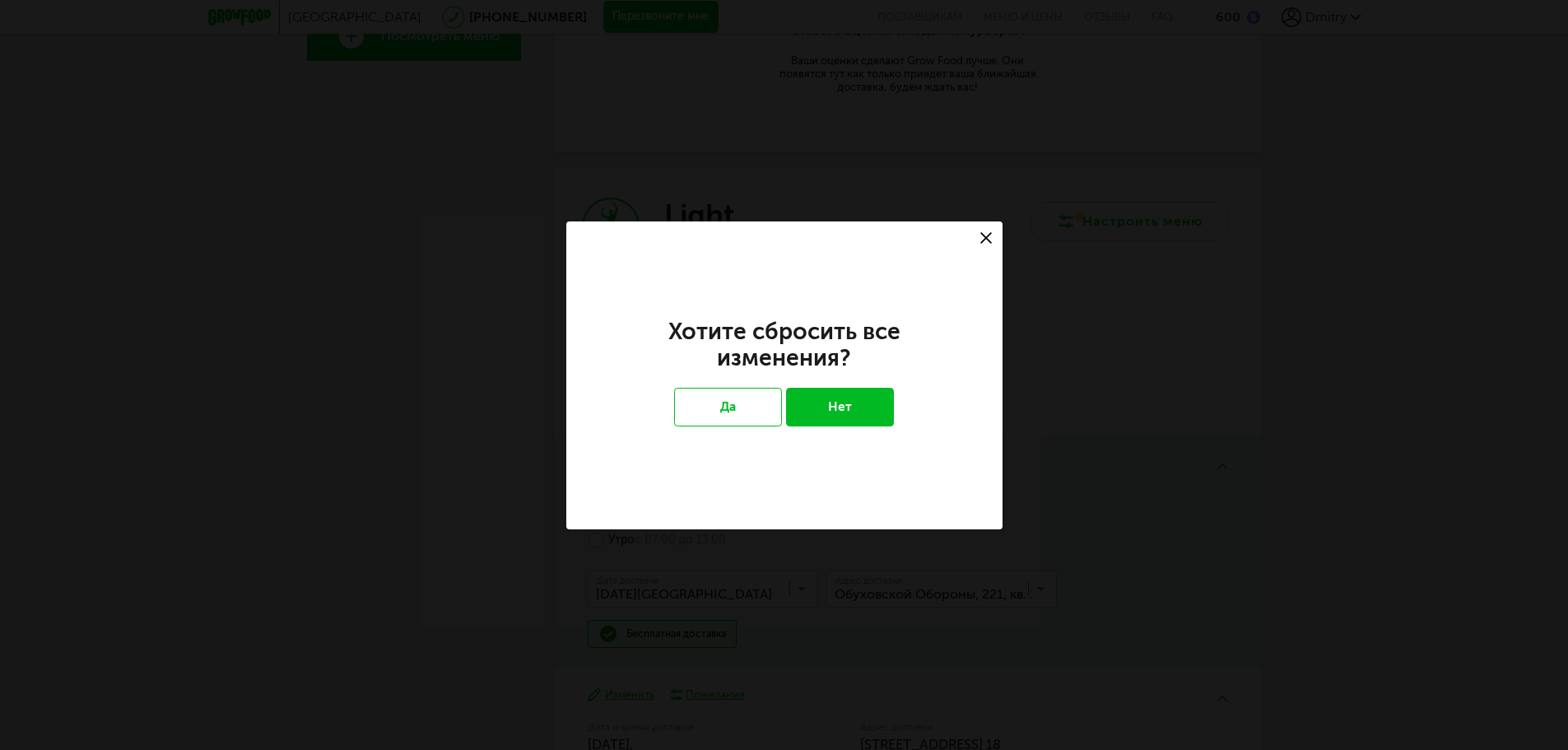
click at [989, 233] on icon at bounding box center [987, 238] width 11 height 11
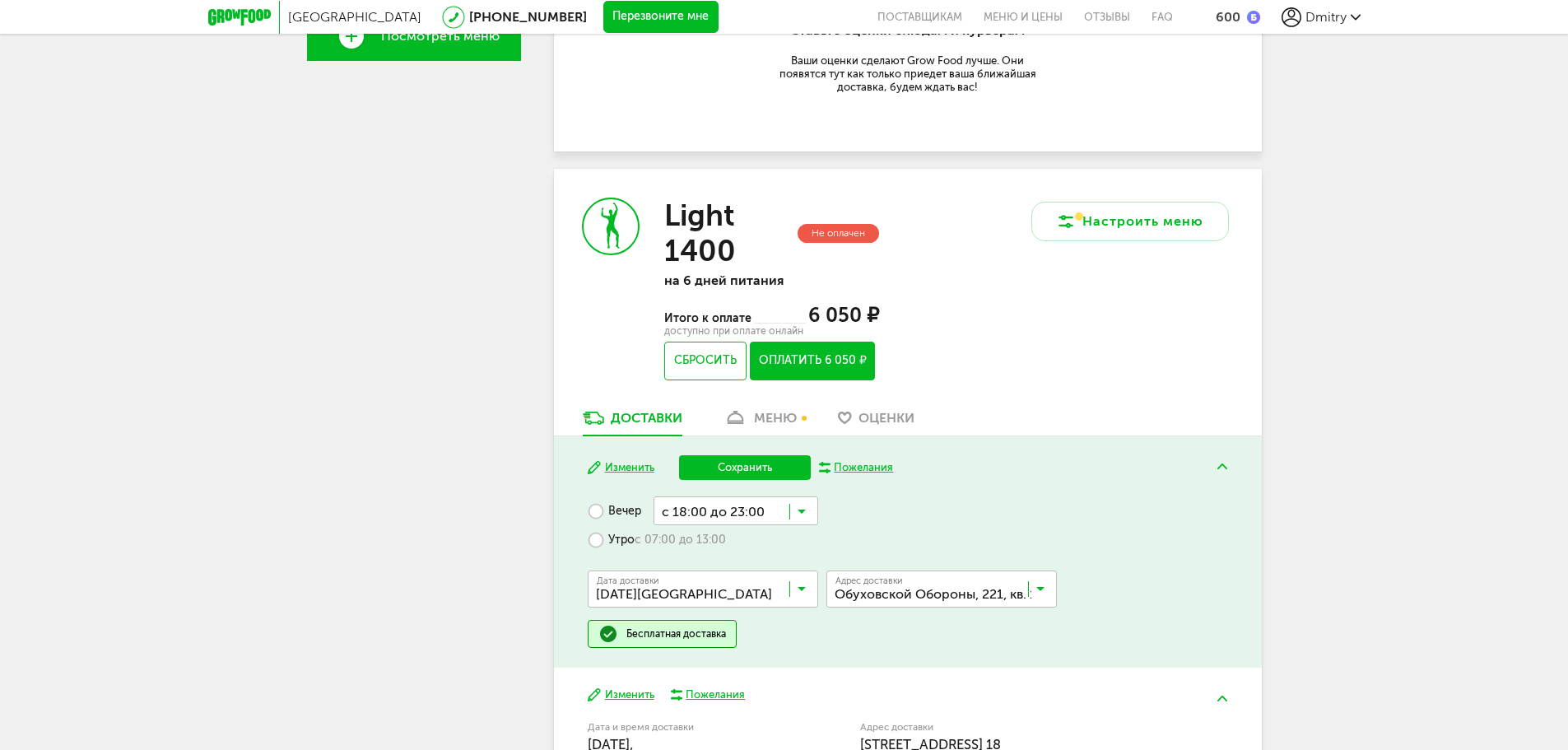
click at [685, 588] on input "Search for option" at bounding box center [707, 592] width 231 height 28
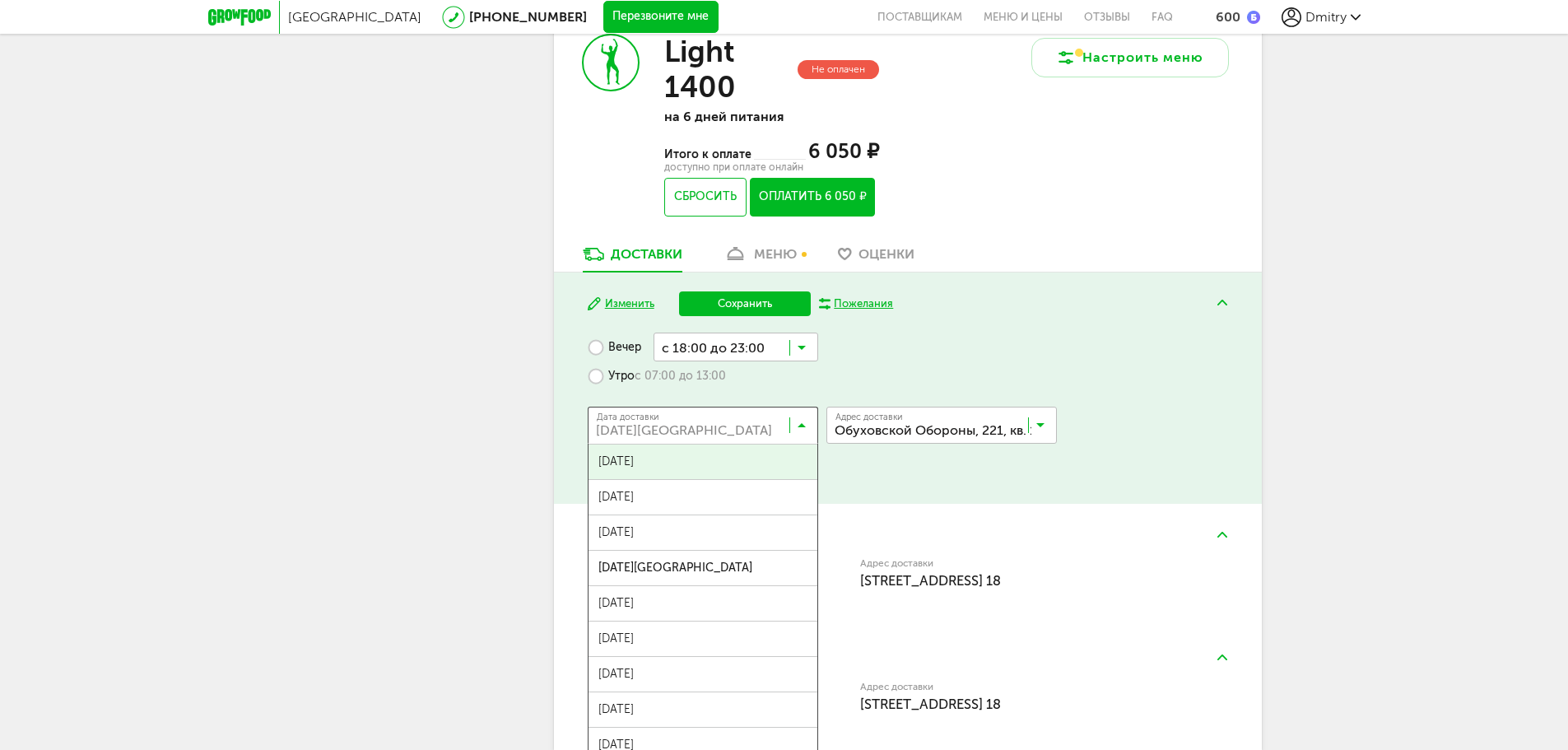
scroll to position [801, 0]
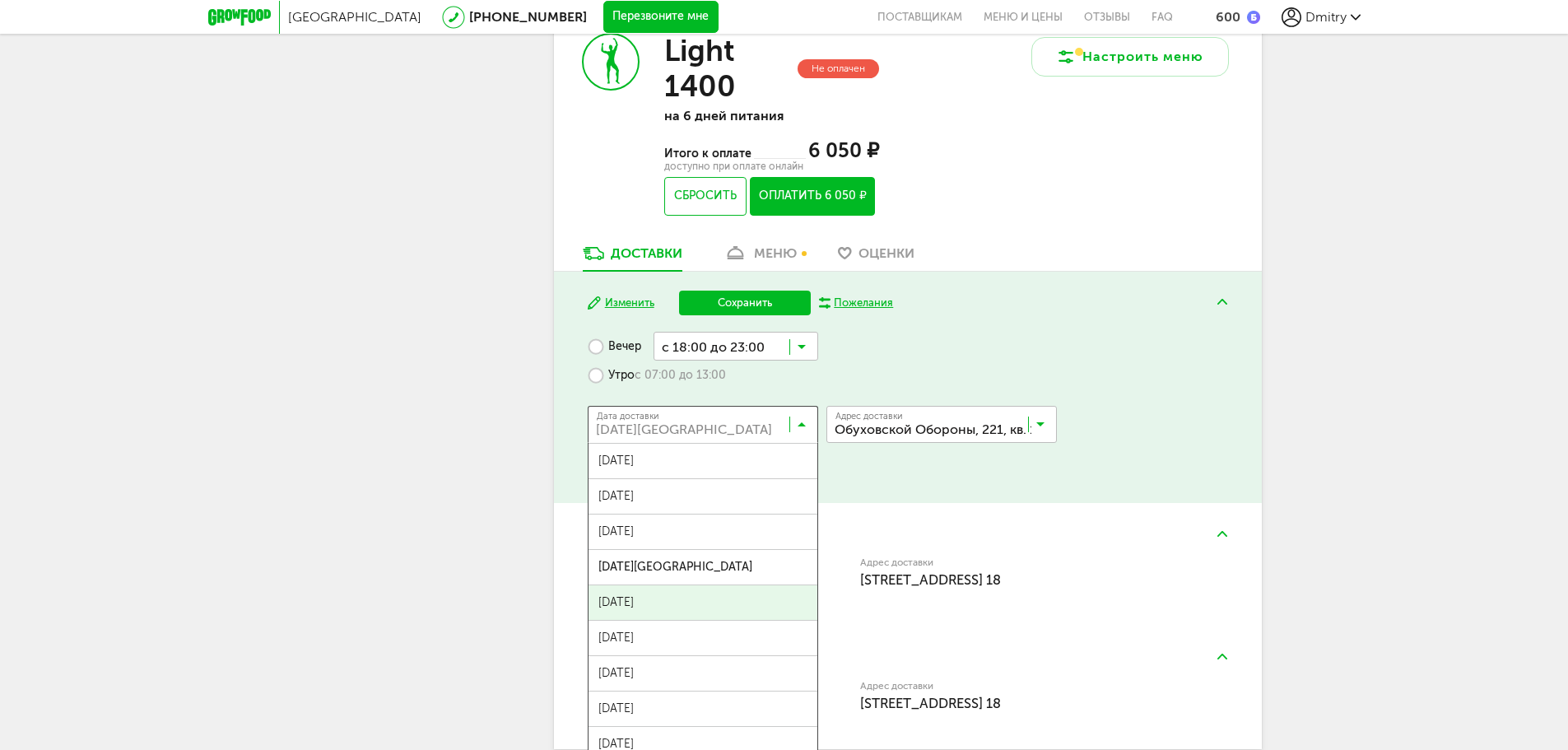
click at [661, 608] on span "[DATE]" at bounding box center [703, 602] width 229 height 34
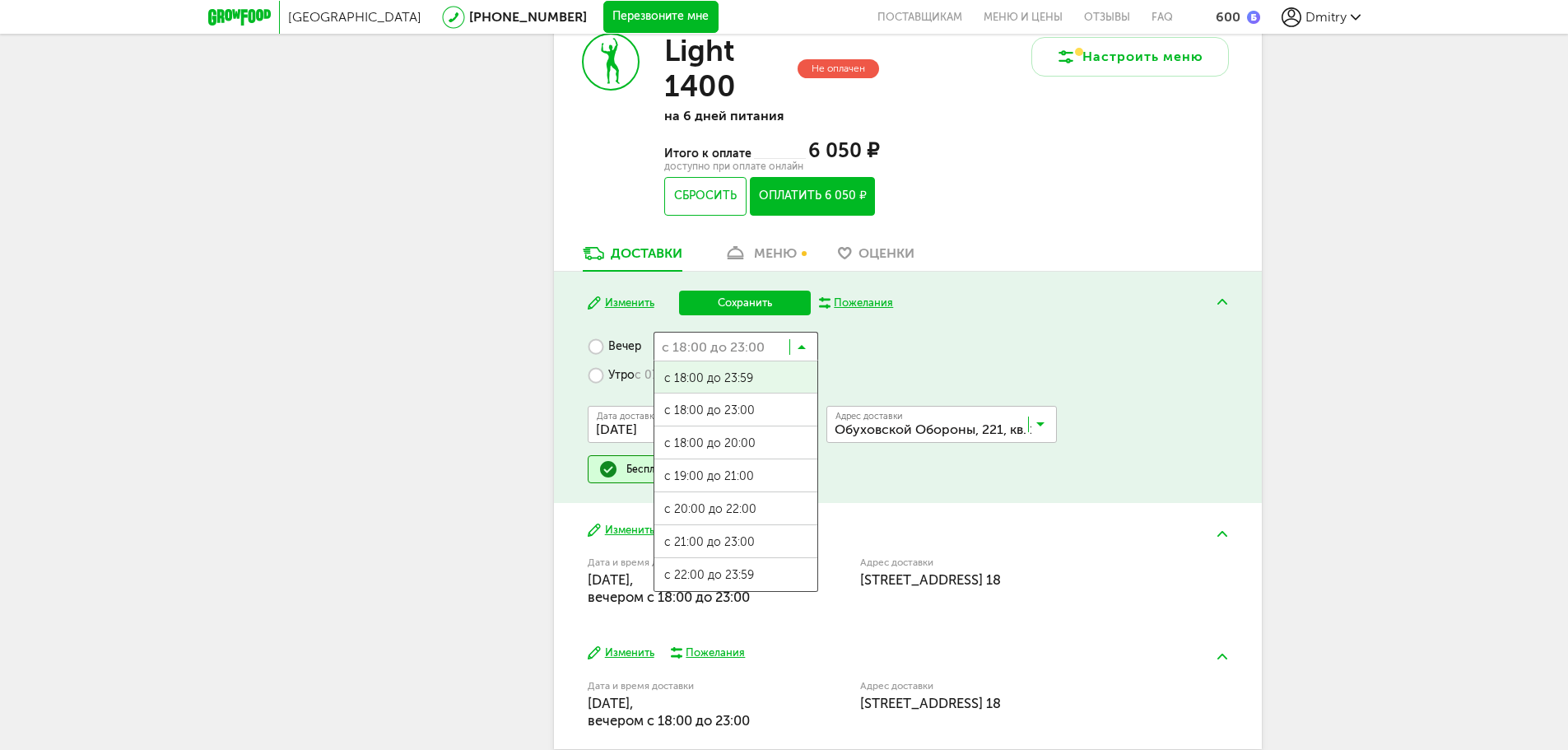
click at [721, 349] on input "Search for option" at bounding box center [736, 345] width 165 height 28
click at [602, 373] on label "Утро с 07:00 до 13:00" at bounding box center [657, 375] width 138 height 29
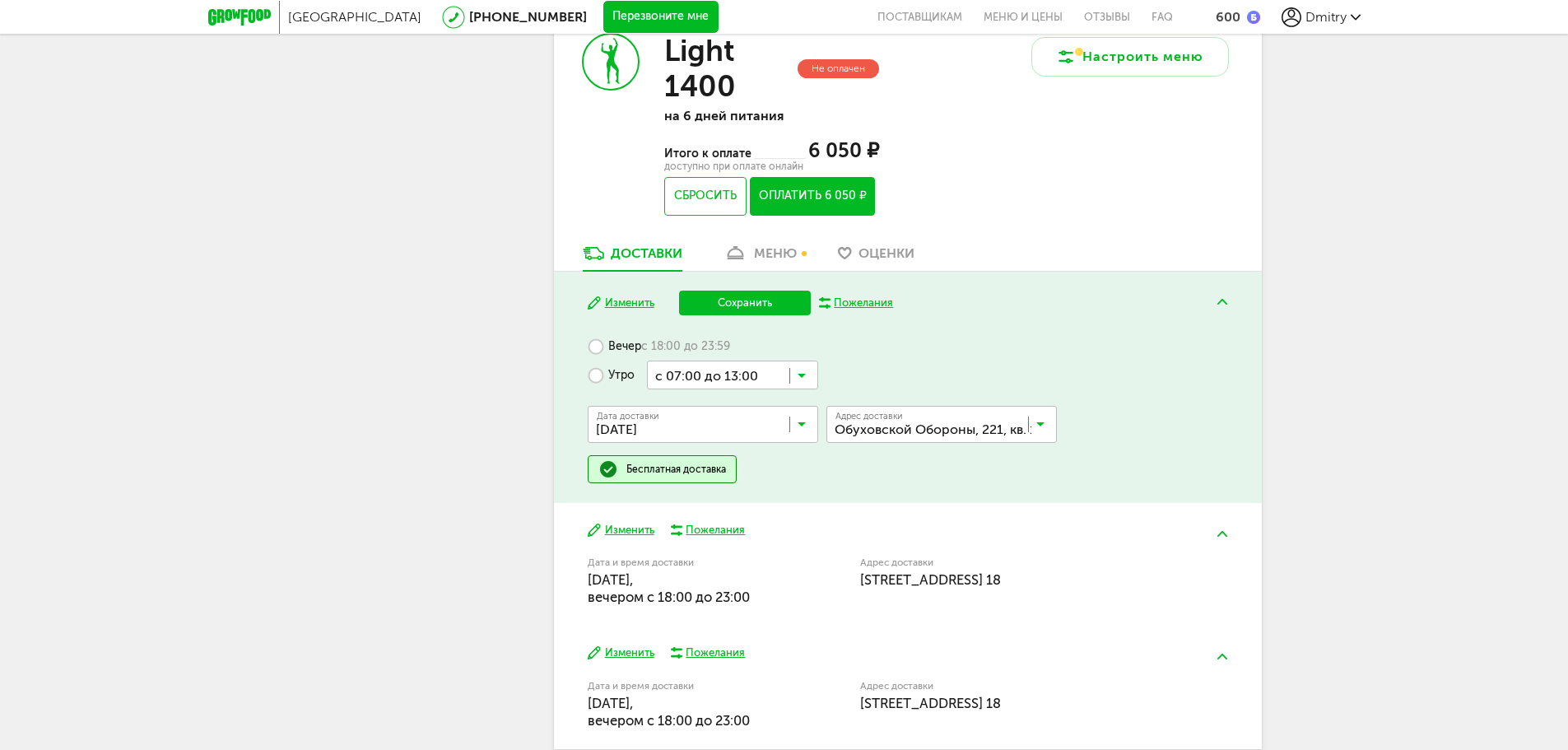
click at [711, 376] on input "Search for option" at bounding box center [733, 374] width 171 height 28
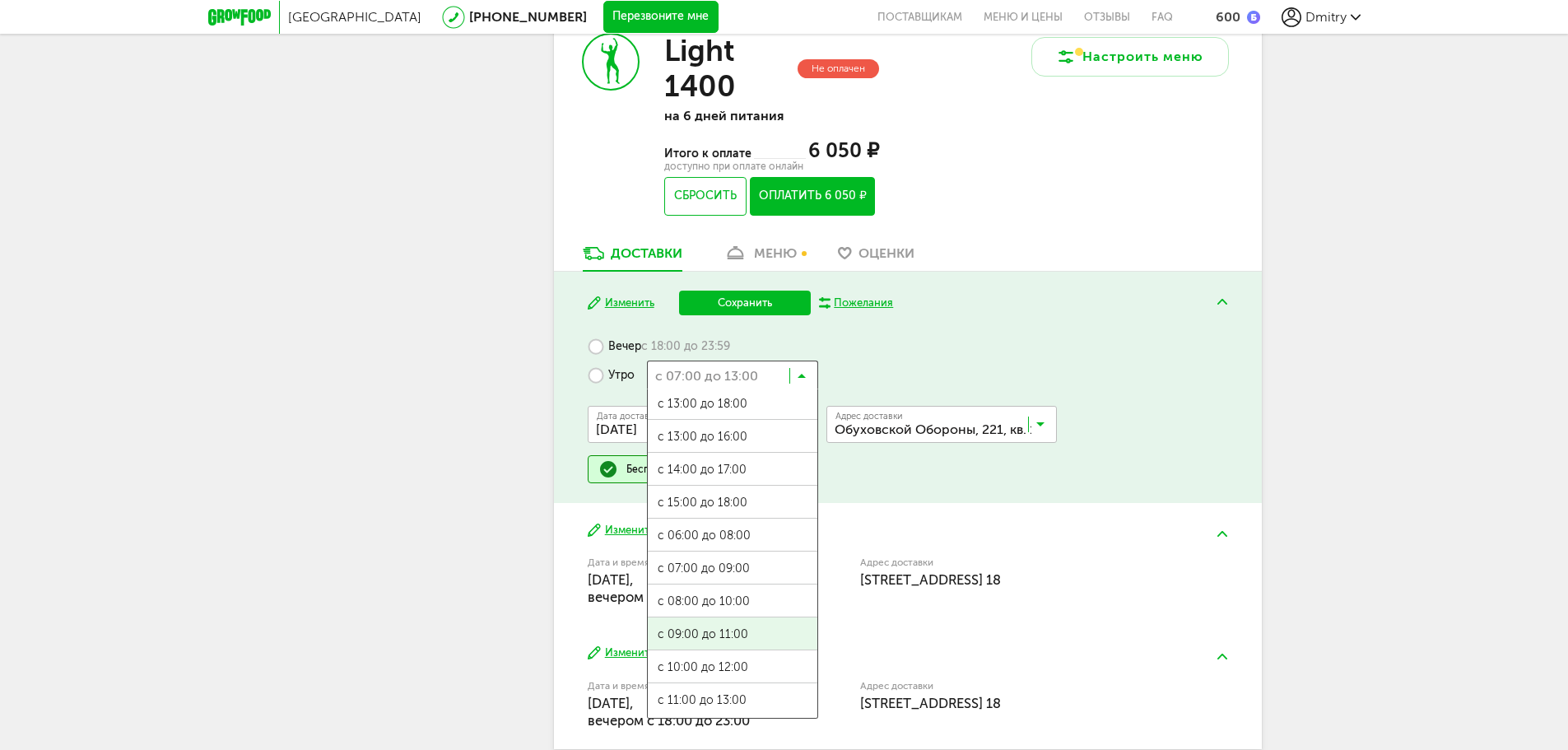
scroll to position [0, 0]
click at [699, 633] on ul "с 07:00 до 12:00 с 13:00 до 18:00 с 13:00 до 16:00 с 14:00 до 17:00 с 15:00 до …" at bounding box center [733, 555] width 171 height 330
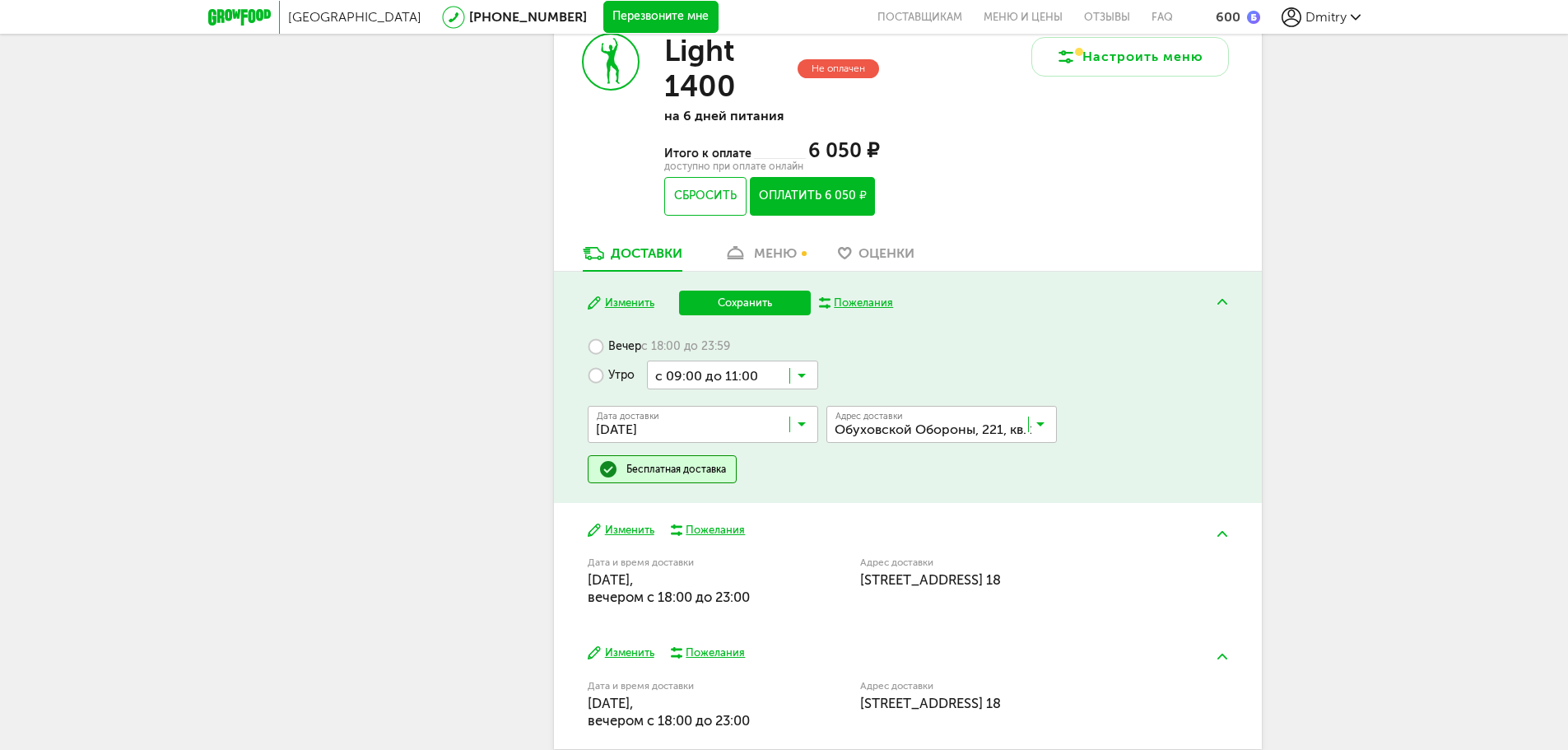
click at [716, 312] on button "Сохранить" at bounding box center [745, 303] width 132 height 25
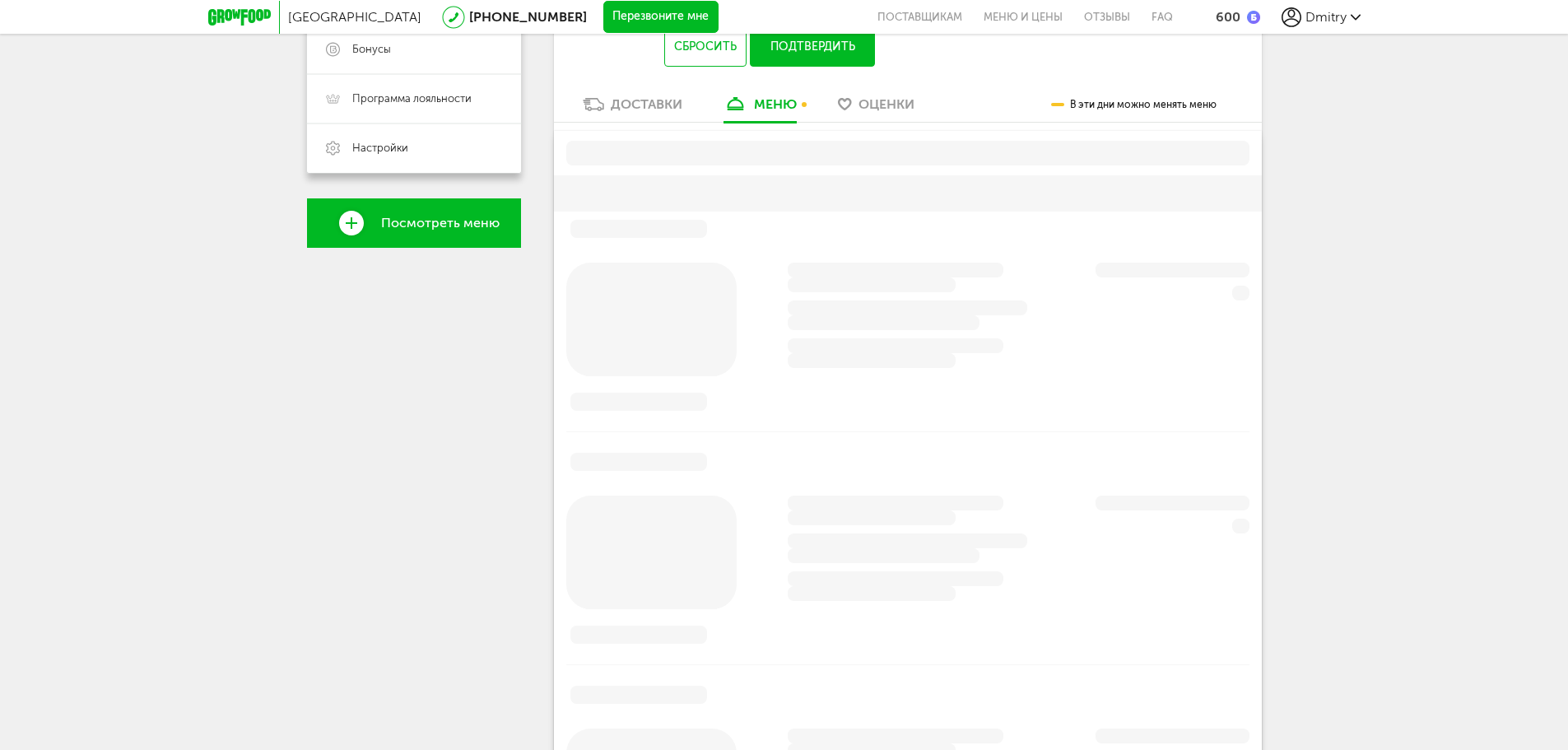
scroll to position [323, 0]
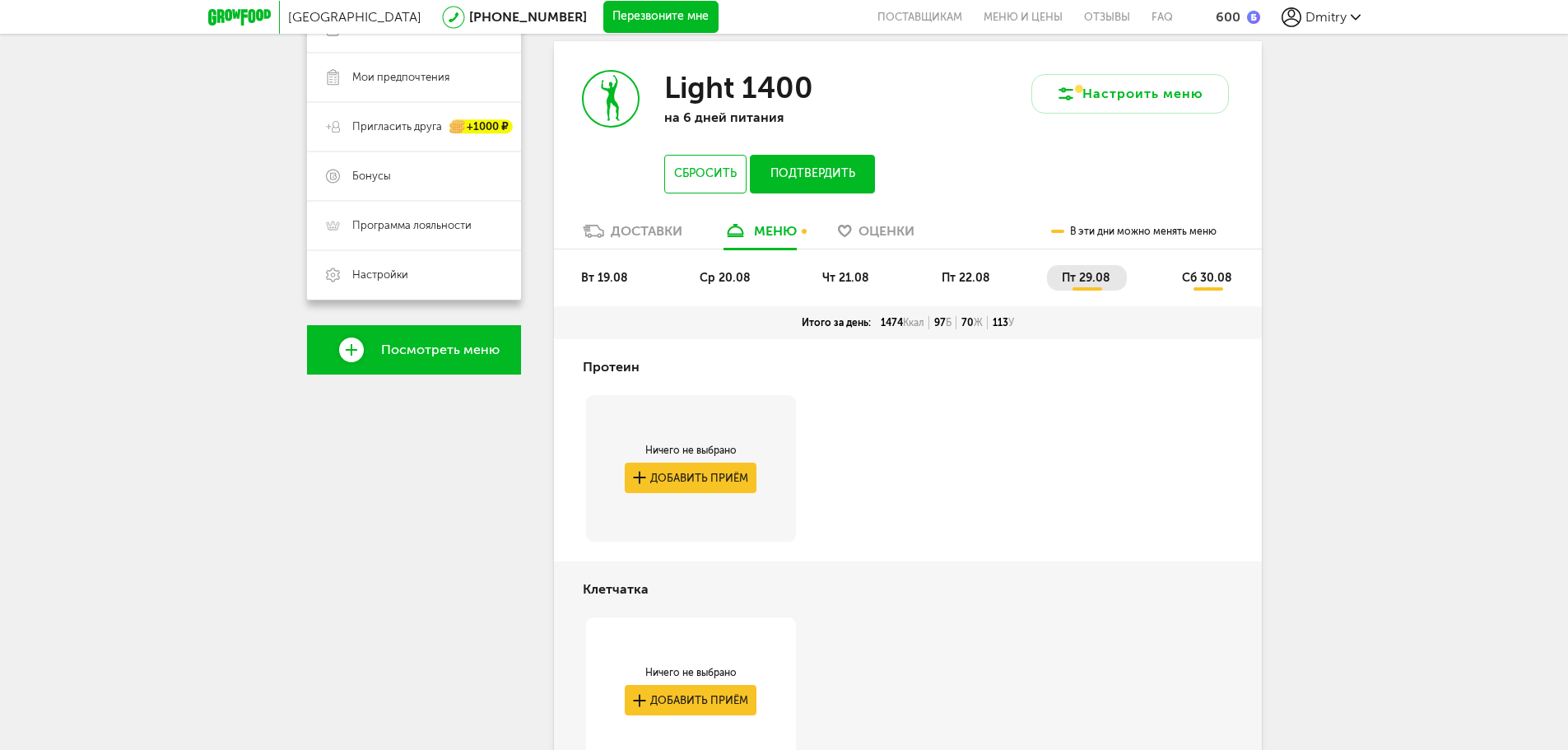
click at [658, 233] on div "Доставки" at bounding box center [647, 231] width 72 height 15
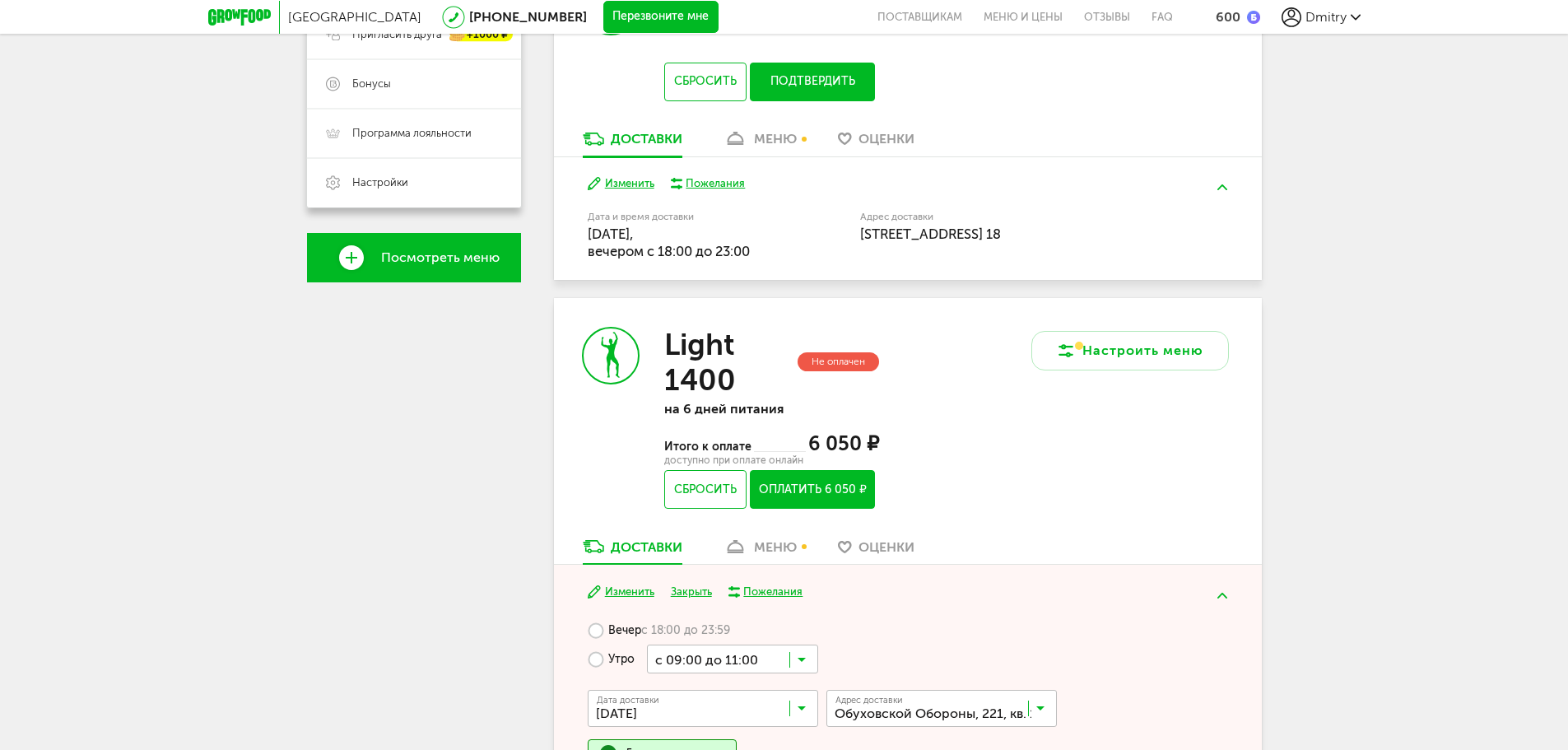
scroll to position [735, 0]
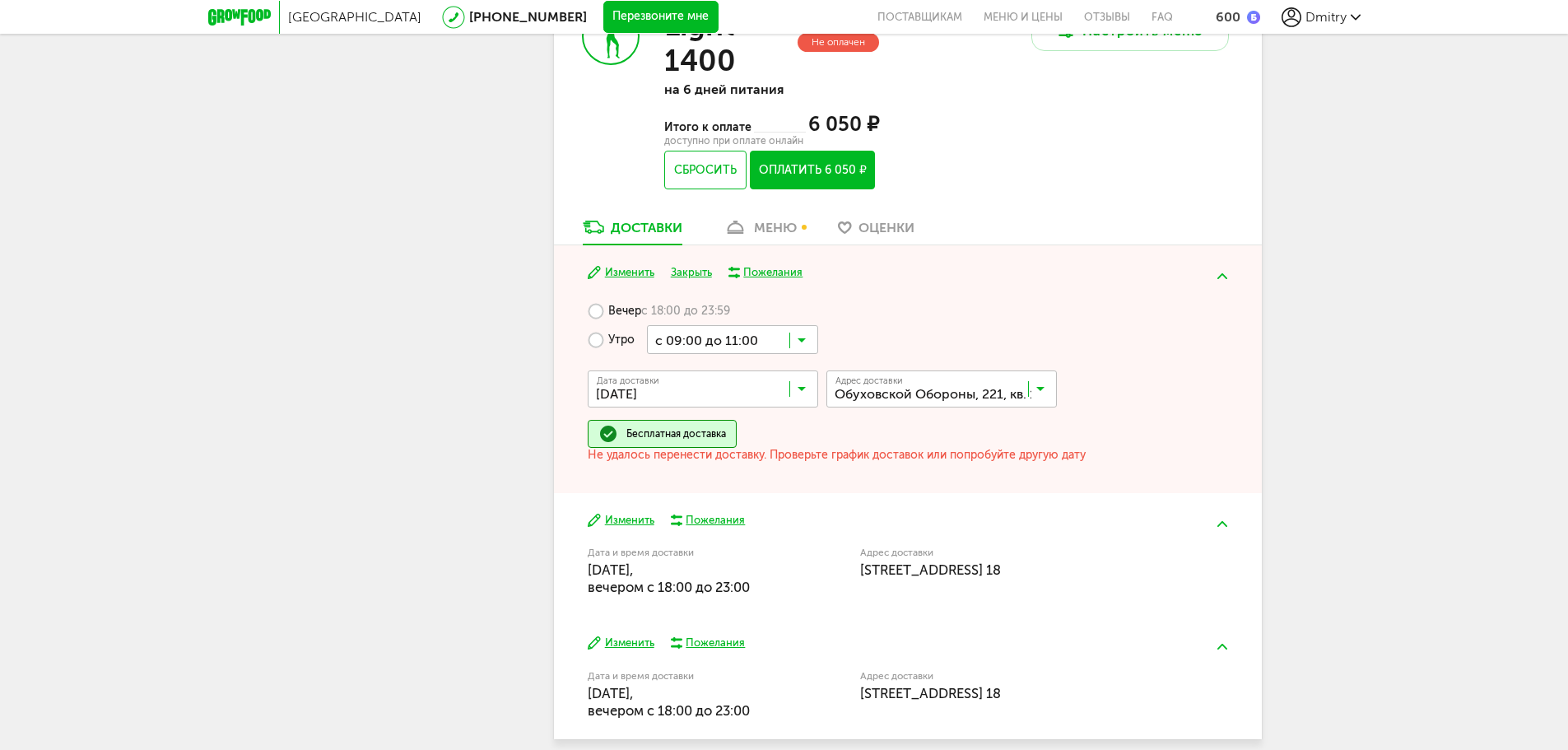
click at [696, 274] on button "Закрыть" at bounding box center [691, 273] width 41 height 15
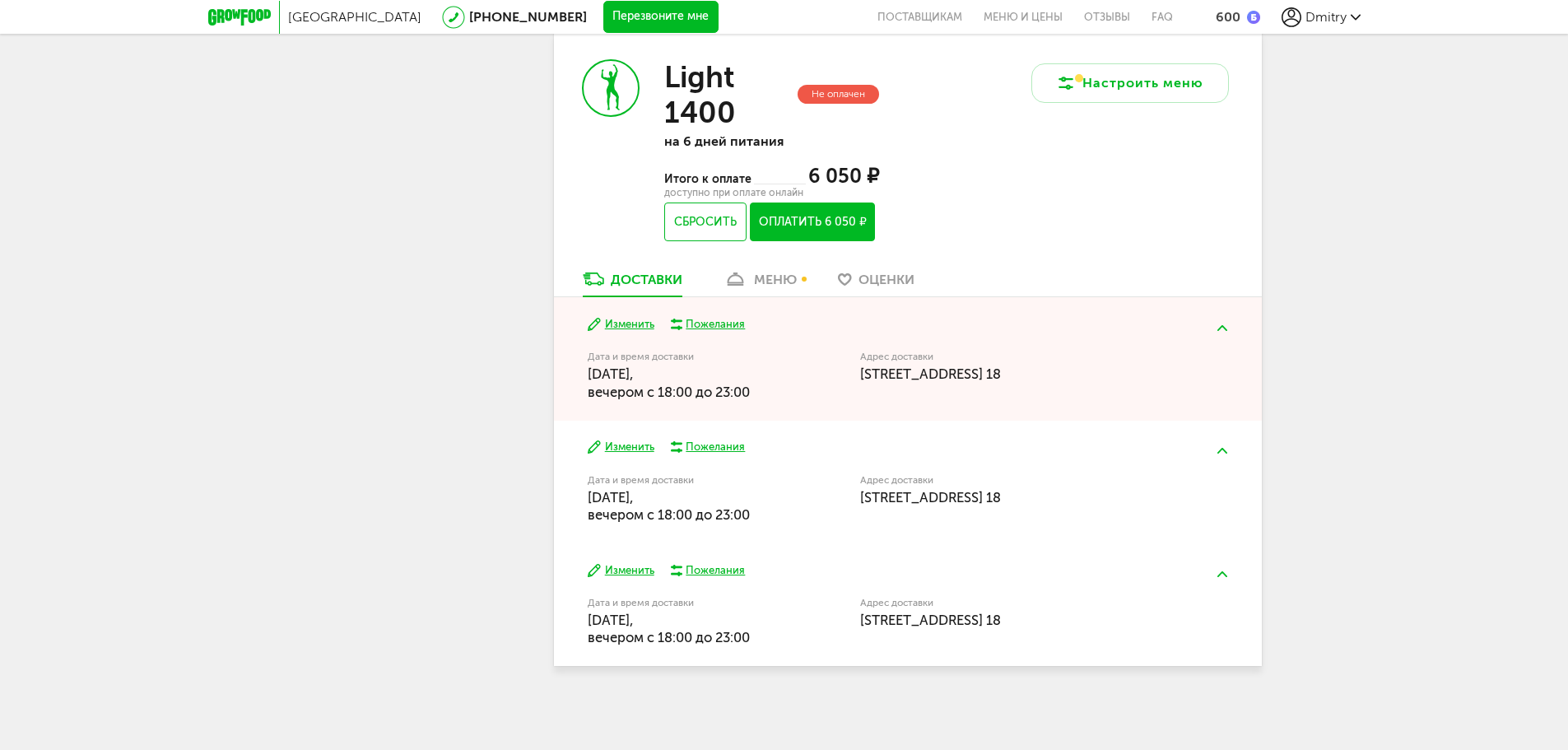
click at [623, 317] on button "Изменить" at bounding box center [622, 325] width 67 height 15
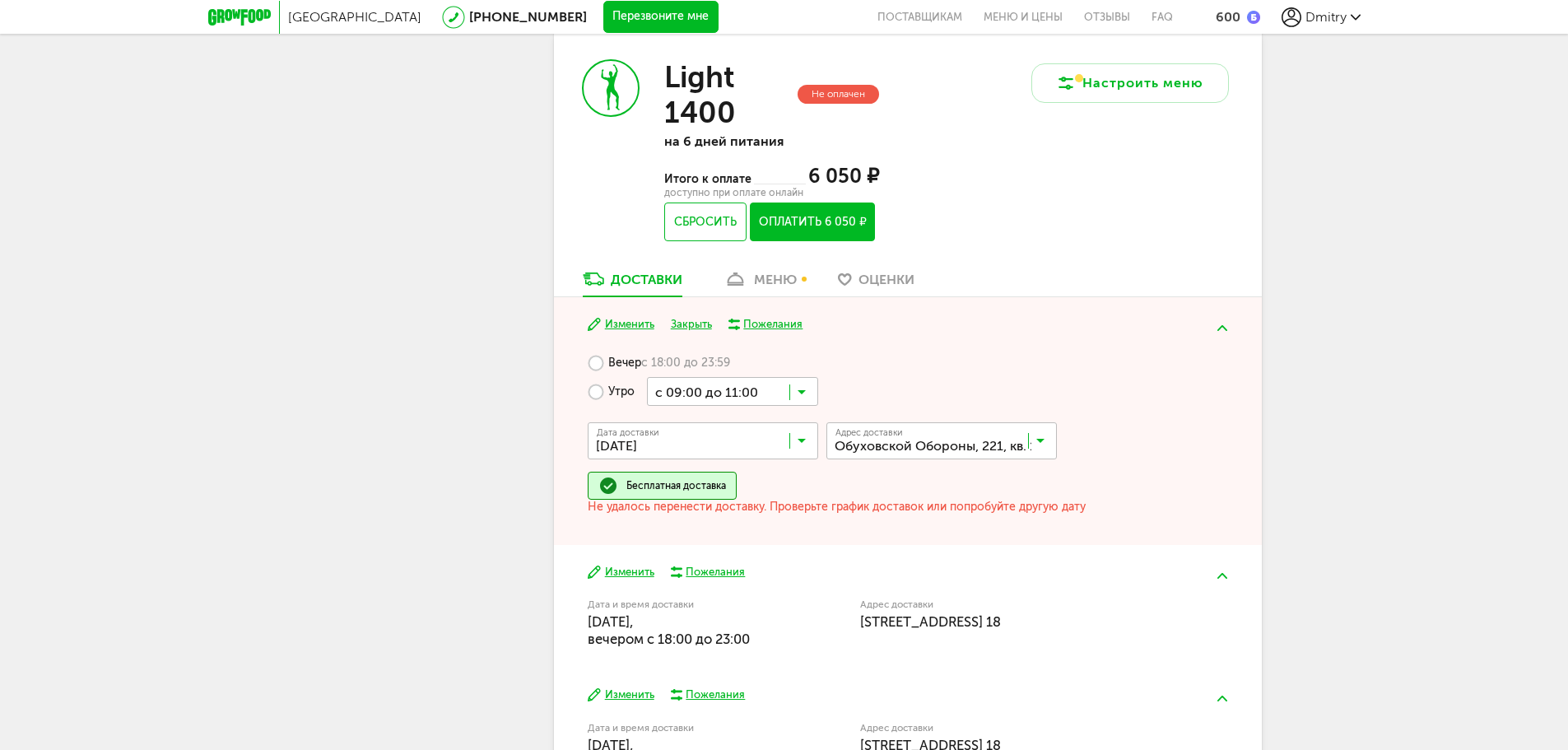
click at [605, 366] on label "Вечер с 18:00 до 23:59" at bounding box center [659, 363] width 143 height 29
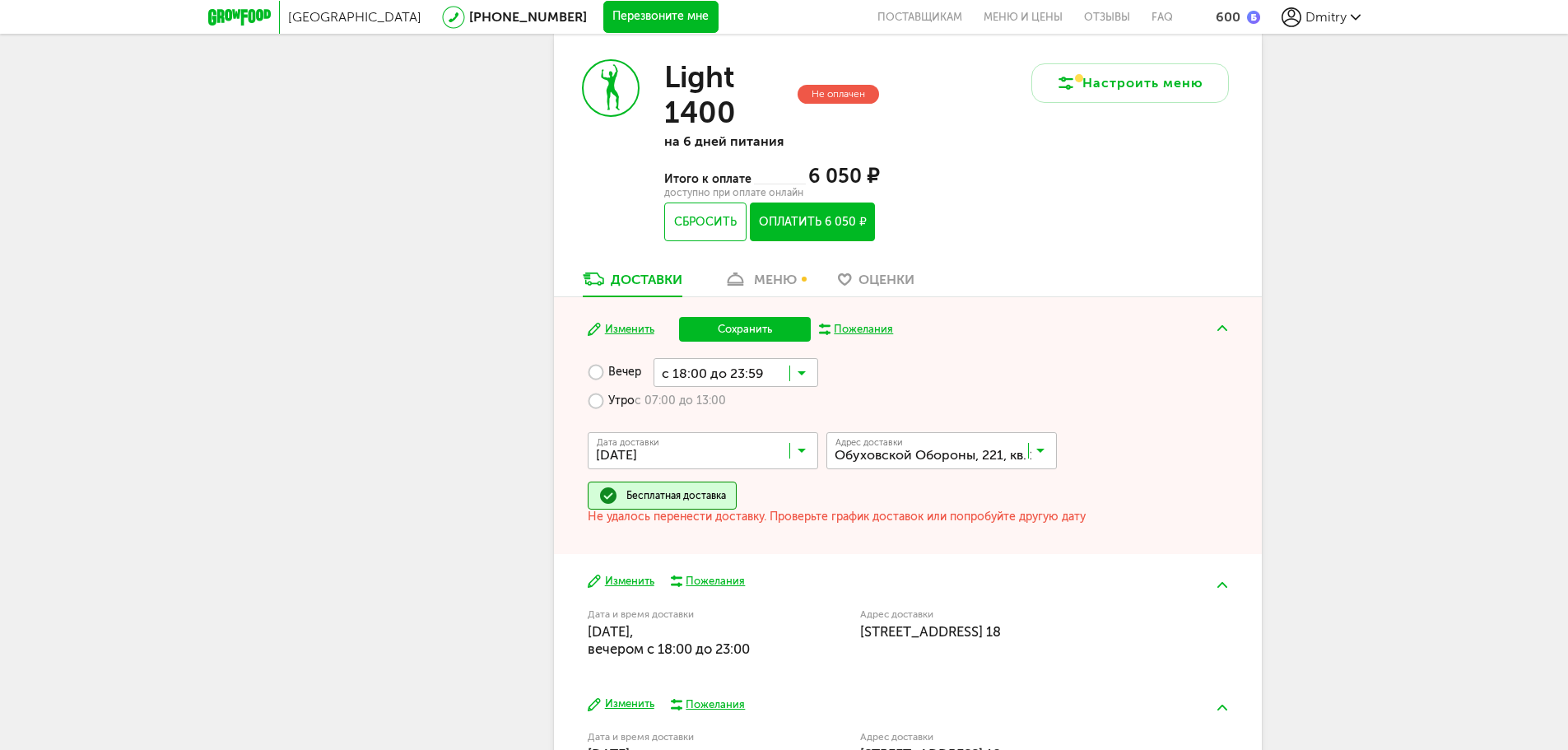
click at [602, 406] on label "Утро с 07:00 до 13:00" at bounding box center [657, 401] width 138 height 29
click at [660, 405] on input "Search for option" at bounding box center [733, 400] width 171 height 28
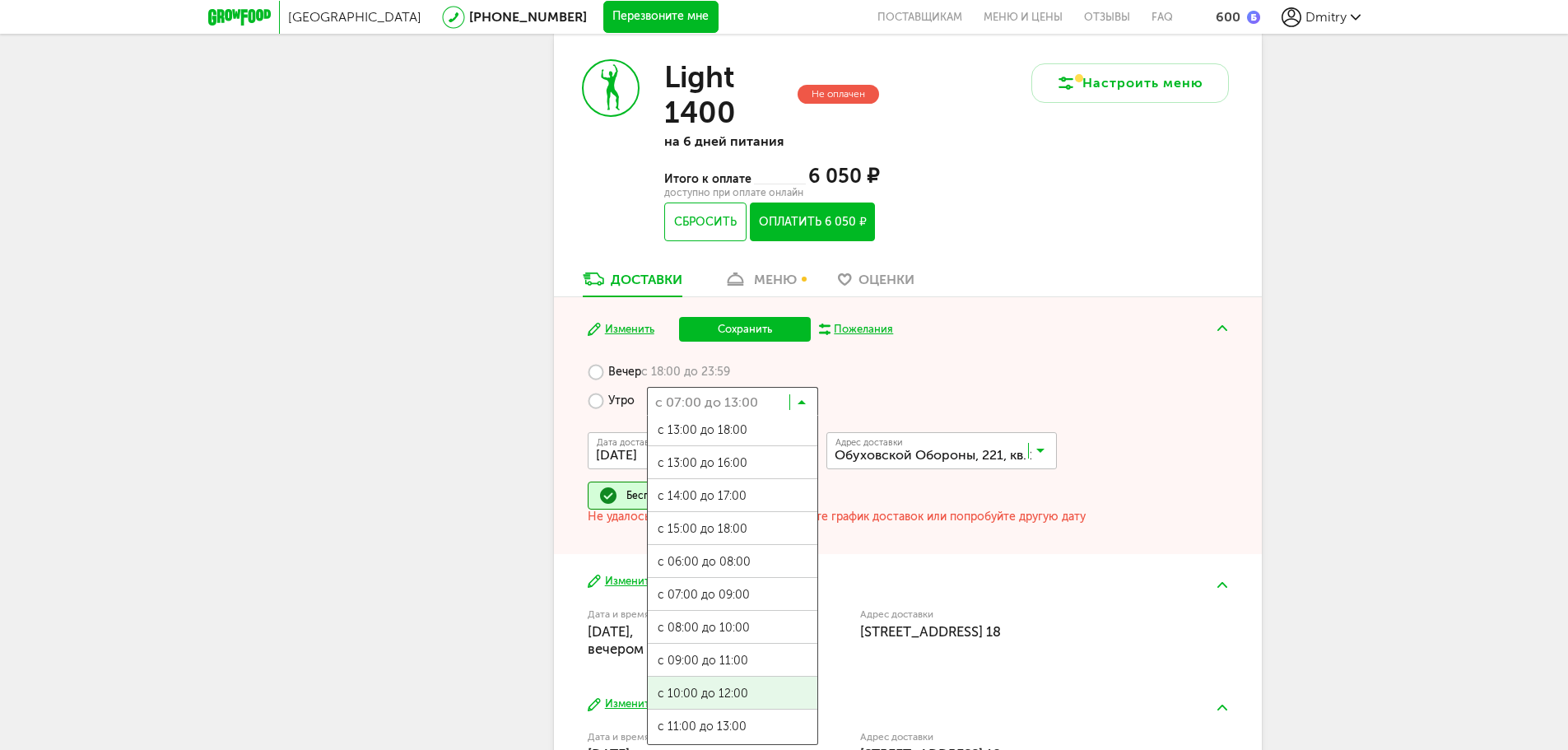
click at [718, 694] on ul "с 07:00 до 12:00 с 13:00 до 18:00 с 13:00 до 16:00 с 14:00 до 17:00 с 15:00 до …" at bounding box center [733, 580] width 171 height 330
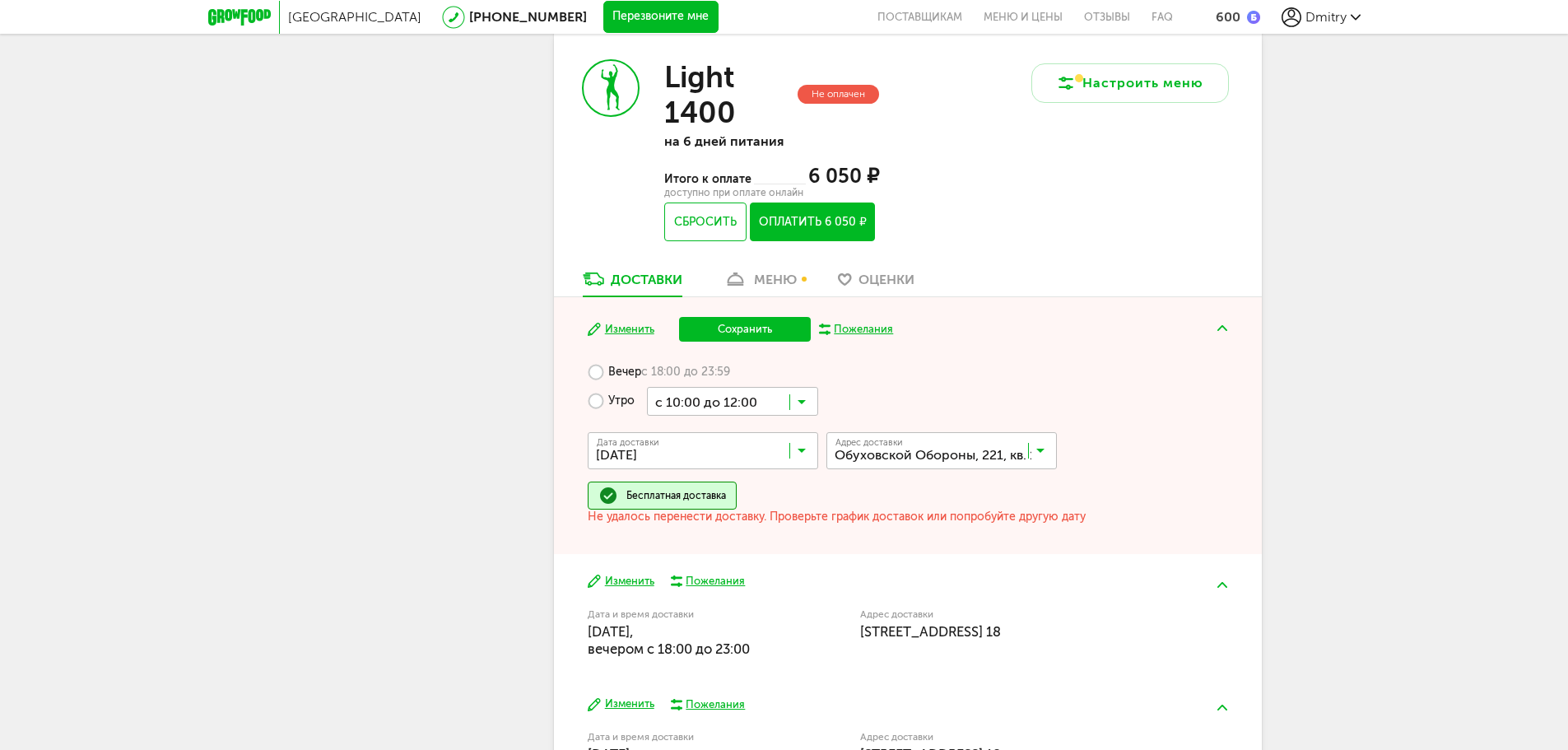
click at [730, 404] on input "Search for option" at bounding box center [733, 400] width 171 height 28
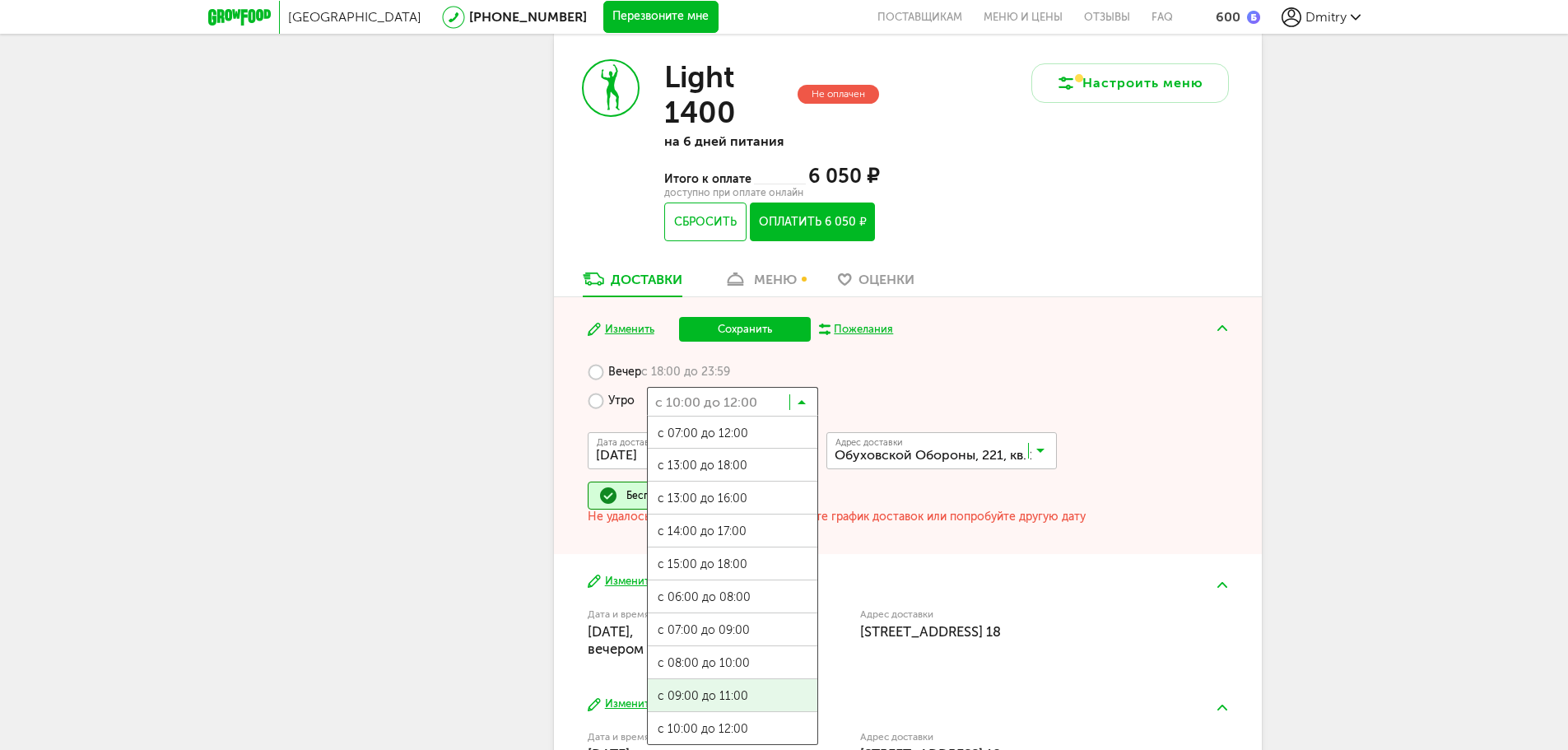
click at [747, 698] on span "с 09:00 до 11:00" at bounding box center [732, 696] width 170 height 34
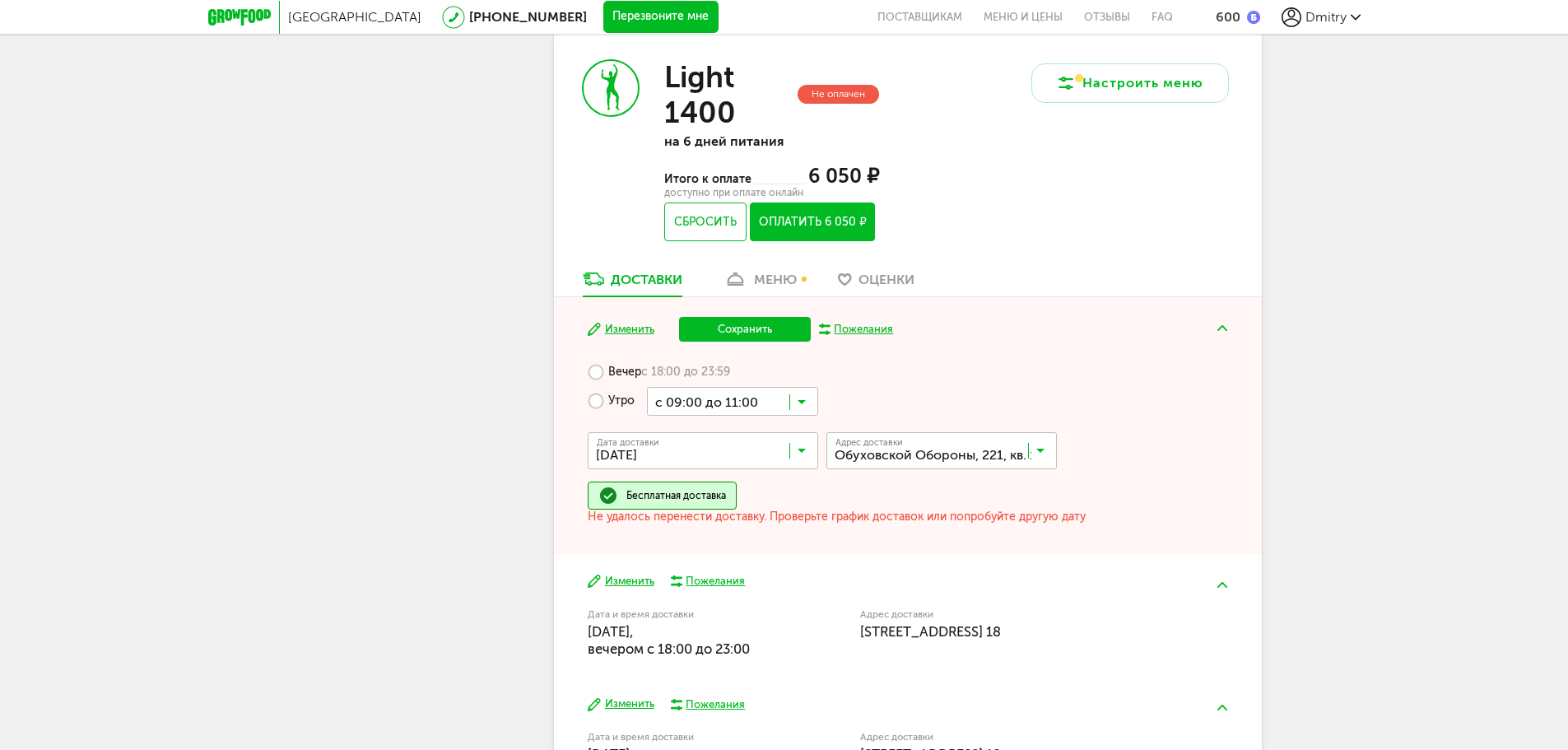
click at [729, 325] on button "Сохранить" at bounding box center [745, 330] width 132 height 25
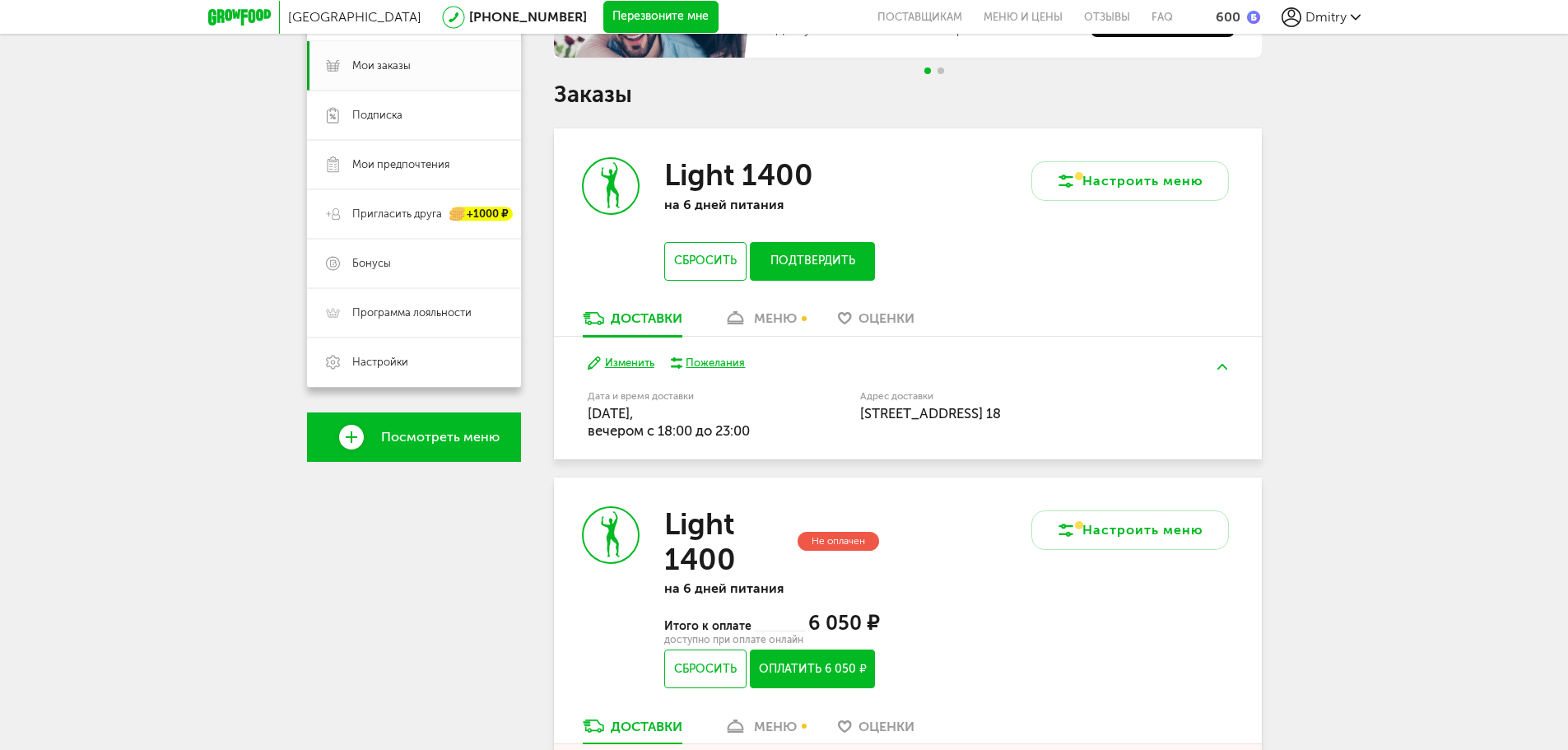
scroll to position [165, 0]
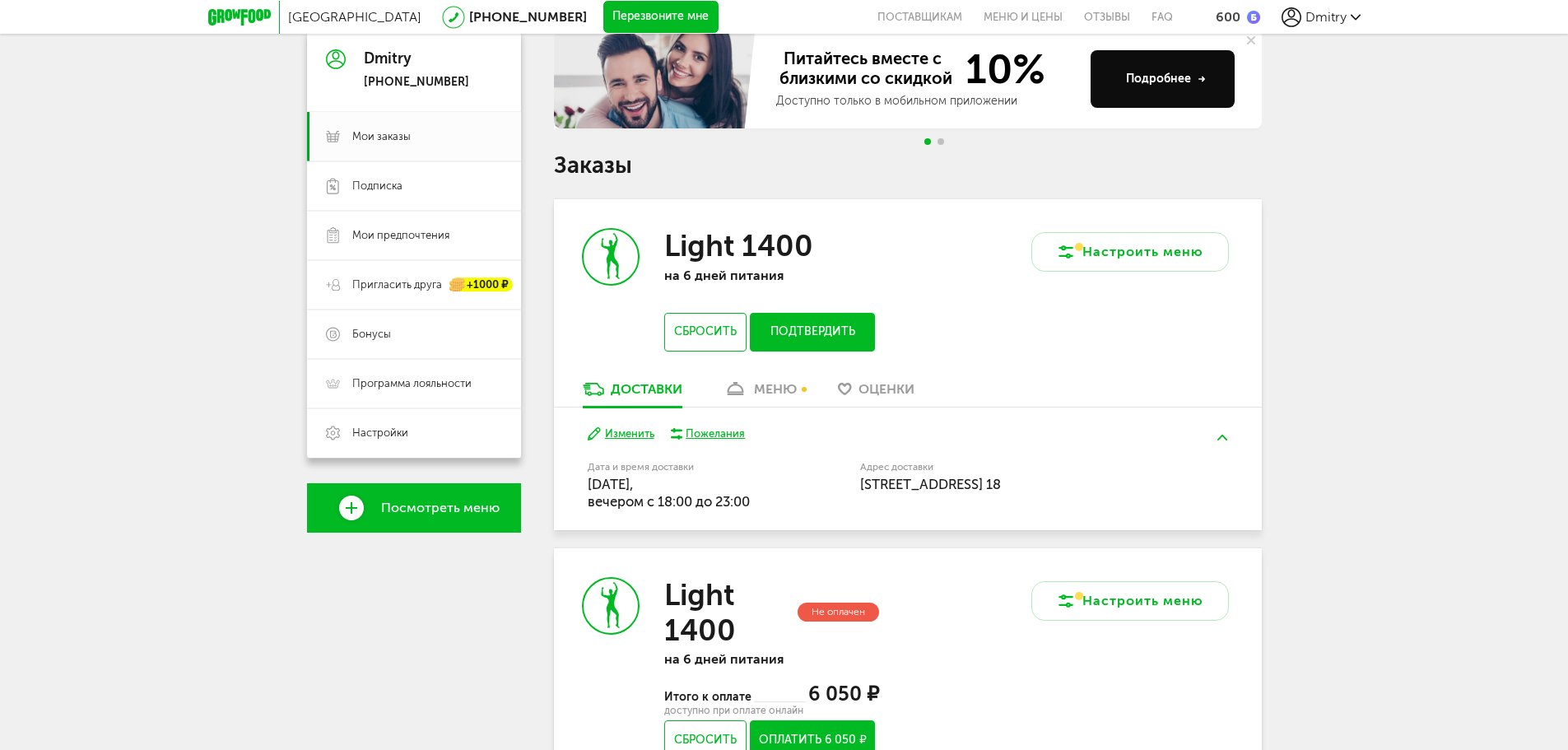
click at [753, 390] on link "меню" at bounding box center [761, 394] width 90 height 27
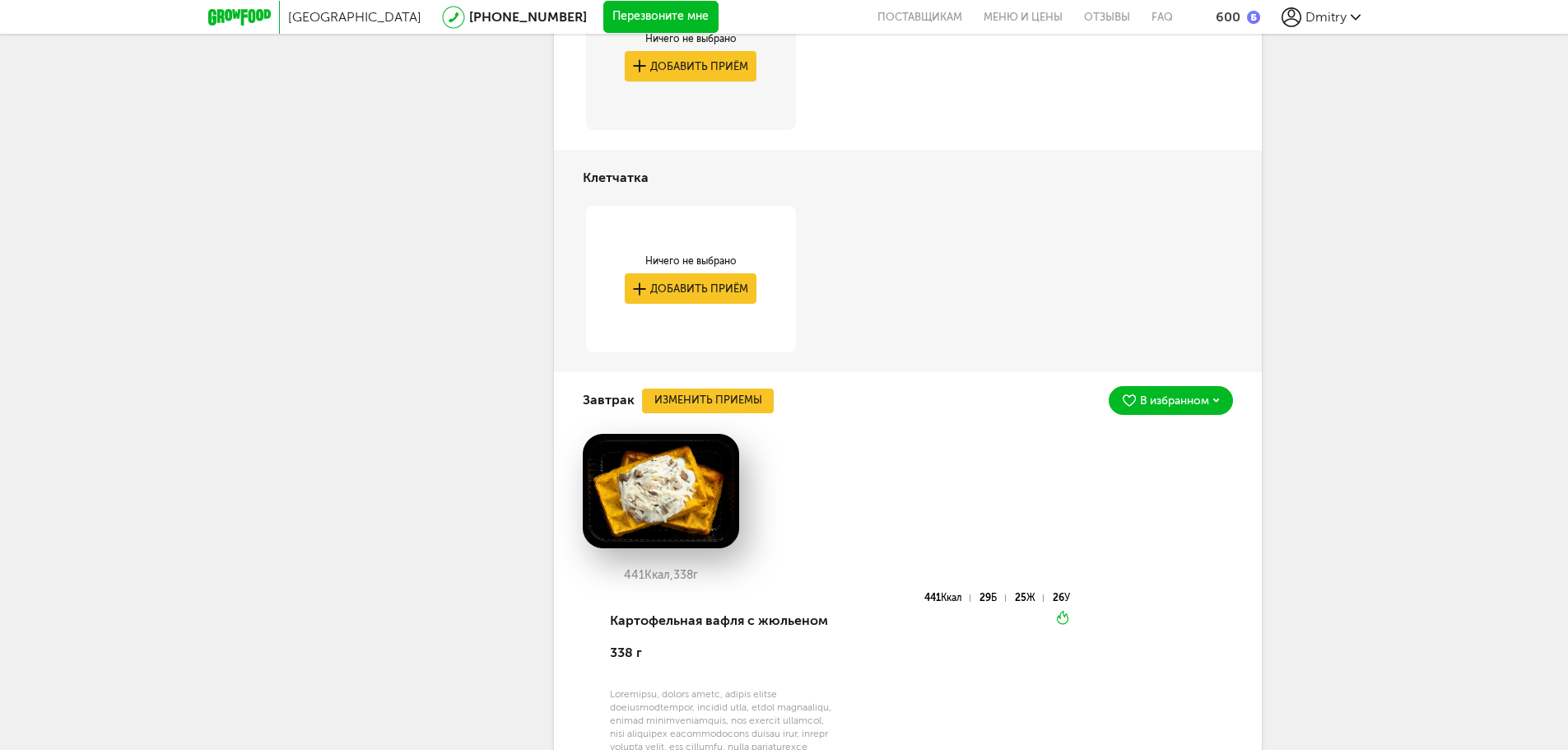
scroll to position [158, 0]
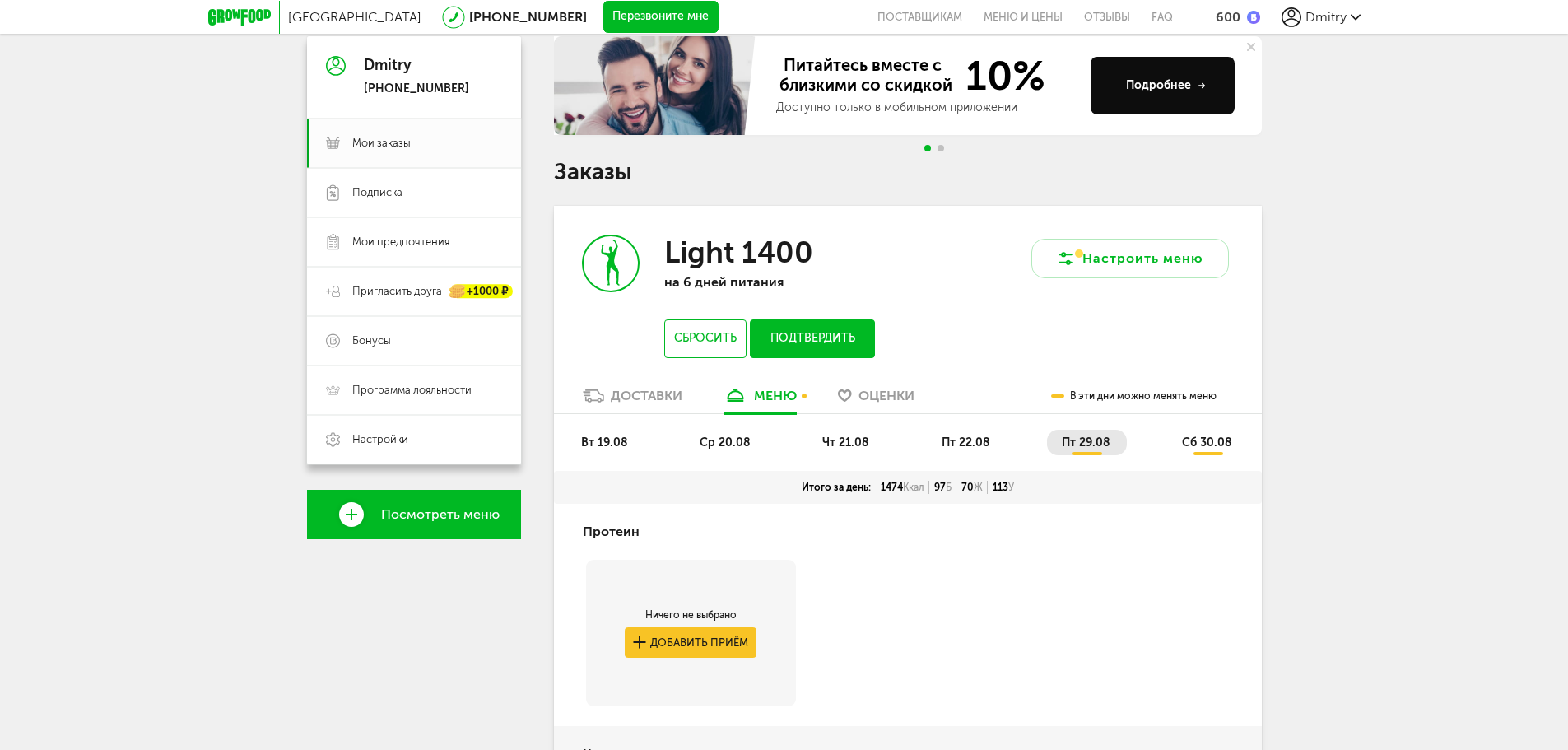
click at [595, 396] on icon at bounding box center [594, 397] width 21 height 13
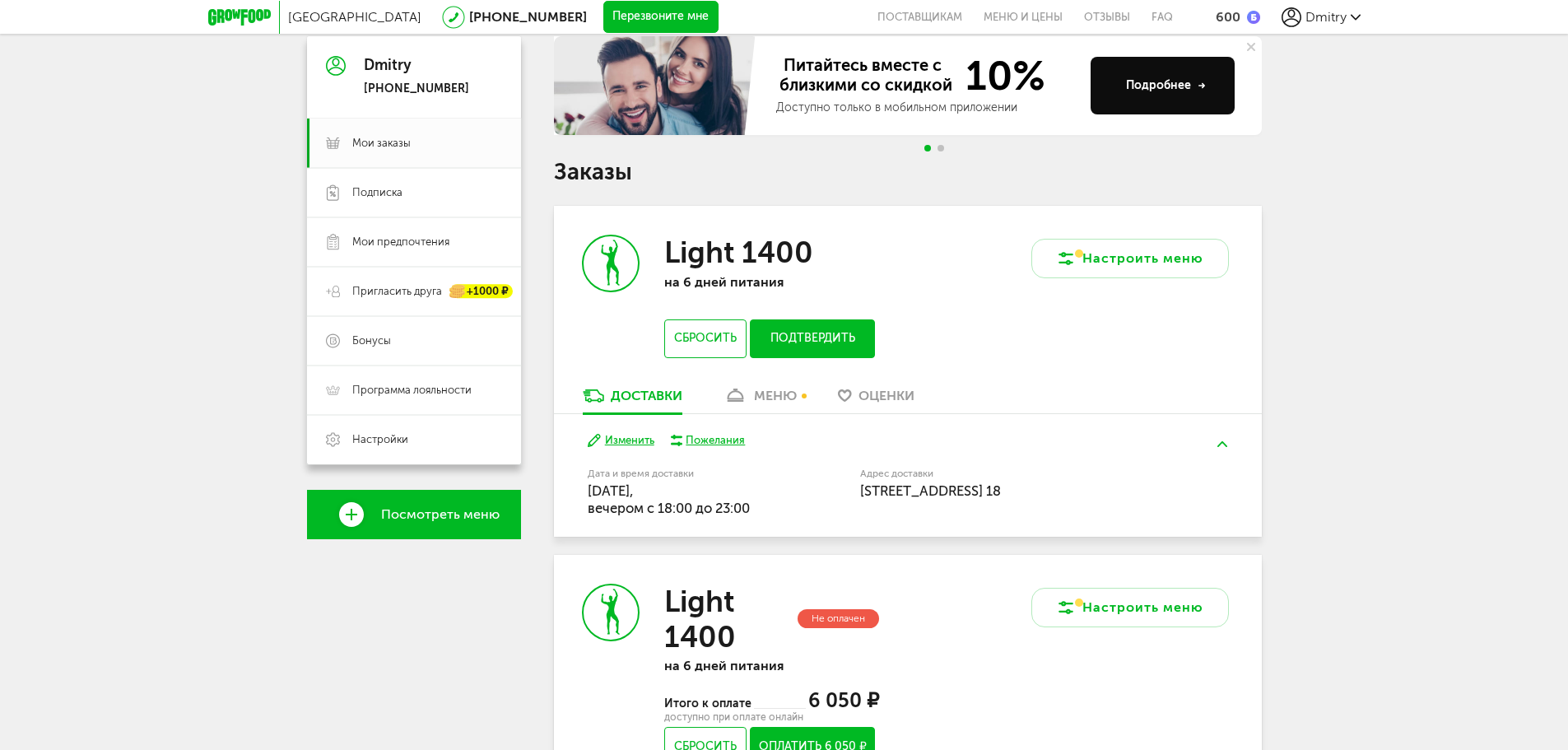
scroll to position [240, 0]
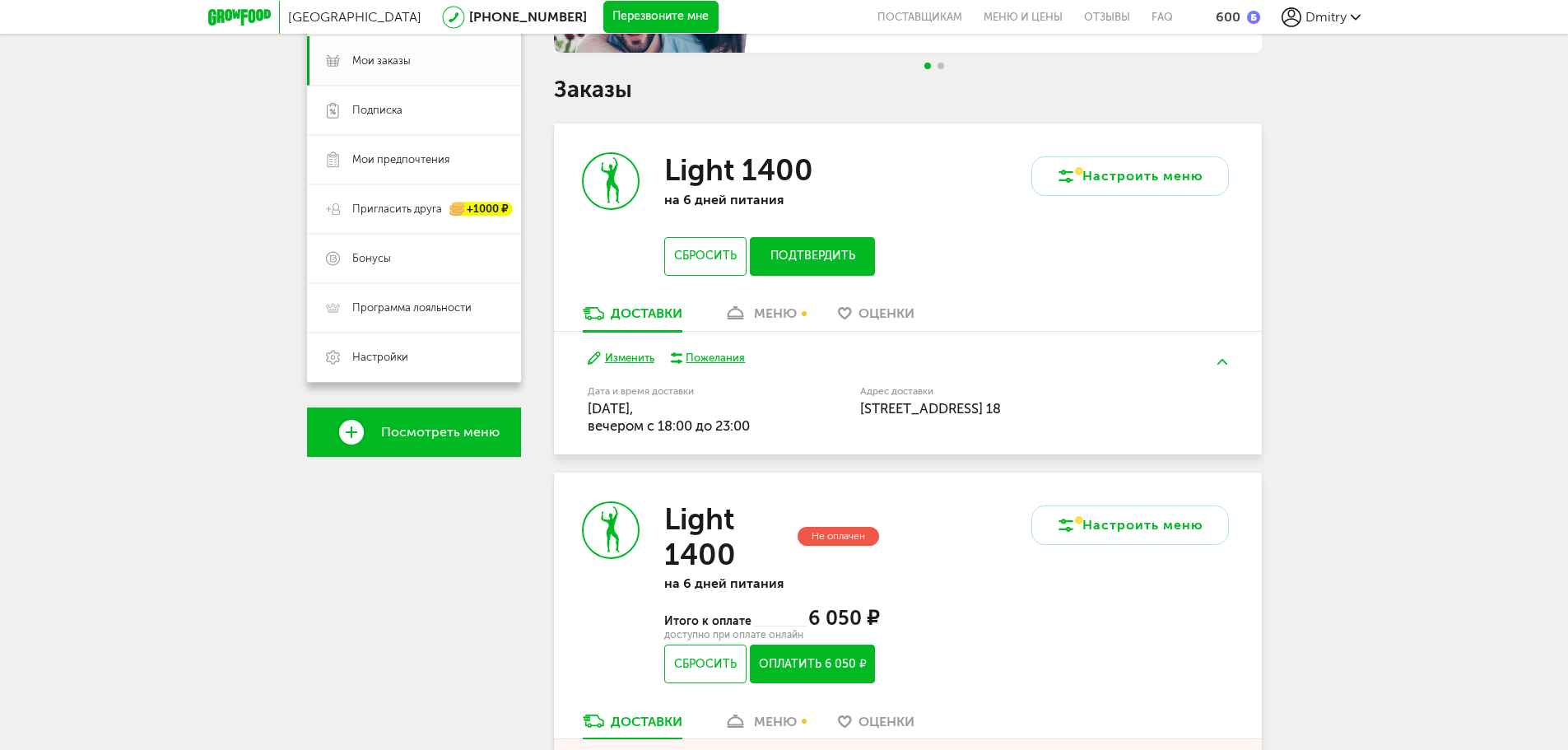
click at [688, 498] on div "Light 1400 Не оплачен на 6 дней питания Итого к оплате 6 050 ₽ доступно при опл…" at bounding box center [731, 592] width 354 height 240
click at [767, 319] on div "меню" at bounding box center [775, 313] width 43 height 15
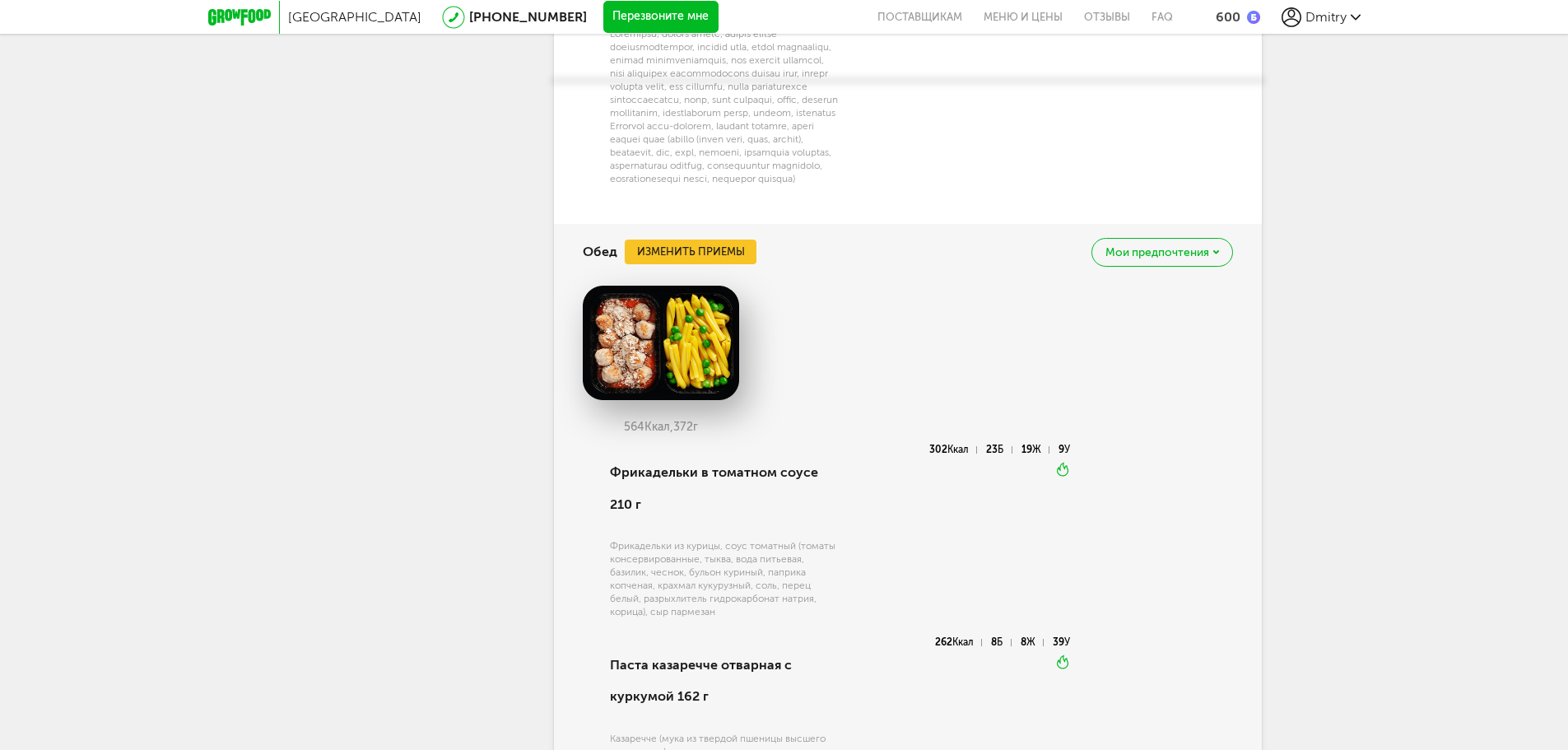
scroll to position [1393, 0]
click at [697, 266] on button "Изменить приемы" at bounding box center [691, 254] width 132 height 25
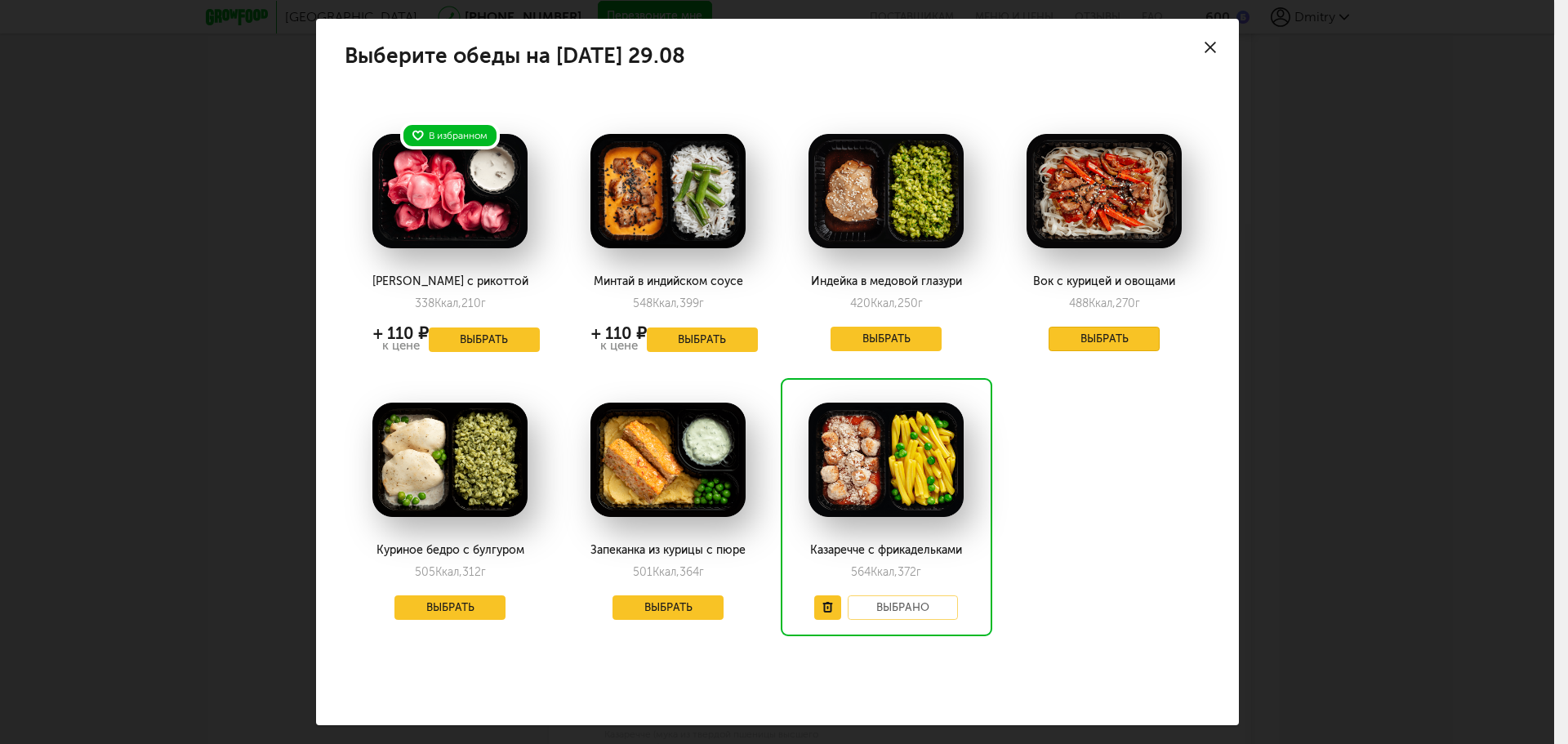
click at [1103, 334] on button "Выбрать" at bounding box center [1104, 339] width 111 height 25
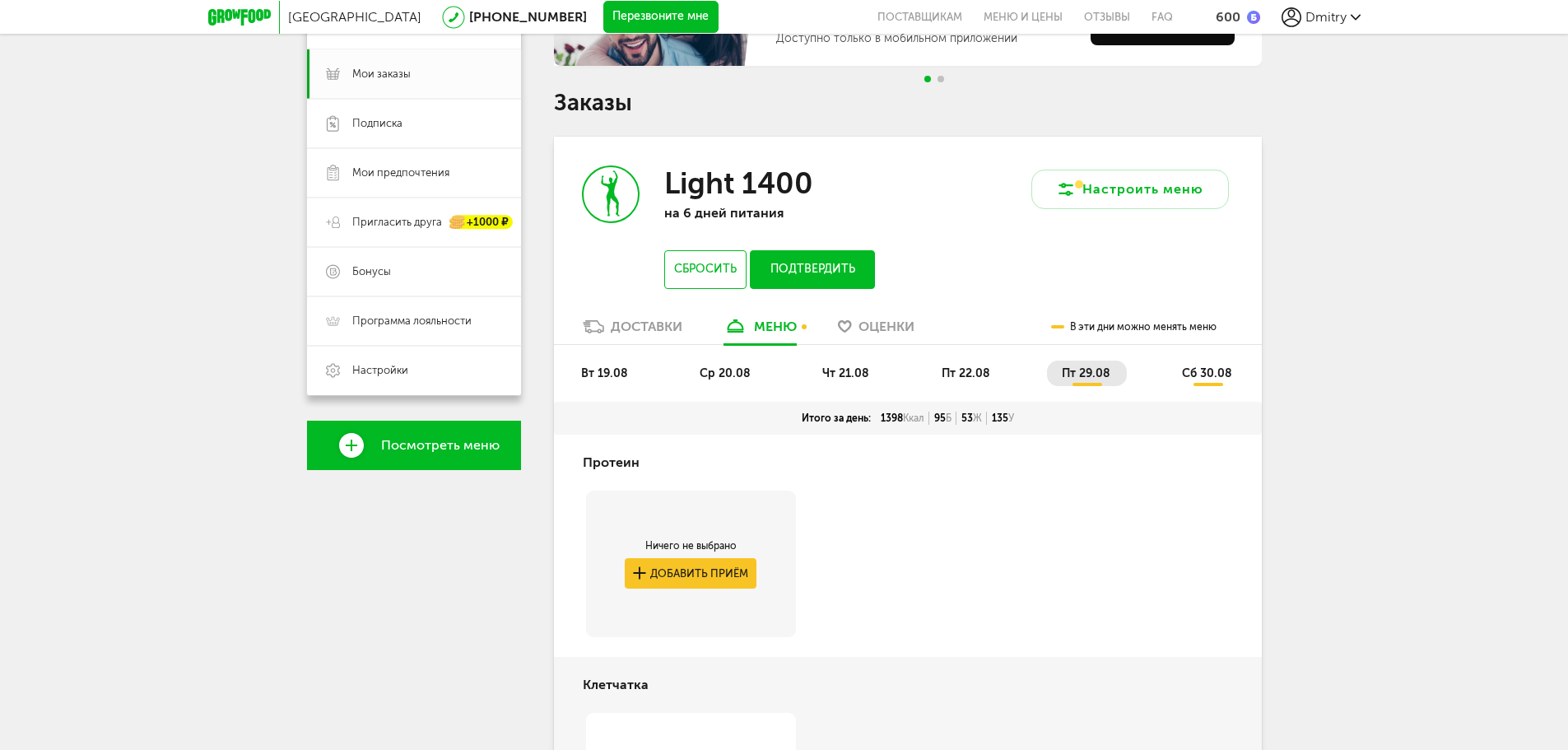
scroll to position [214, 0]
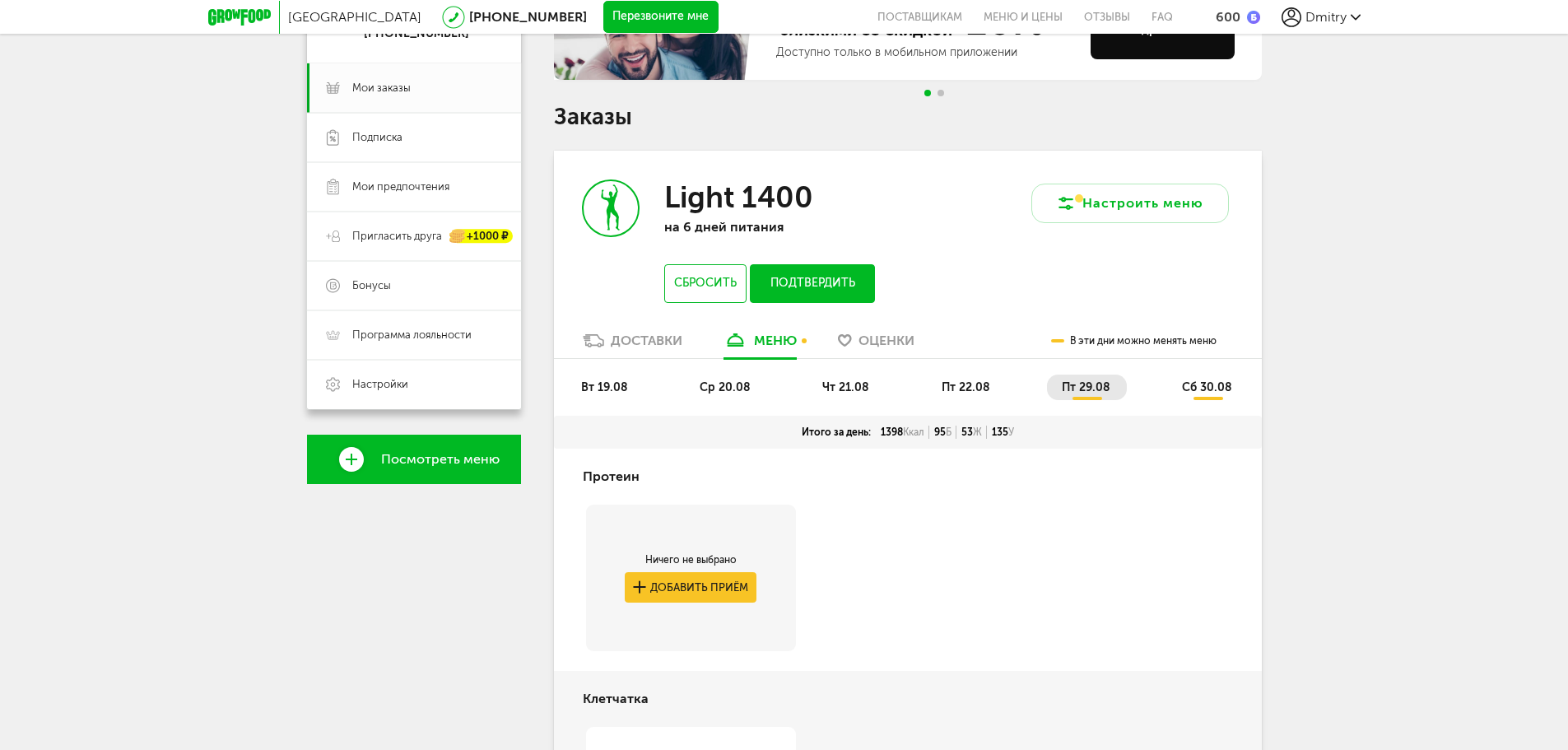
click at [1199, 386] on span "сб 30.08" at bounding box center [1207, 387] width 50 height 14
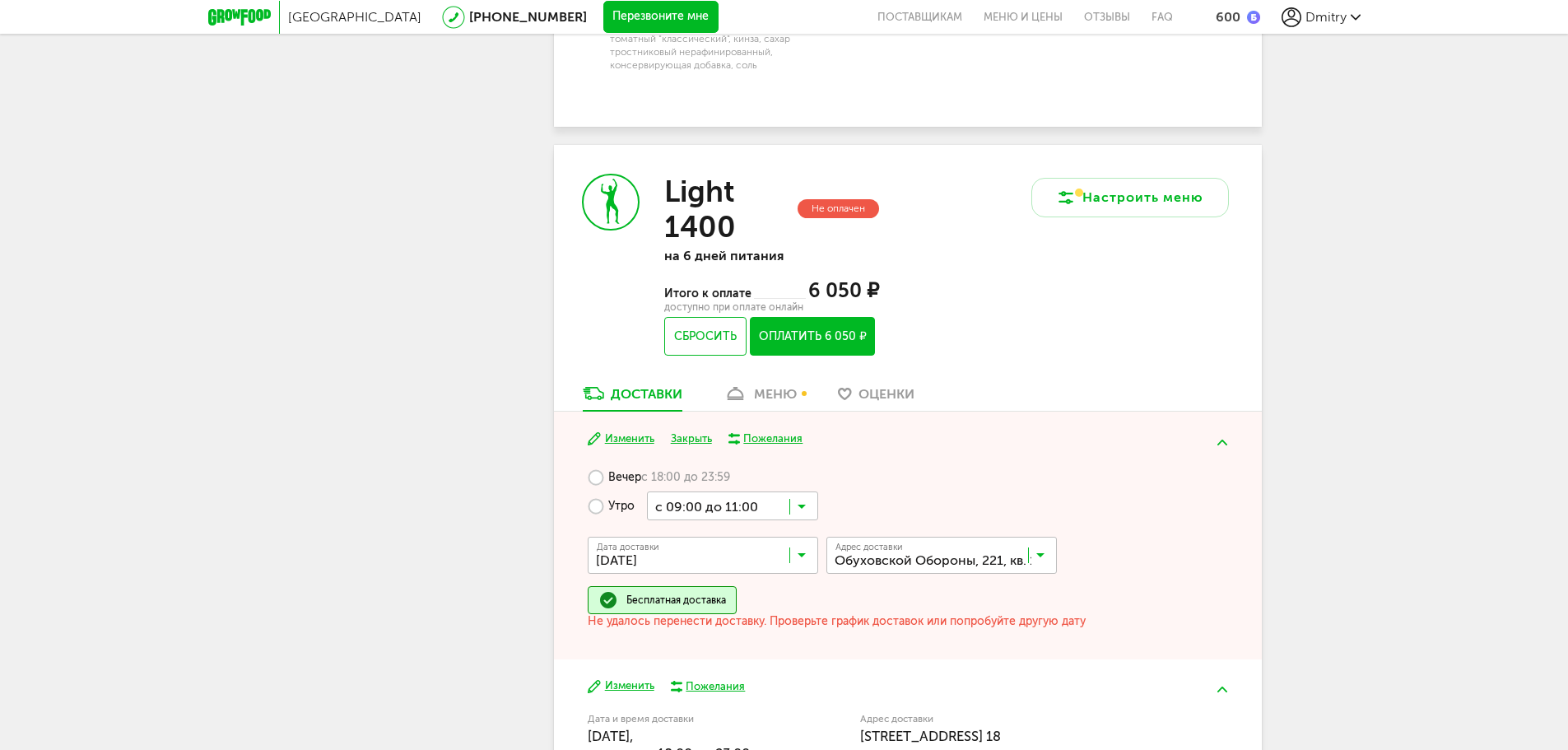
scroll to position [2436, 0]
